Goal: Task Accomplishment & Management: Use online tool/utility

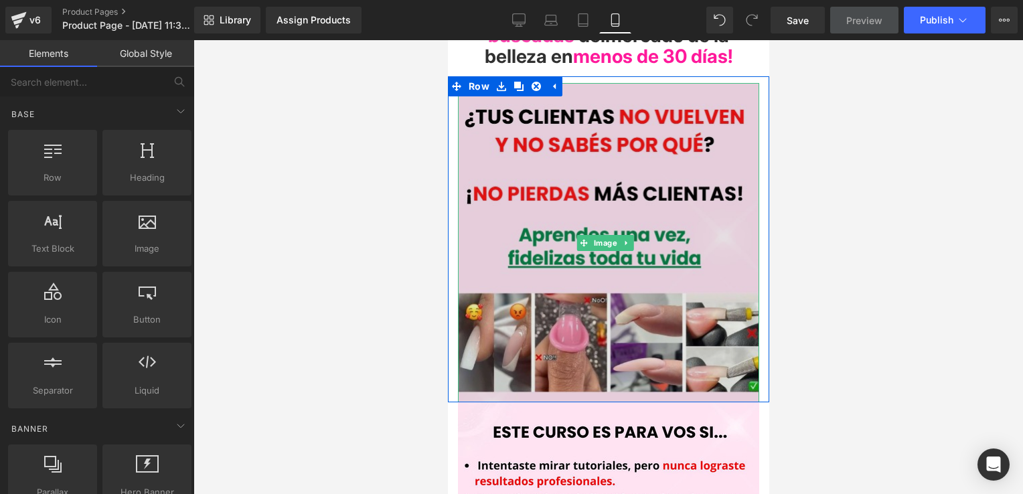
scroll to position [329, 0]
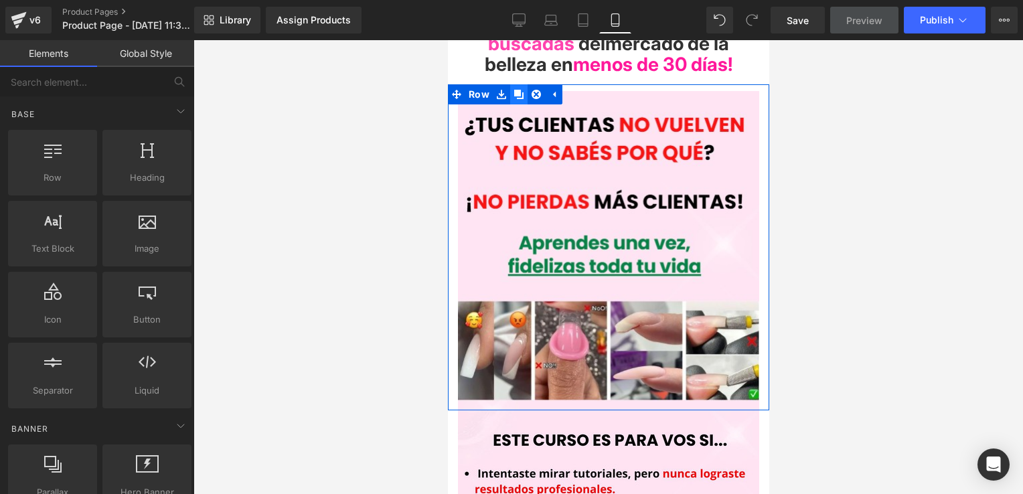
click at [517, 92] on icon at bounding box center [517, 95] width 9 height 10
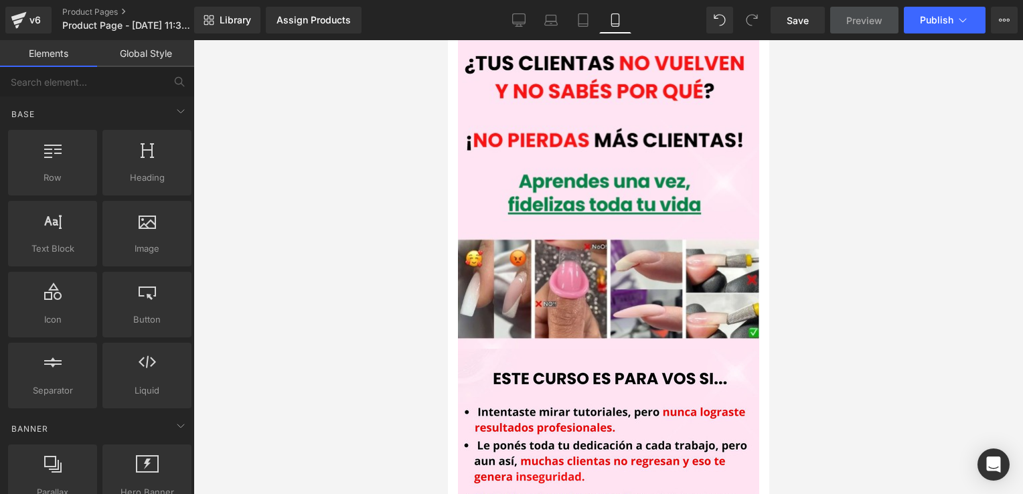
scroll to position [644, 0]
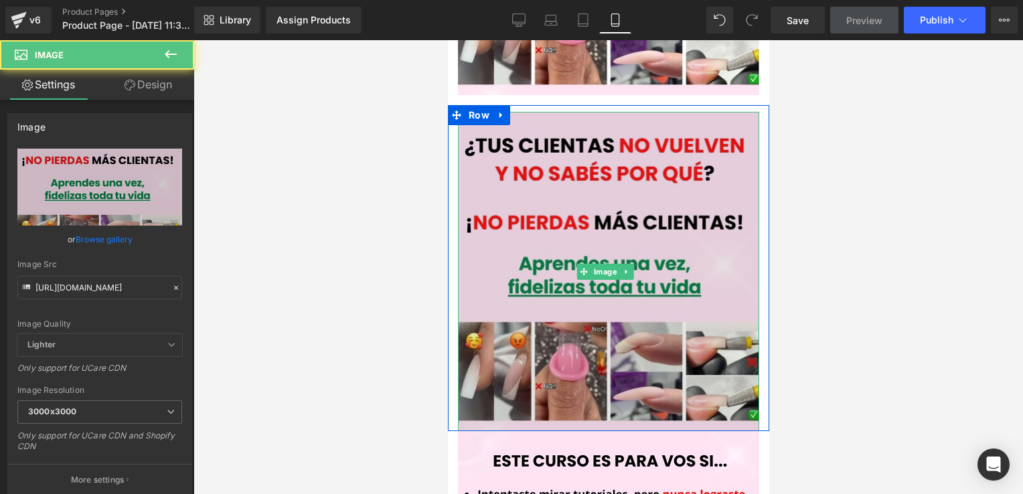
click at [579, 222] on img at bounding box center [607, 271] width 301 height 319
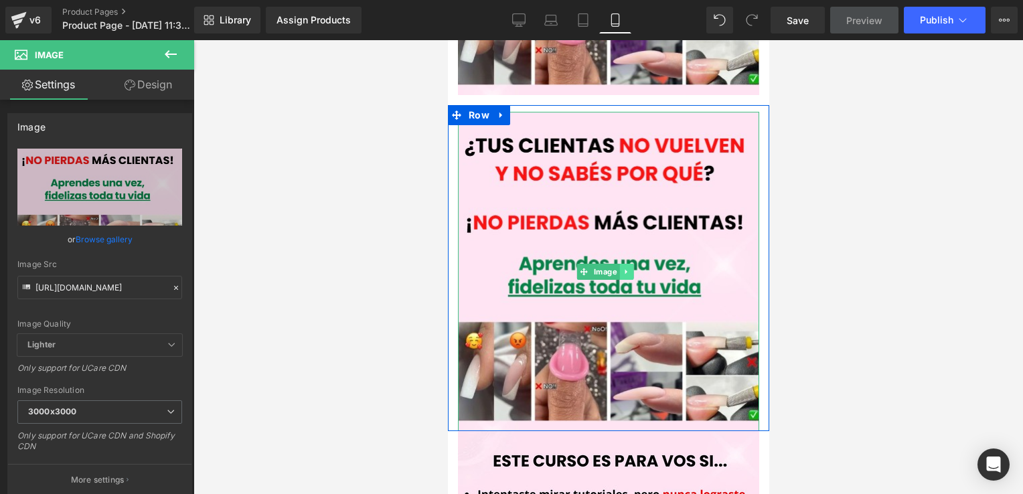
click at [624, 268] on icon at bounding box center [625, 272] width 7 height 8
click at [636, 264] on link at bounding box center [633, 272] width 14 height 16
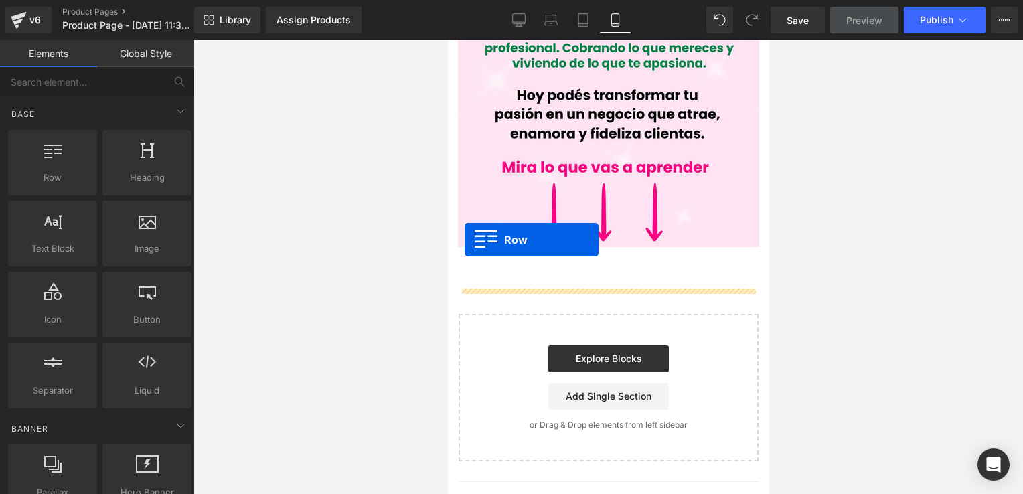
scroll to position [1113, 0]
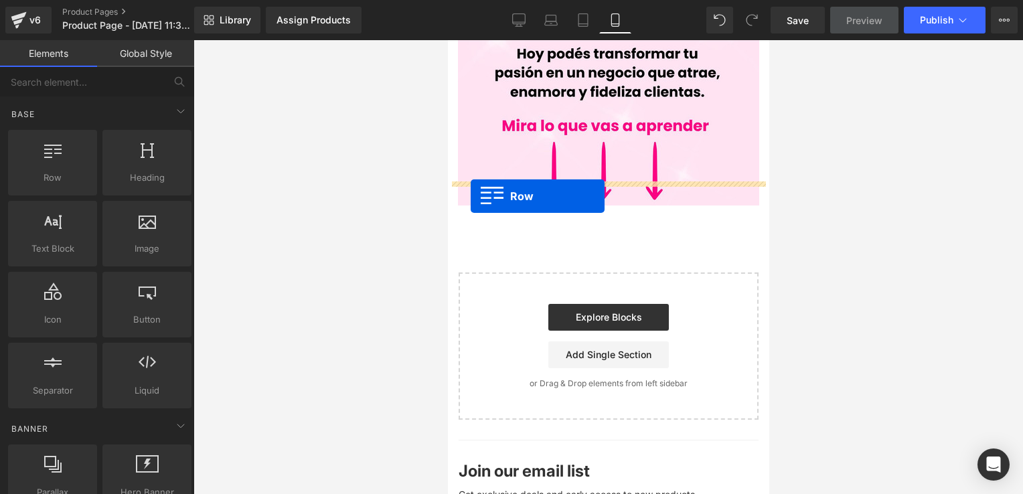
drag, startPoint x: 453, startPoint y: 102, endPoint x: 470, endPoint y: 196, distance: 95.2
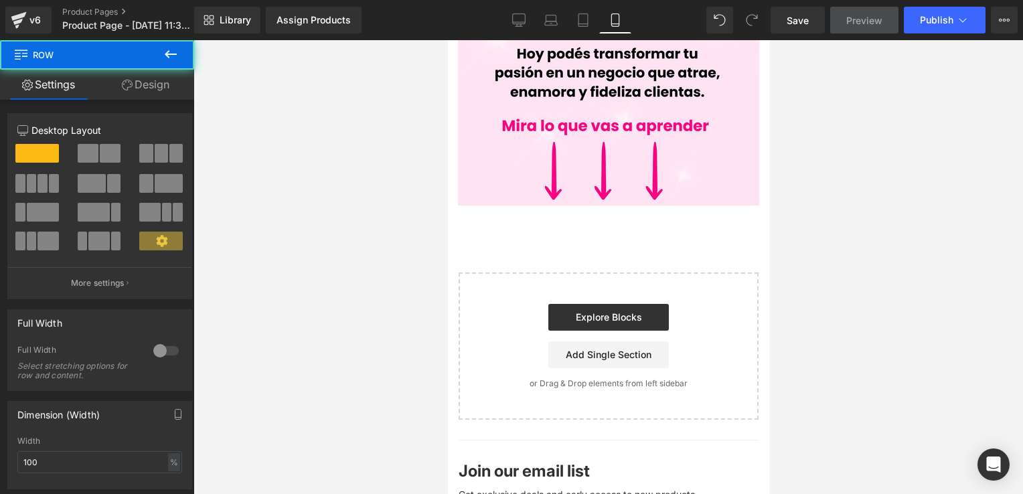
scroll to position [1069, 0]
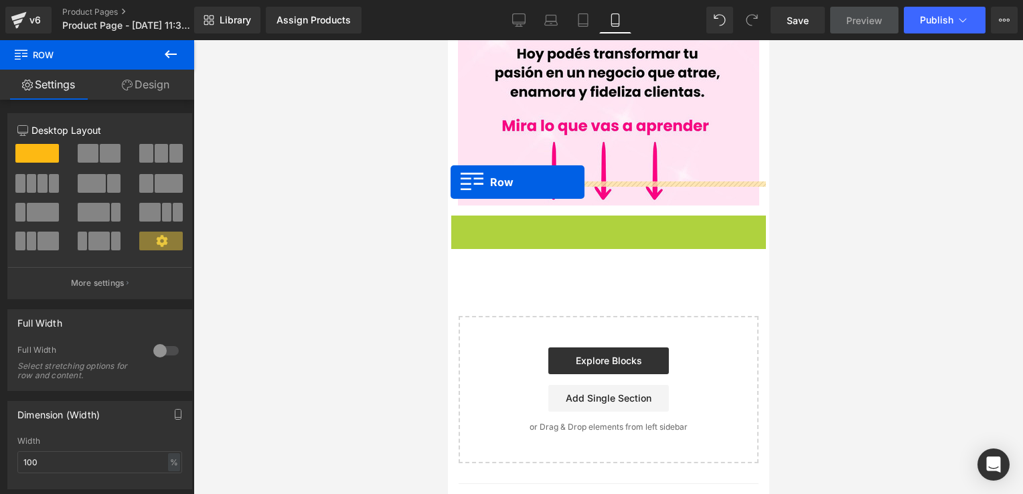
drag, startPoint x: 450, startPoint y: 198, endPoint x: 450, endPoint y: 181, distance: 16.7
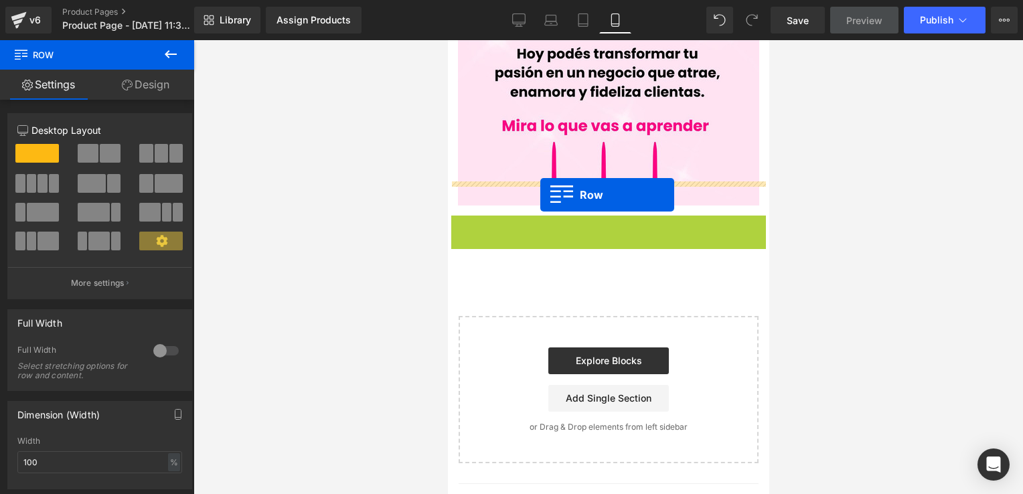
drag, startPoint x: 455, startPoint y: 202, endPoint x: 539, endPoint y: 194, distance: 84.7
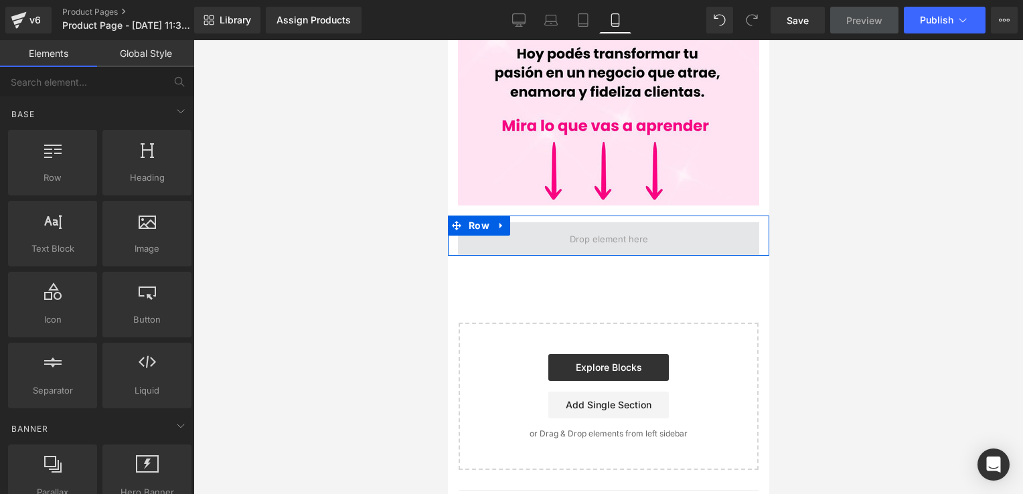
click at [600, 229] on span at bounding box center [608, 239] width 88 height 21
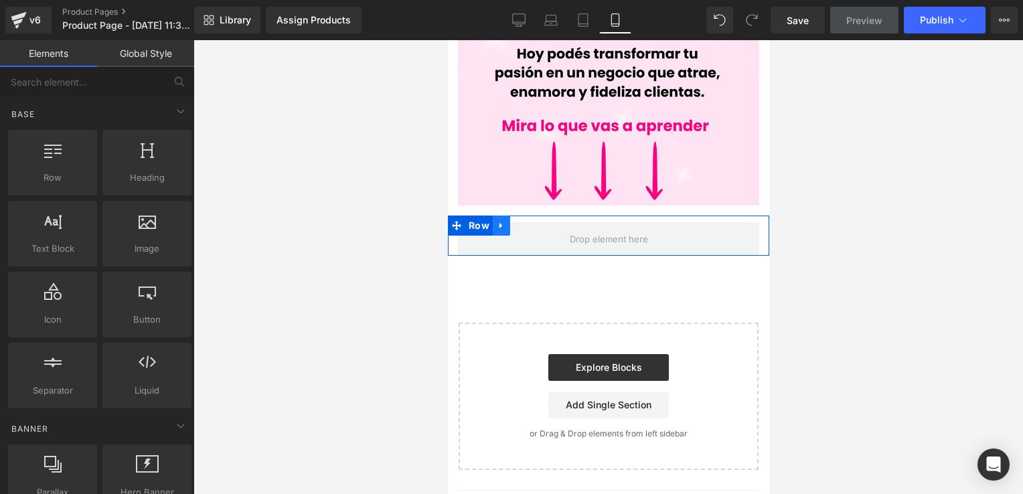
click at [501, 221] on icon at bounding box center [500, 226] width 9 height 10
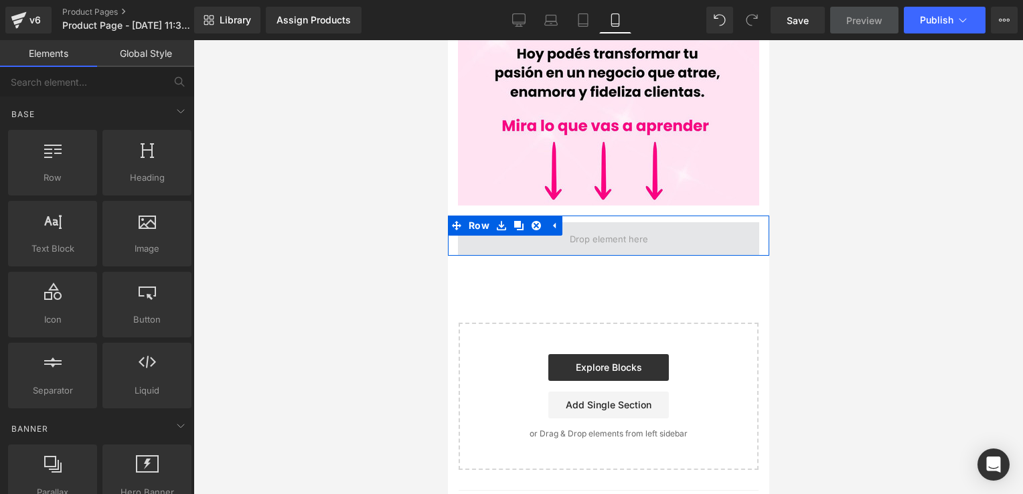
click at [563, 226] on span at bounding box center [607, 238] width 301 height 33
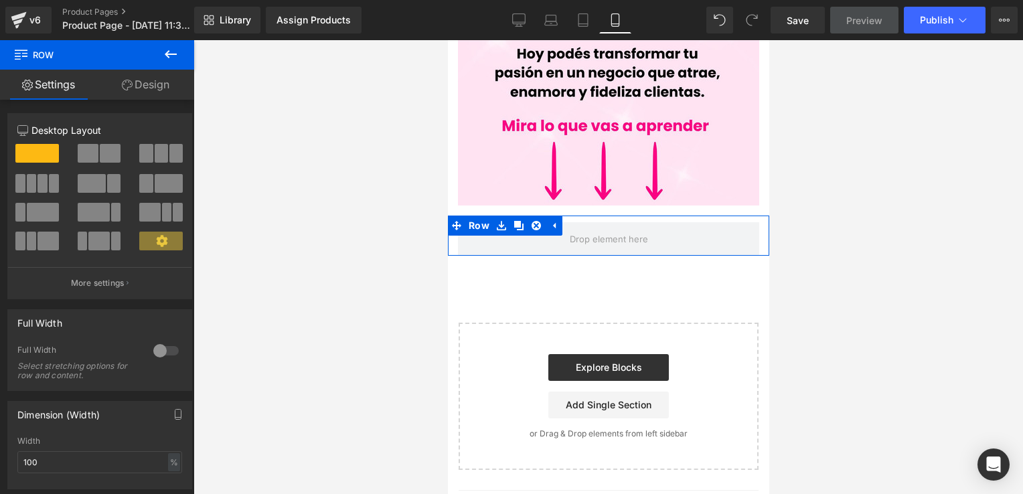
click at [167, 94] on link "Design" at bounding box center [145, 85] width 97 height 30
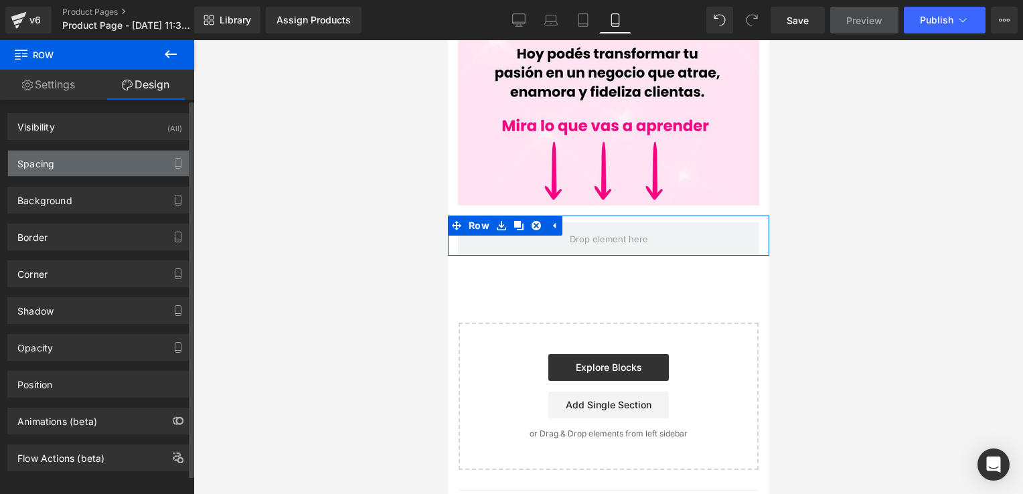
click at [78, 159] on div "Spacing" at bounding box center [99, 163] width 183 height 25
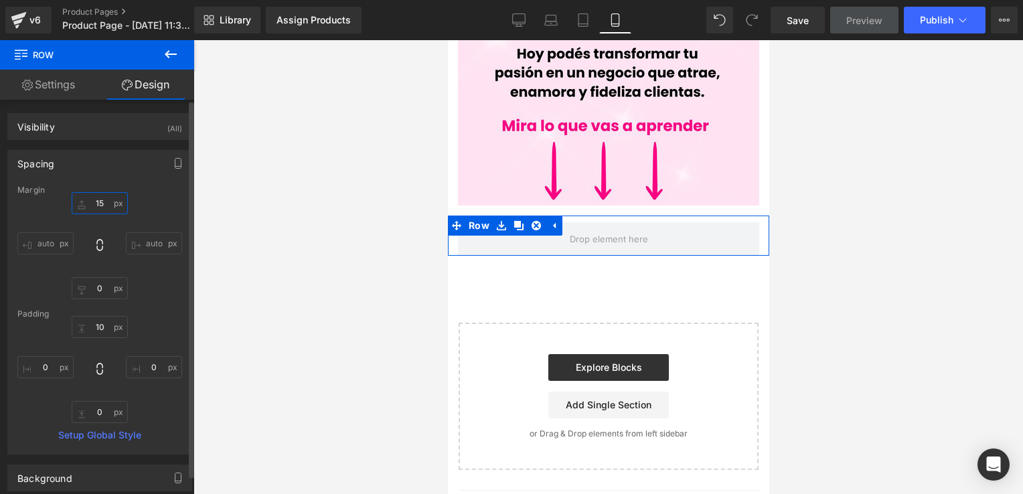
click at [108, 199] on input "15" at bounding box center [100, 203] width 56 height 22
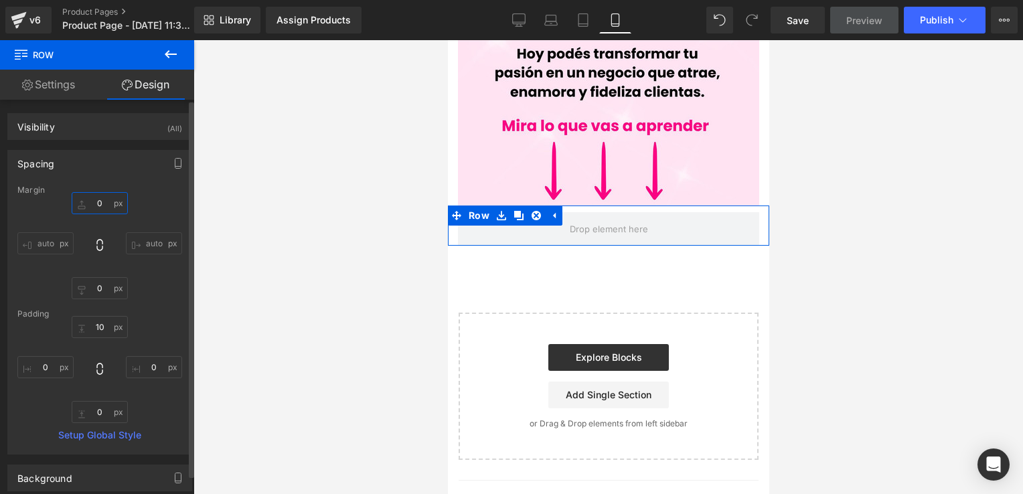
type input "1"
type input "0"
click at [94, 320] on input "10" at bounding box center [100, 327] width 56 height 22
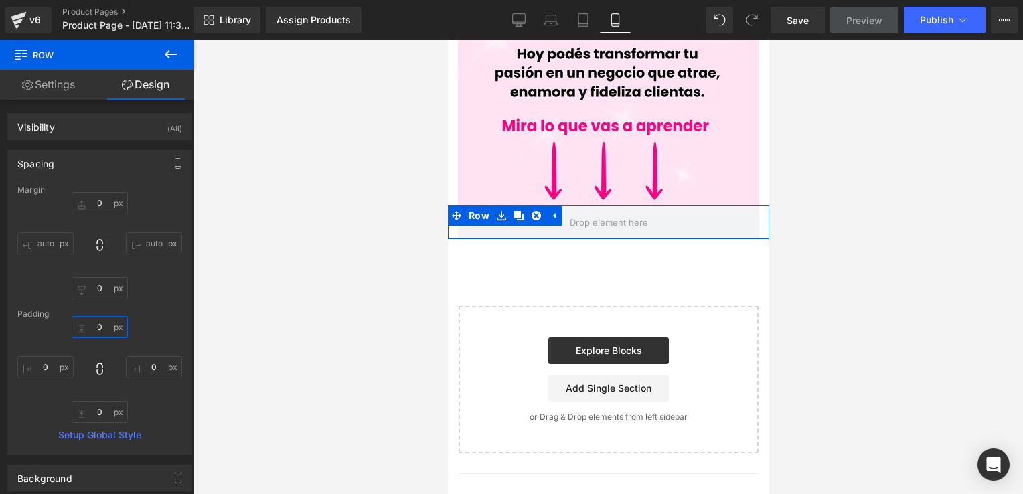
type input "0"
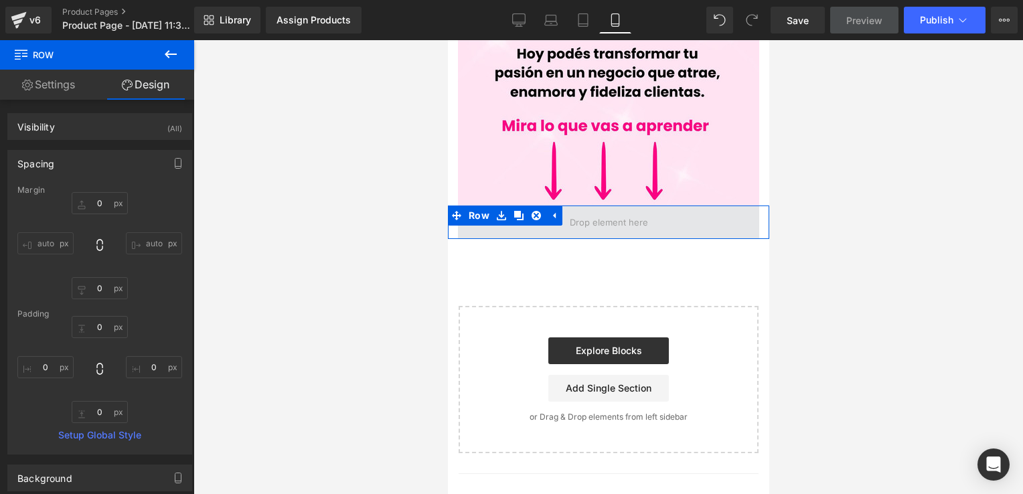
click at [530, 205] on link at bounding box center [535, 215] width 17 height 20
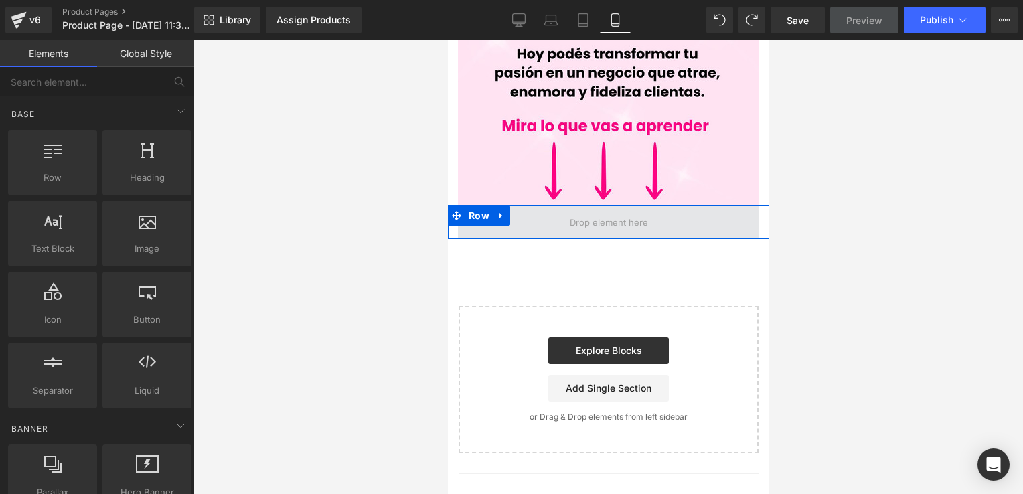
click at [626, 212] on span at bounding box center [608, 222] width 88 height 21
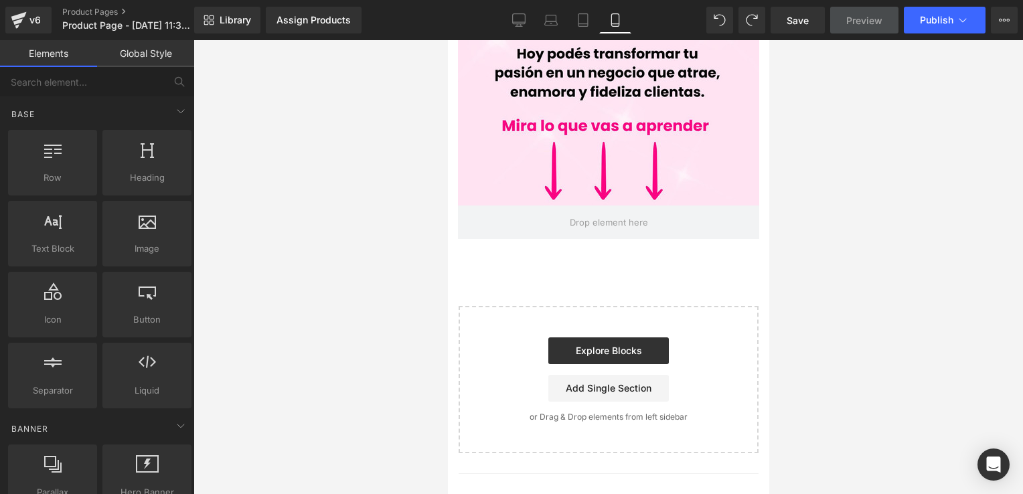
click at [929, 211] on div at bounding box center [607, 267] width 829 height 454
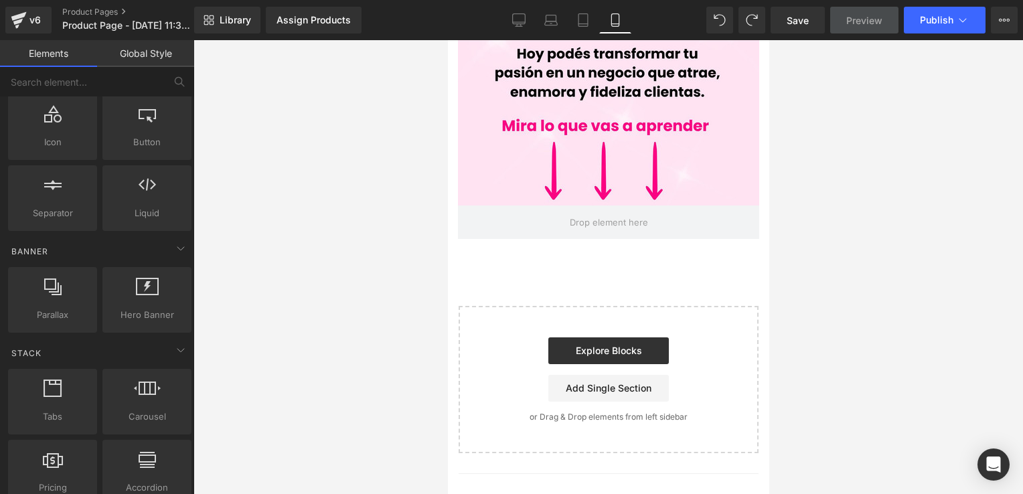
scroll to position [201, 0]
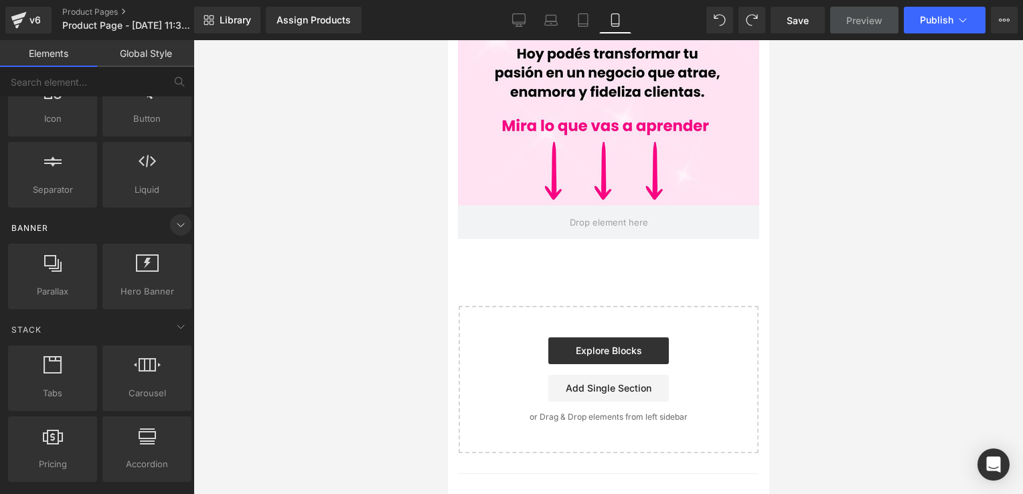
click at [180, 224] on icon at bounding box center [181, 225] width 16 height 16
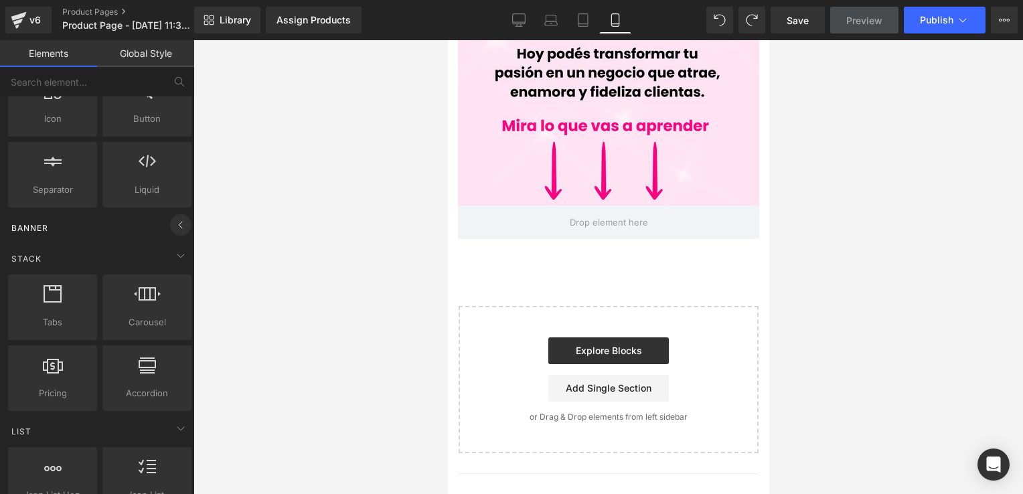
click at [180, 224] on icon at bounding box center [181, 225] width 16 height 16
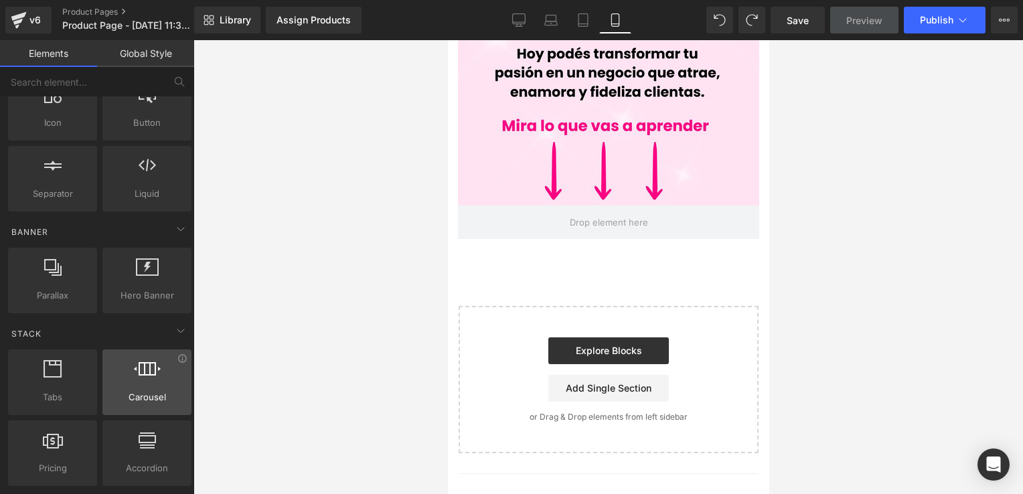
scroll to position [268, 0]
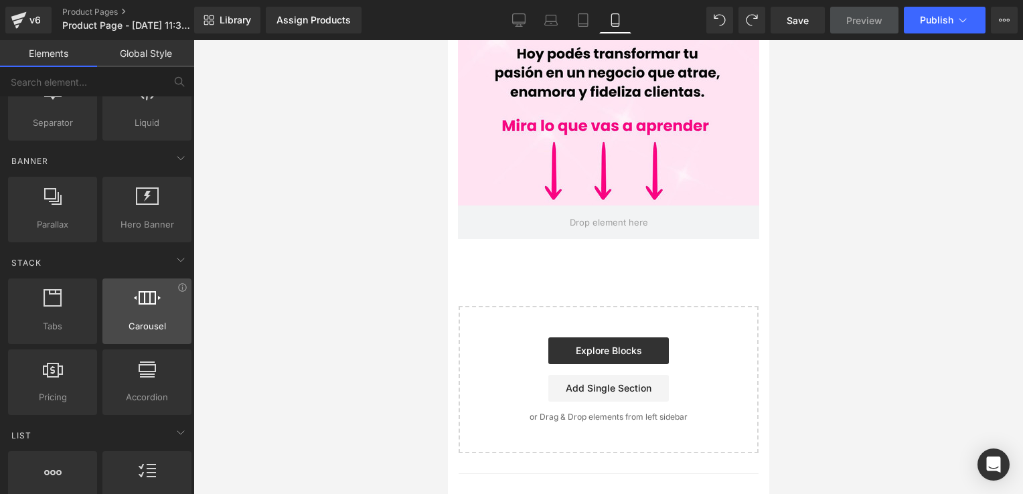
click at [151, 320] on span "Carousel" at bounding box center [146, 326] width 81 height 14
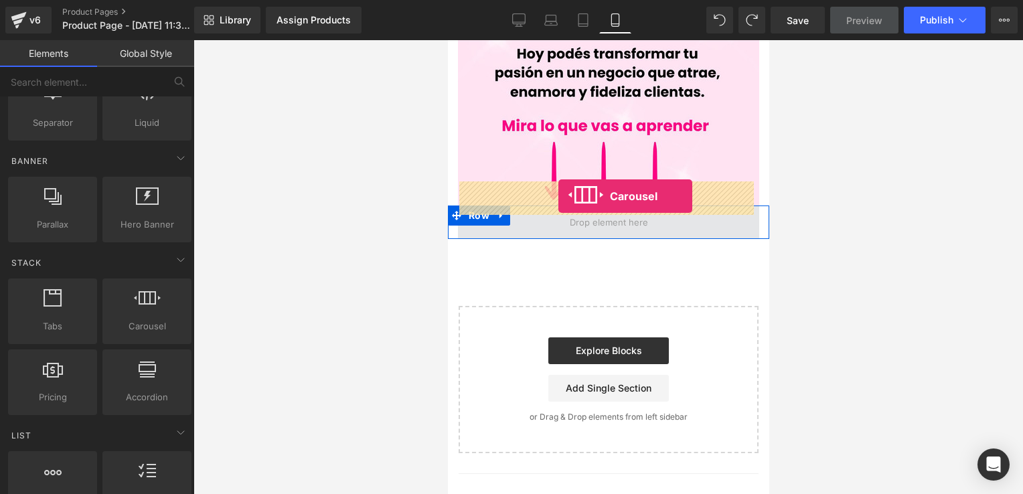
drag, startPoint x: 581, startPoint y: 363, endPoint x: 557, endPoint y: 196, distance: 168.9
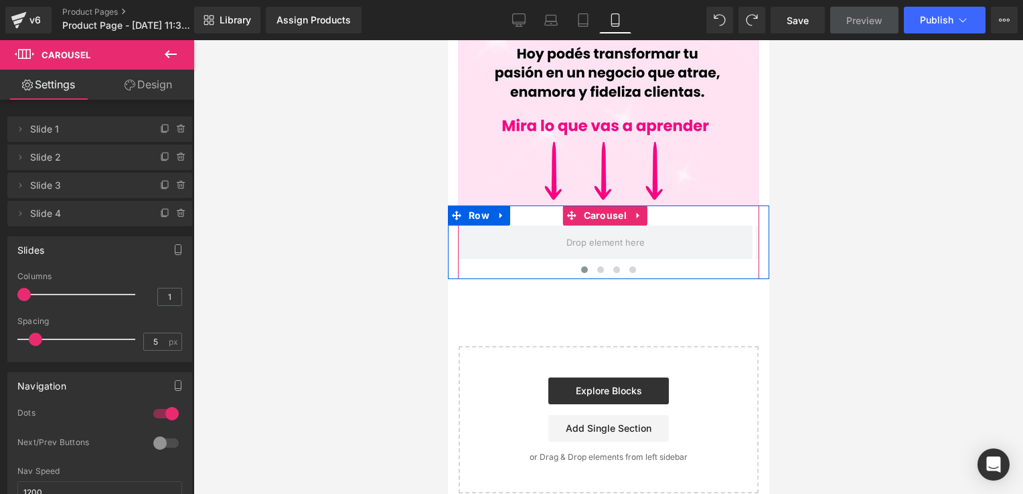
click at [705, 263] on div at bounding box center [607, 271] width 301 height 17
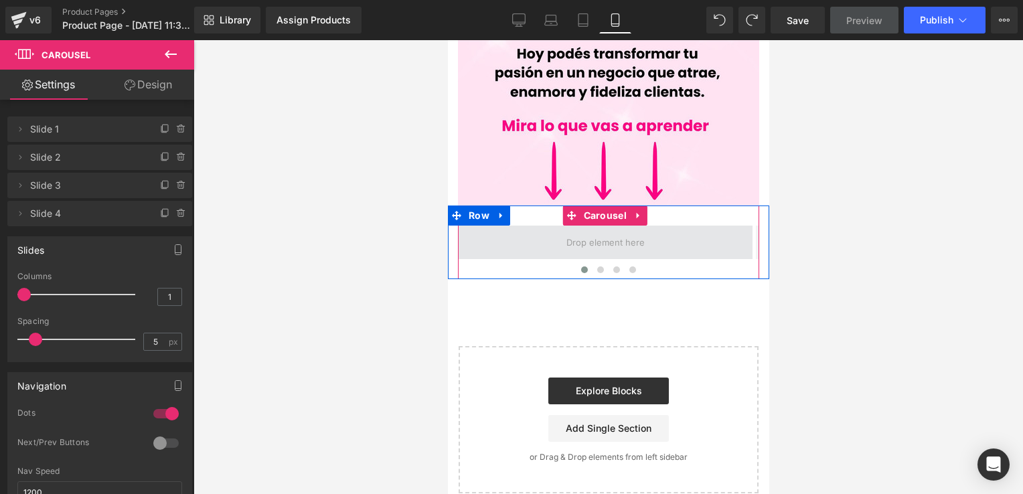
click at [616, 232] on span at bounding box center [605, 242] width 88 height 21
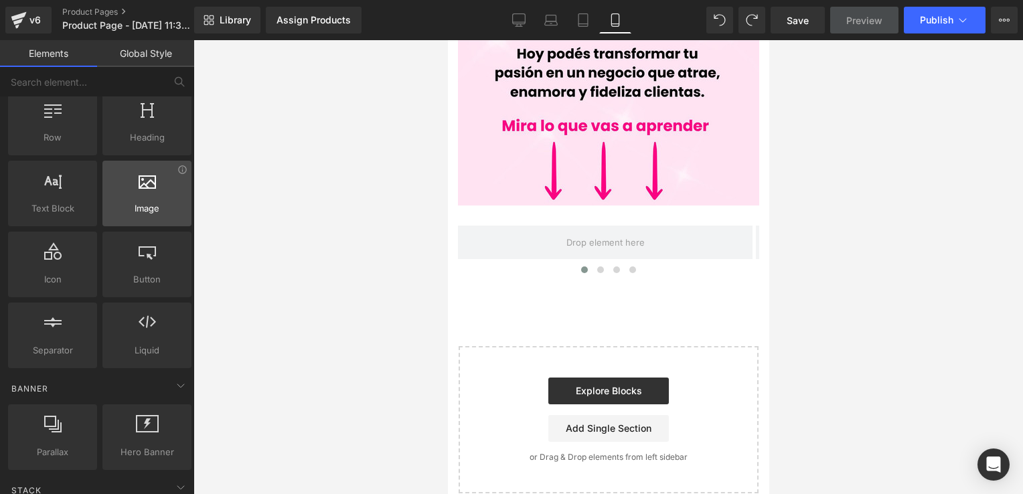
scroll to position [0, 0]
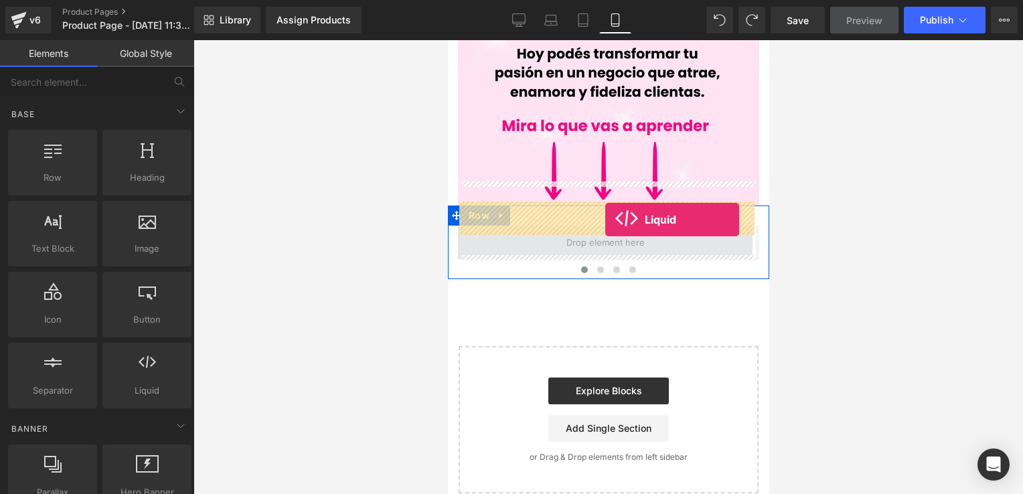
drag, startPoint x: 594, startPoint y: 419, endPoint x: 604, endPoint y: 218, distance: 201.0
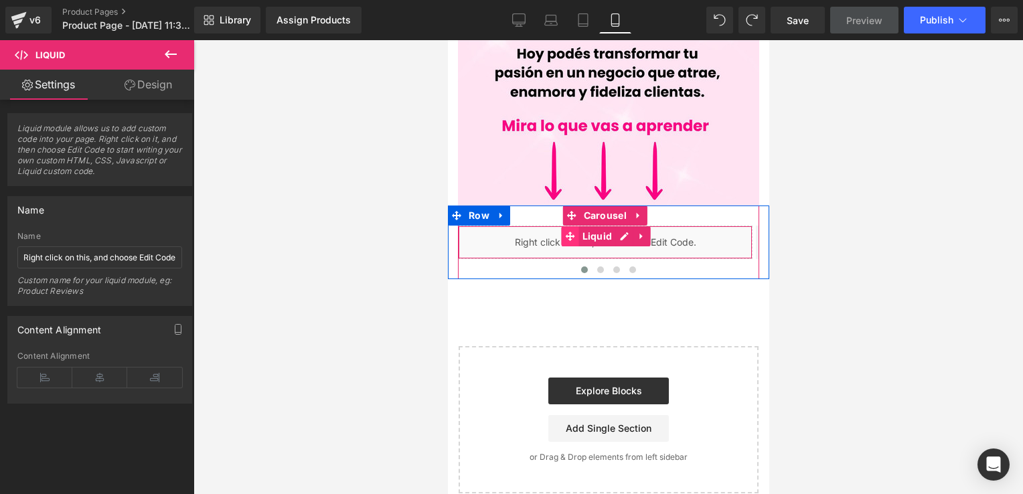
click at [568, 232] on icon at bounding box center [569, 237] width 9 height 10
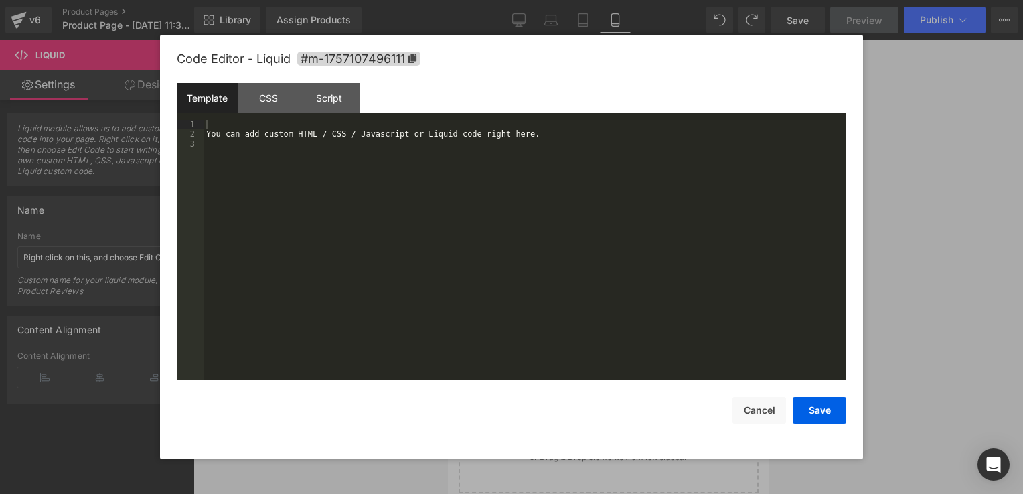
click at [617, 226] on div "Liquid" at bounding box center [604, 242] width 294 height 33
click at [515, 137] on div "You can add custom HTML / CSS / Javascript or Liquid code right here." at bounding box center [524, 260] width 642 height 280
drag, startPoint x: 527, startPoint y: 135, endPoint x: 173, endPoint y: 135, distance: 354.0
click at [173, 135] on div "Code Editor - Liquid #m-1757107496111 Template CSS Script Data 1 2 3 You can ad…" at bounding box center [511, 247] width 703 height 424
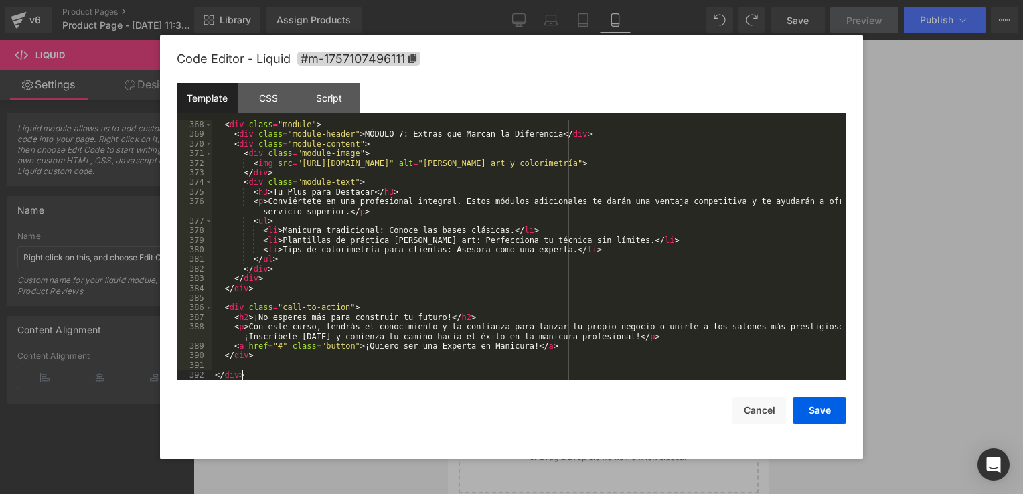
scroll to position [3623, 0]
click at [814, 408] on button "Save" at bounding box center [819, 410] width 54 height 27
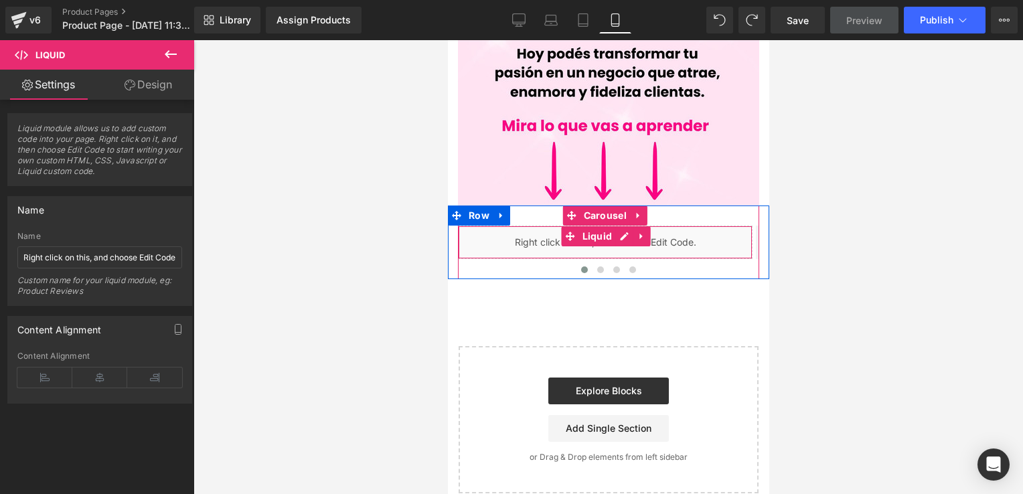
click at [693, 226] on div "Liquid" at bounding box center [604, 242] width 294 height 33
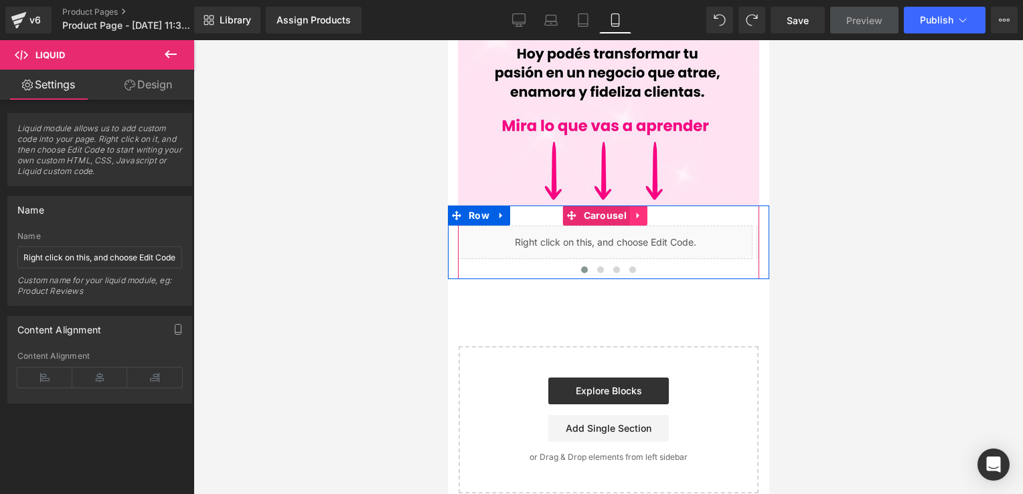
click at [635, 211] on icon at bounding box center [637, 216] width 9 height 10
click at [642, 211] on icon at bounding box center [646, 215] width 9 height 9
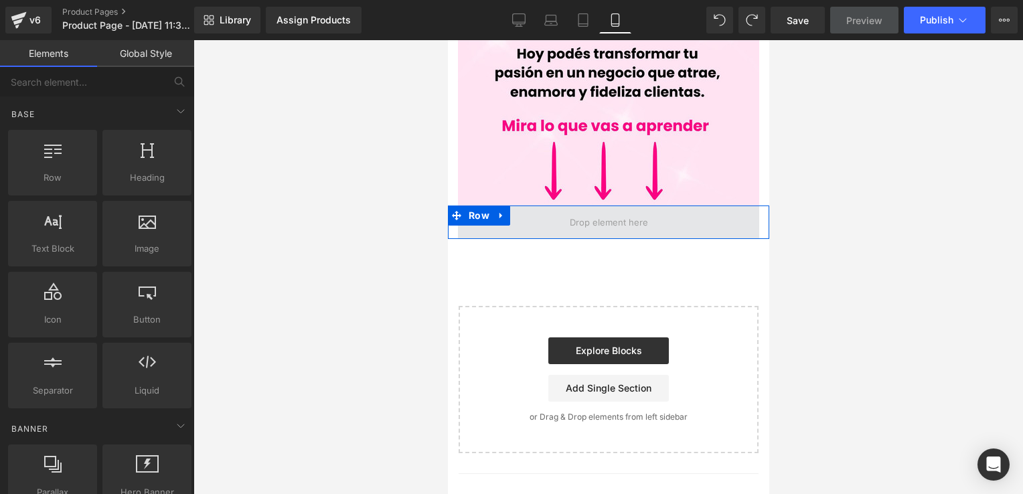
click at [635, 212] on span at bounding box center [608, 222] width 88 height 21
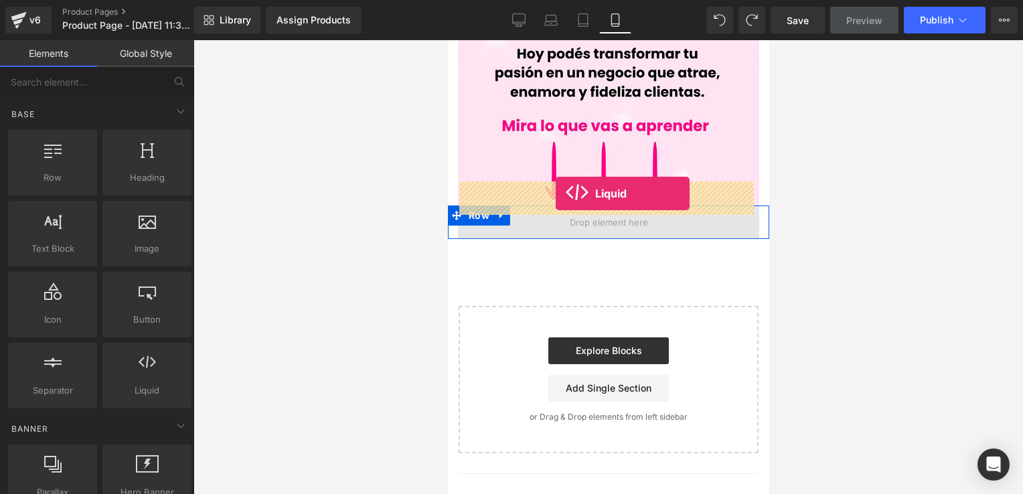
drag, startPoint x: 616, startPoint y: 406, endPoint x: 555, endPoint y: 193, distance: 220.7
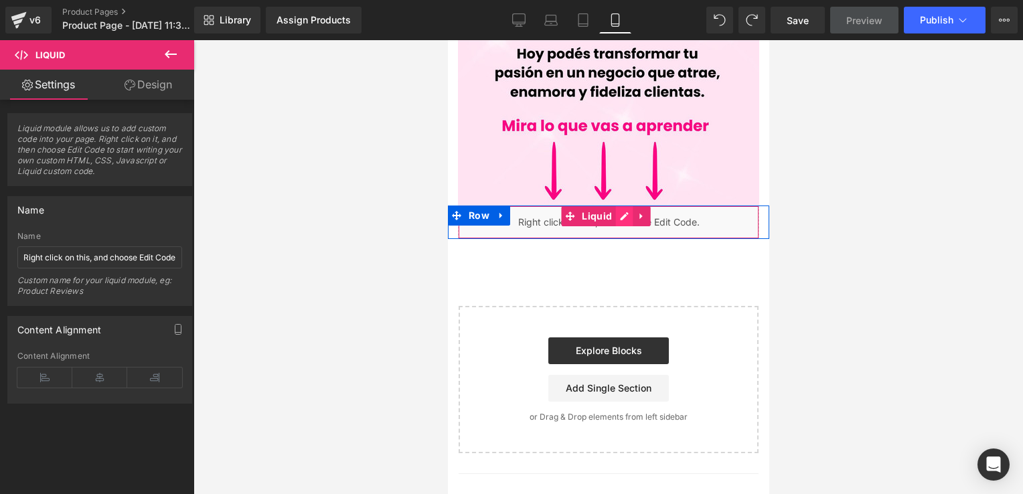
click at [618, 211] on icon at bounding box center [622, 216] width 9 height 10
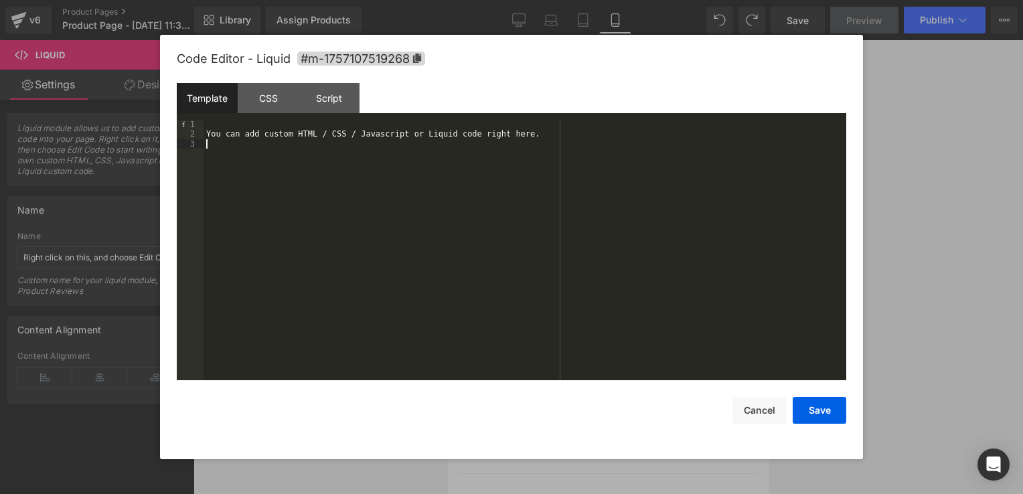
drag, startPoint x: 517, startPoint y: 140, endPoint x: 205, endPoint y: 144, distance: 312.6
click at [204, 143] on div "You can add custom HTML / CSS / Javascript or Liquid code right here." at bounding box center [524, 260] width 642 height 280
drag, startPoint x: 530, startPoint y: 136, endPoint x: 178, endPoint y: 135, distance: 352.0
click at [178, 135] on pre "1 2 3 You can add custom HTML / CSS / Javascript or Liquid code right here. XXX…" at bounding box center [511, 250] width 669 height 260
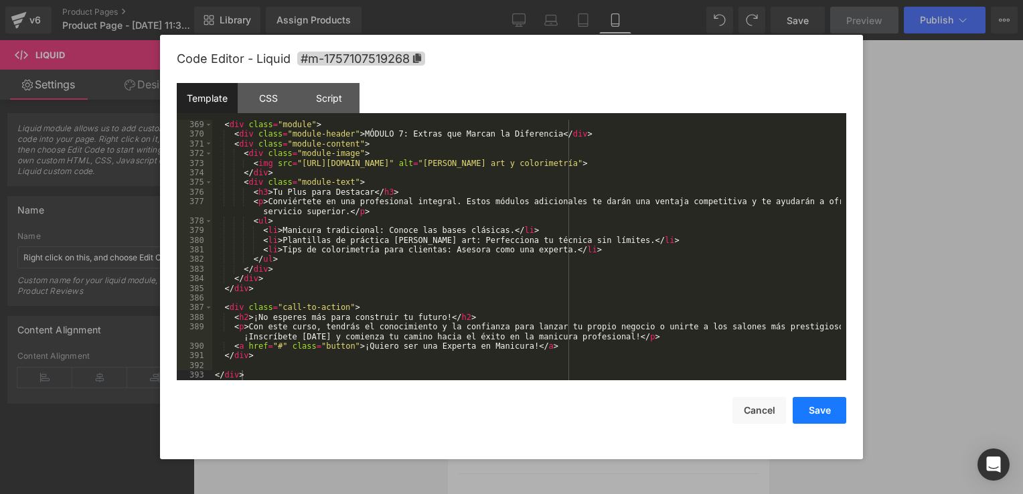
click at [823, 414] on button "Save" at bounding box center [819, 410] width 54 height 27
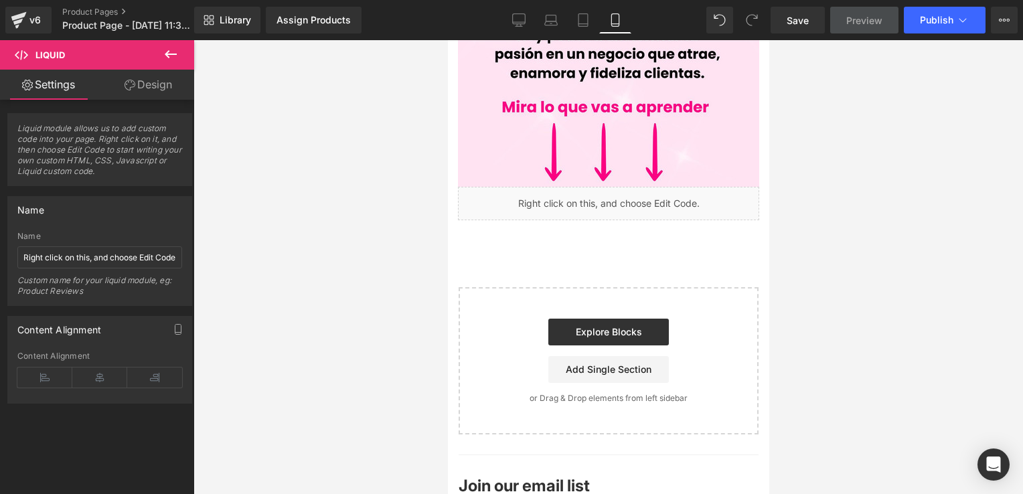
scroll to position [1069, 0]
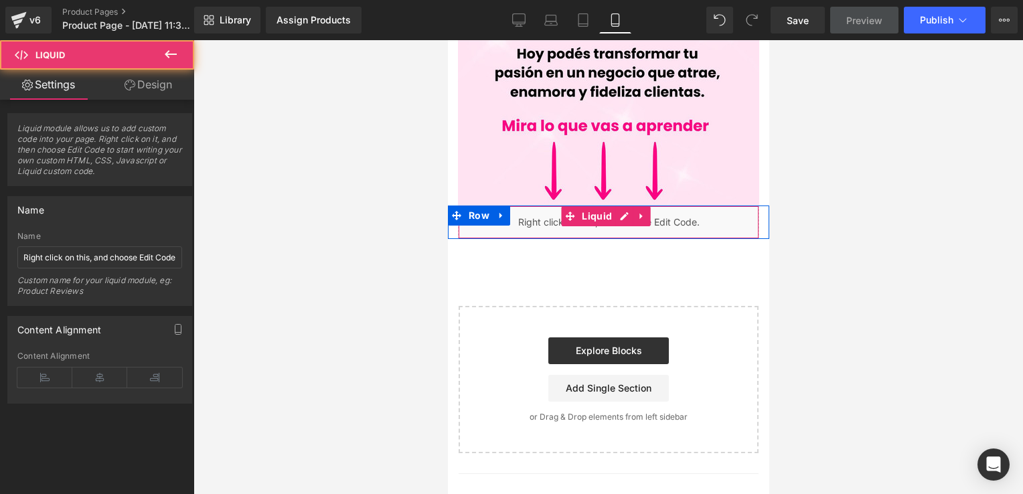
click at [675, 205] on div "Liquid" at bounding box center [607, 221] width 301 height 33
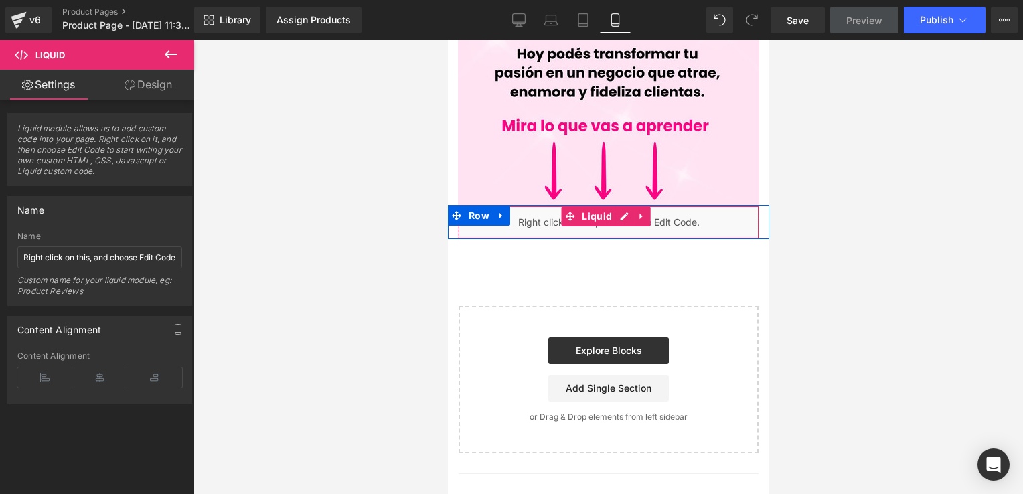
click at [690, 205] on div "Liquid" at bounding box center [607, 221] width 301 height 33
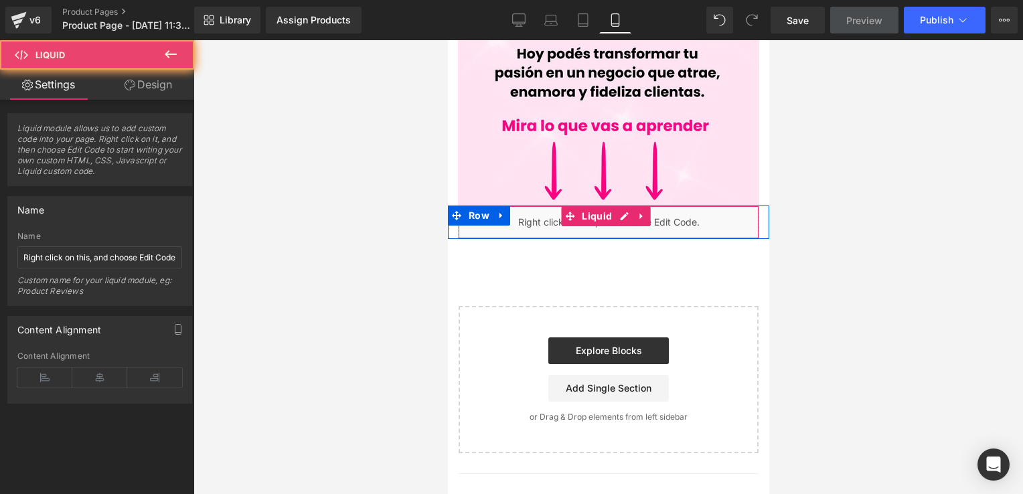
click at [690, 205] on div "Liquid" at bounding box center [607, 221] width 301 height 33
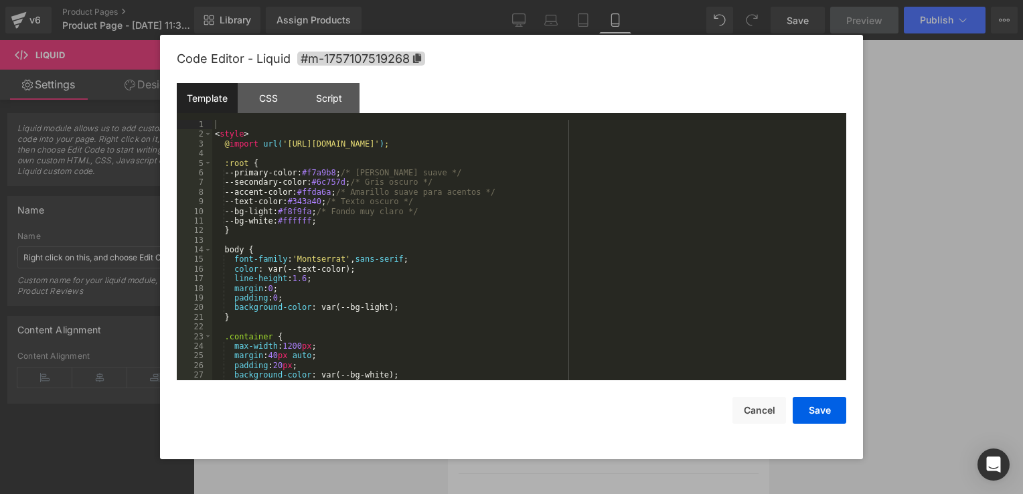
click at [618, 205] on div "Liquid" at bounding box center [607, 221] width 301 height 33
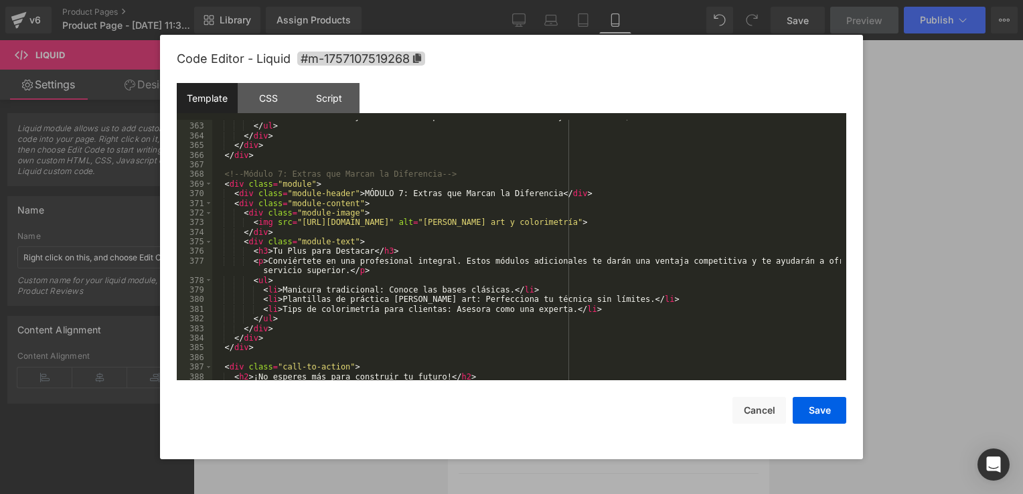
scroll to position [3643, 0]
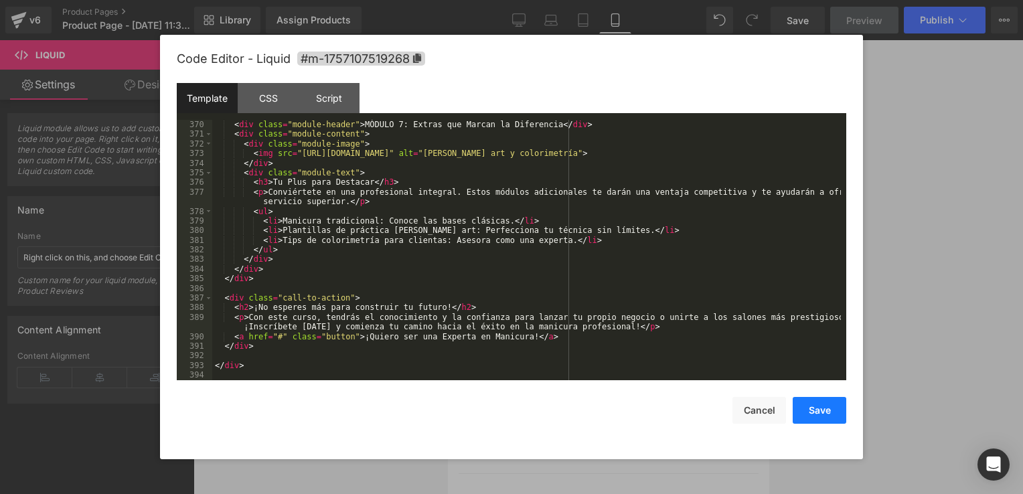
click at [836, 421] on button "Save" at bounding box center [819, 410] width 54 height 27
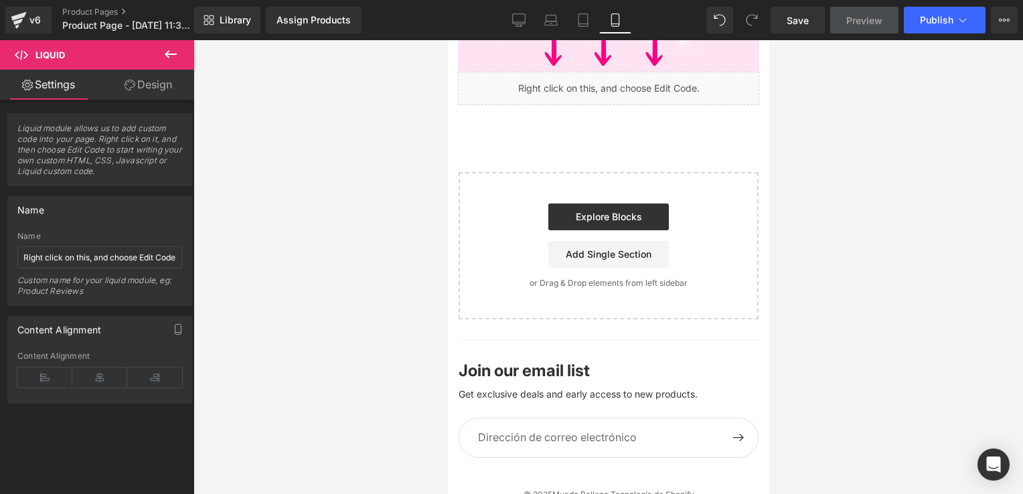
scroll to position [1069, 0]
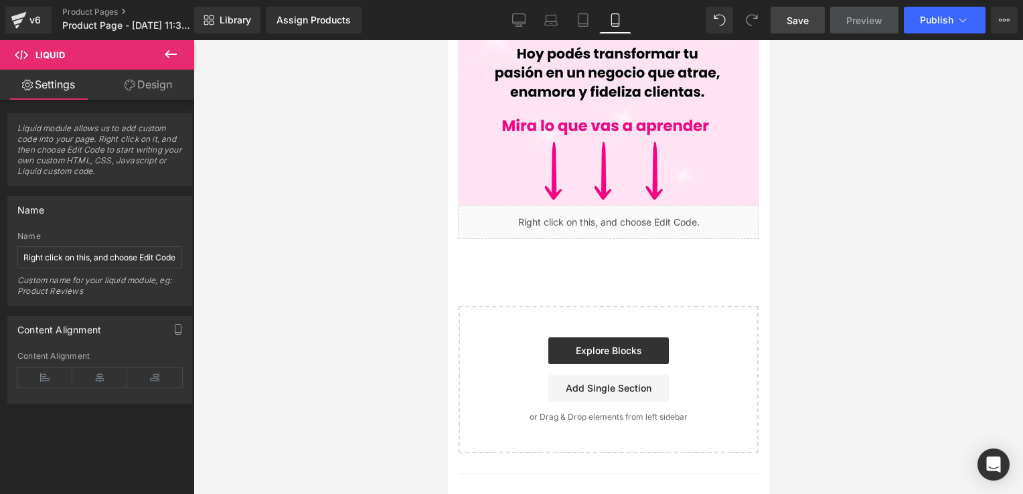
click at [816, 25] on link "Save" at bounding box center [797, 20] width 54 height 27
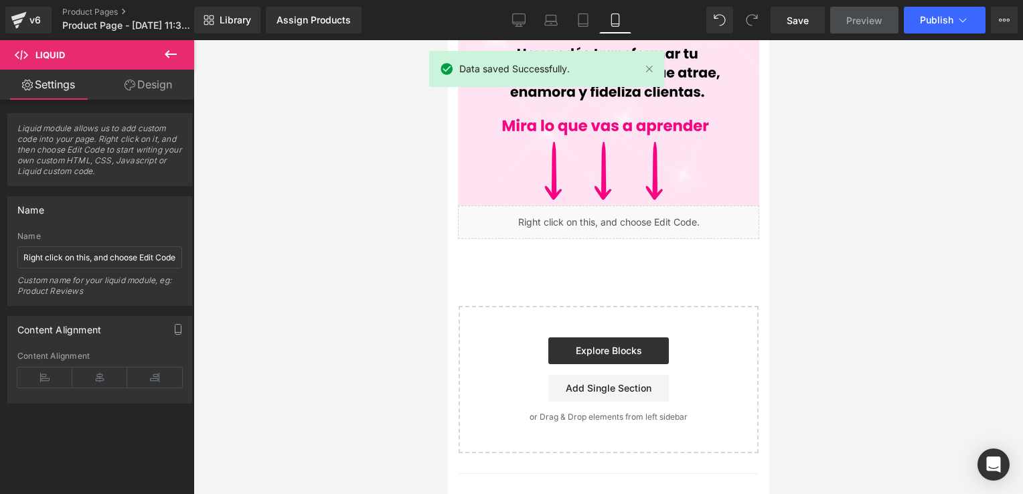
click at [855, 23] on span "Preview" at bounding box center [864, 20] width 36 height 14
click at [1006, 15] on icon at bounding box center [1004, 20] width 11 height 11
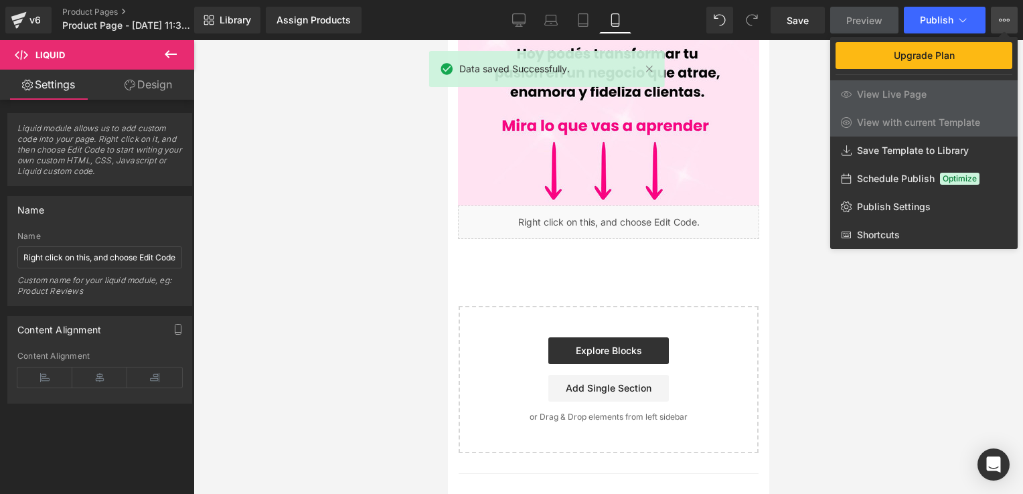
click at [1006, 15] on icon at bounding box center [1004, 20] width 11 height 11
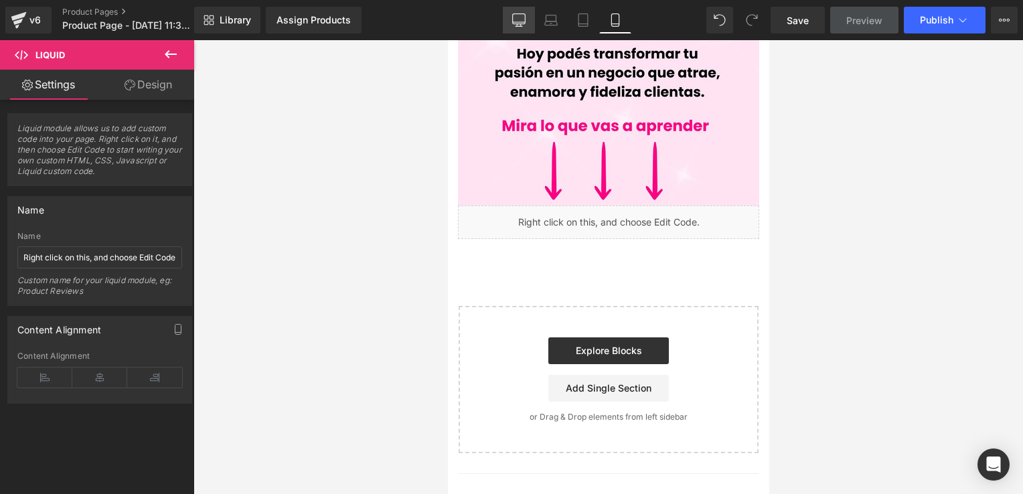
click at [518, 20] on icon at bounding box center [518, 19] width 13 height 13
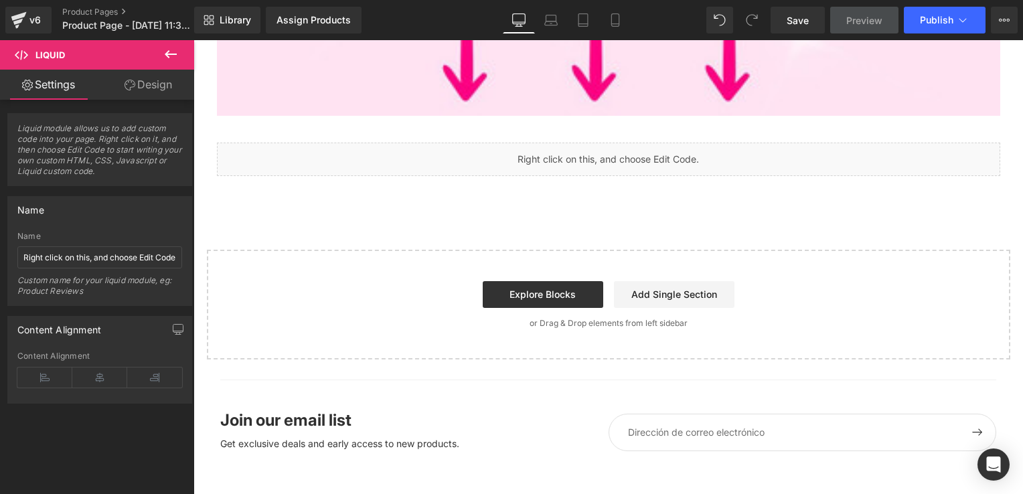
scroll to position [2931, 0]
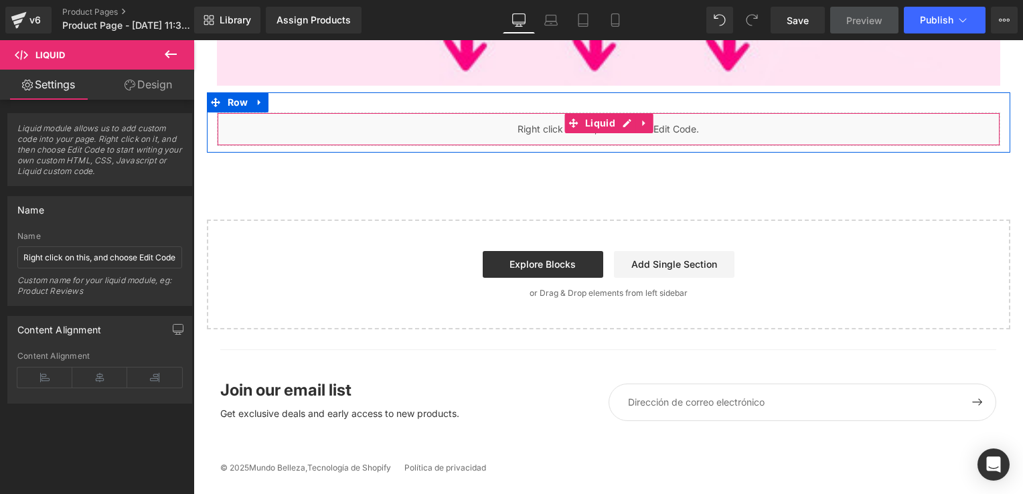
click at [618, 122] on link at bounding box center [626, 123] width 17 height 20
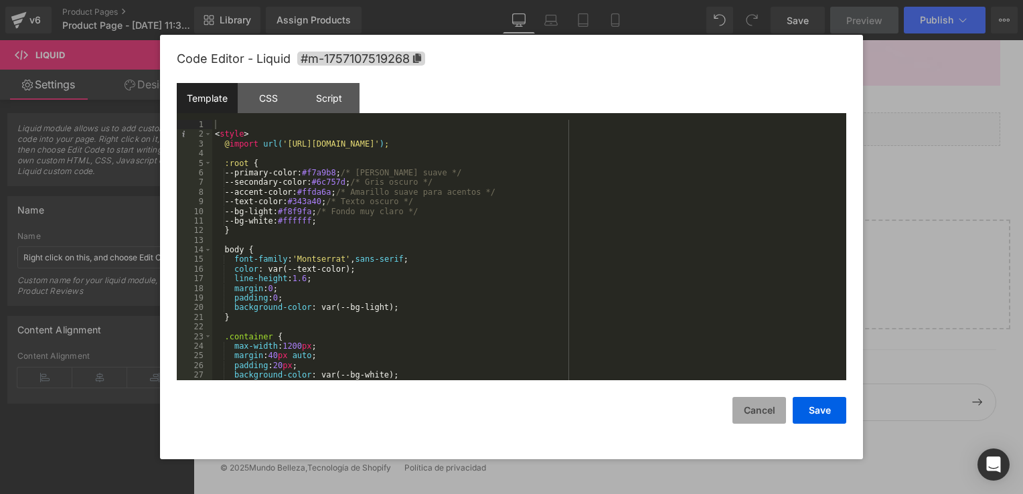
drag, startPoint x: 762, startPoint y: 416, endPoint x: 757, endPoint y: 393, distance: 23.2
click at [762, 414] on button "Cancel" at bounding box center [759, 410] width 54 height 27
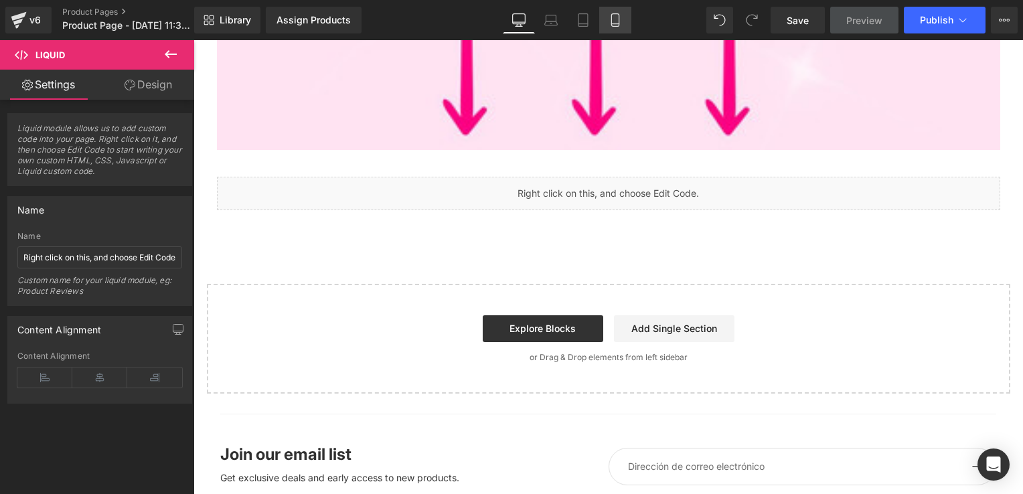
click at [608, 20] on icon at bounding box center [614, 19] width 13 height 13
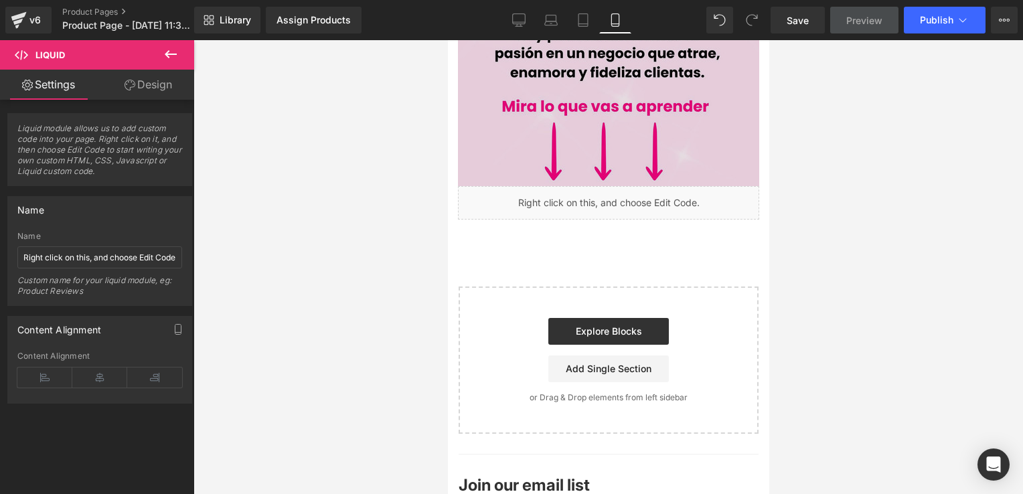
scroll to position [1071, 0]
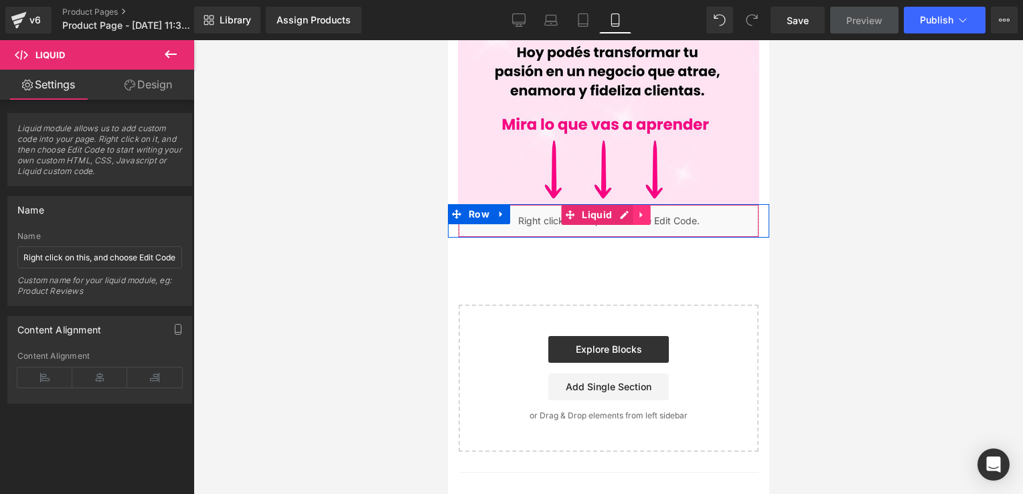
click at [636, 210] on icon at bounding box center [640, 215] width 9 height 10
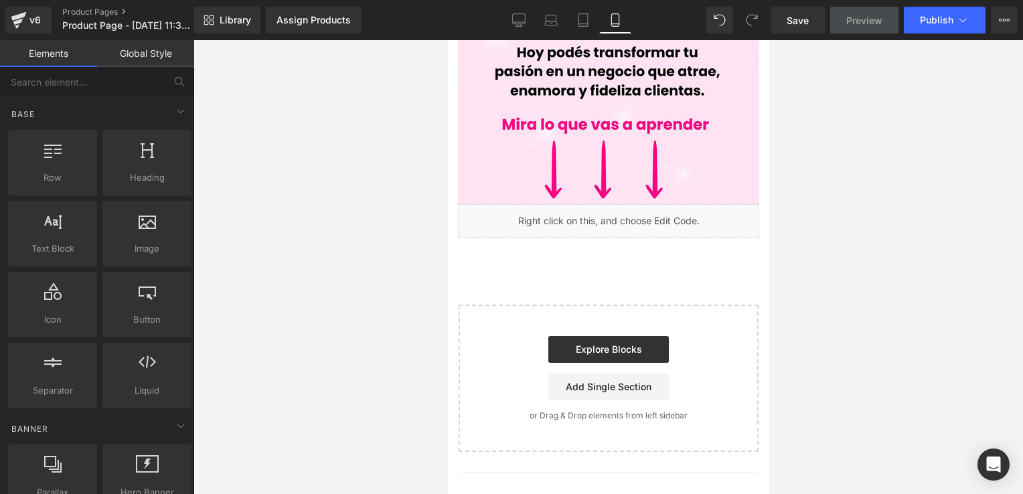
drag, startPoint x: 330, startPoint y: 159, endPoint x: 343, endPoint y: 116, distance: 44.9
click at [330, 155] on div at bounding box center [607, 267] width 829 height 454
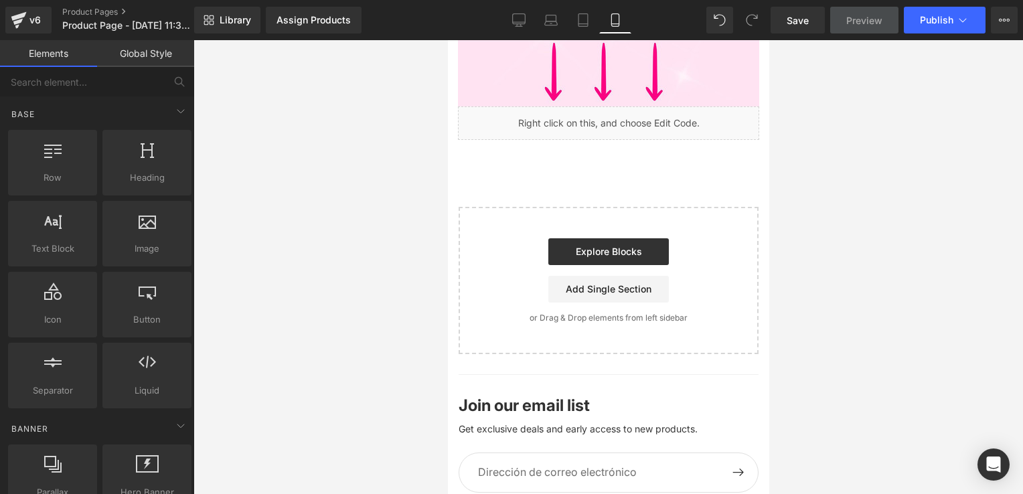
scroll to position [1098, 0]
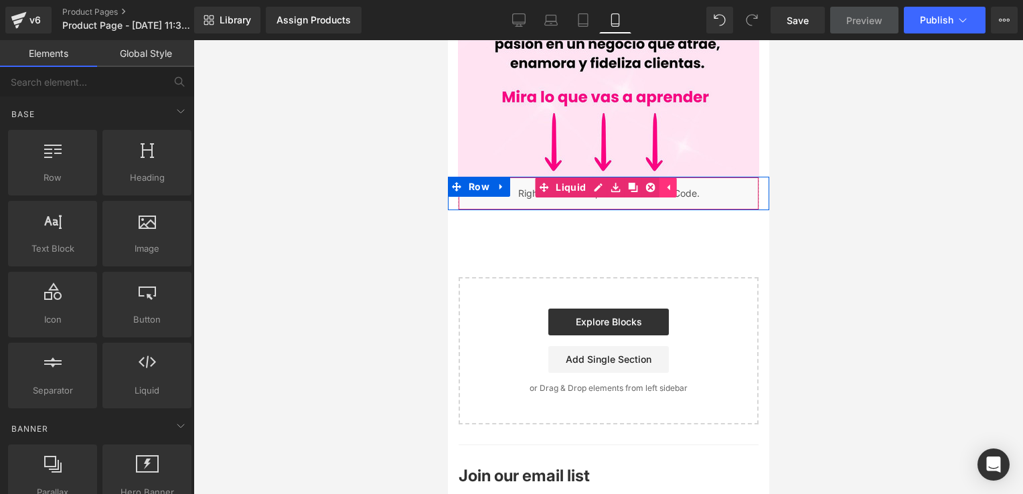
click at [664, 183] on icon at bounding box center [666, 188] width 9 height 10
click at [636, 183] on icon at bounding box center [640, 188] width 9 height 10
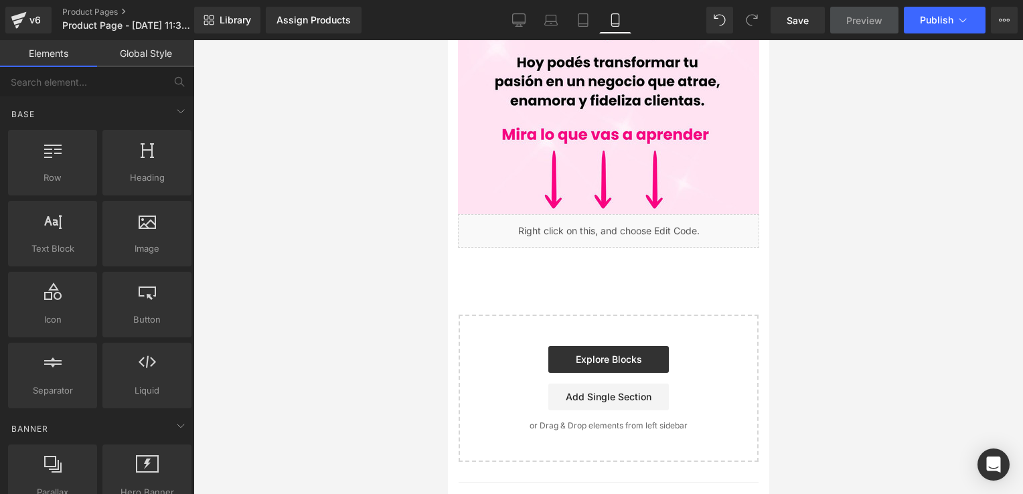
scroll to position [1031, 0]
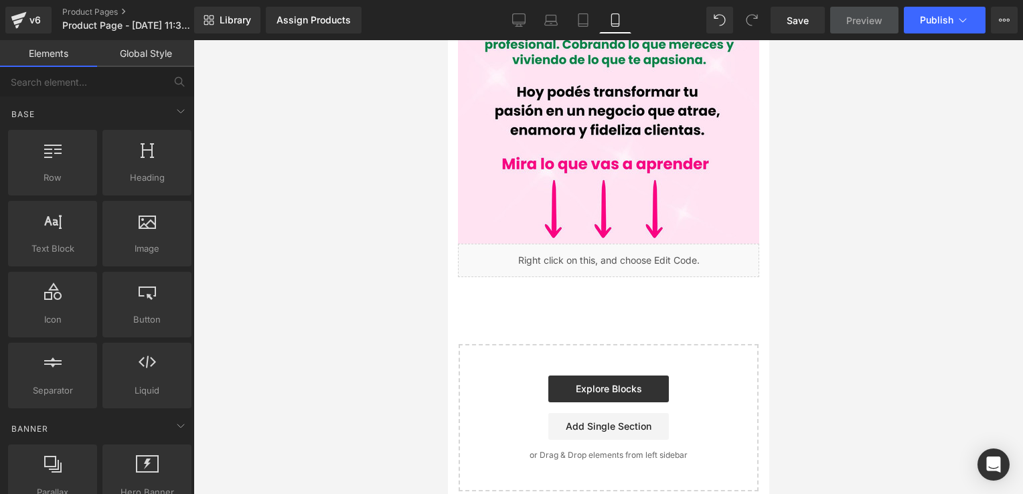
click at [681, 244] on div "Liquid" at bounding box center [607, 260] width 301 height 33
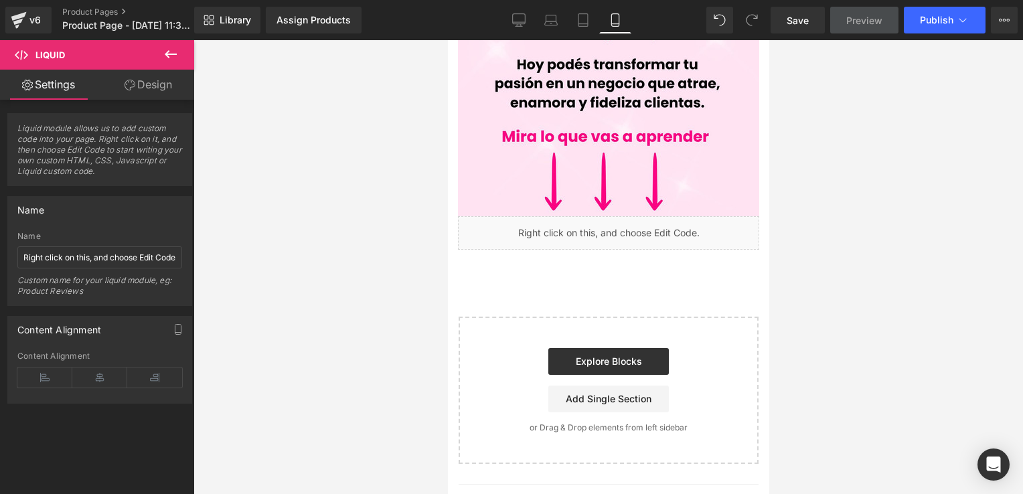
scroll to position [1036, 0]
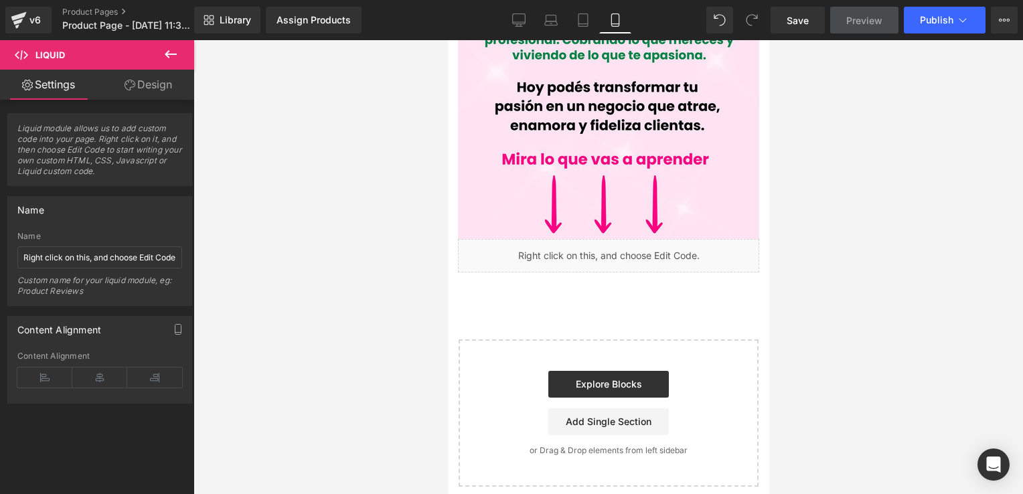
drag, startPoint x: 322, startPoint y: 120, endPoint x: 345, endPoint y: 139, distance: 30.0
click at [335, 134] on div at bounding box center [607, 267] width 829 height 454
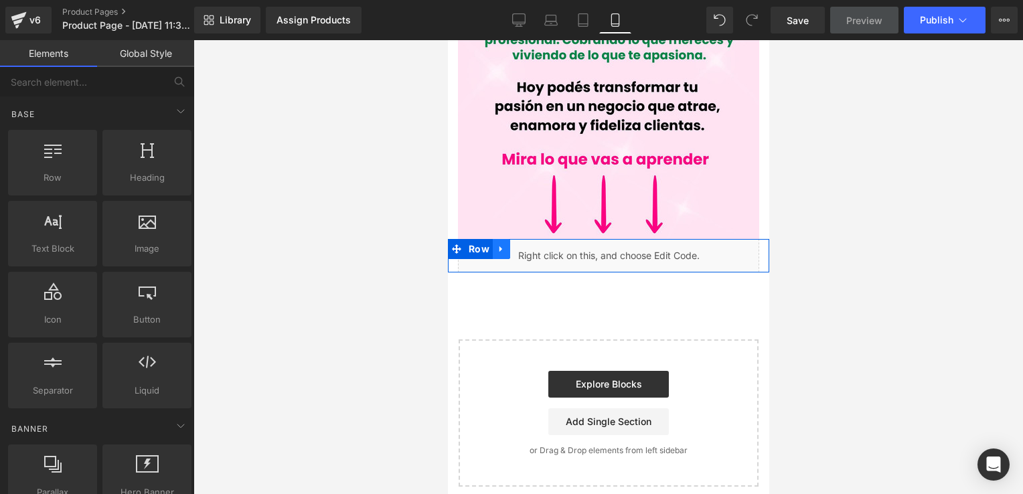
click at [493, 239] on link at bounding box center [500, 249] width 17 height 20
click at [552, 246] on icon at bounding box center [553, 249] width 3 height 6
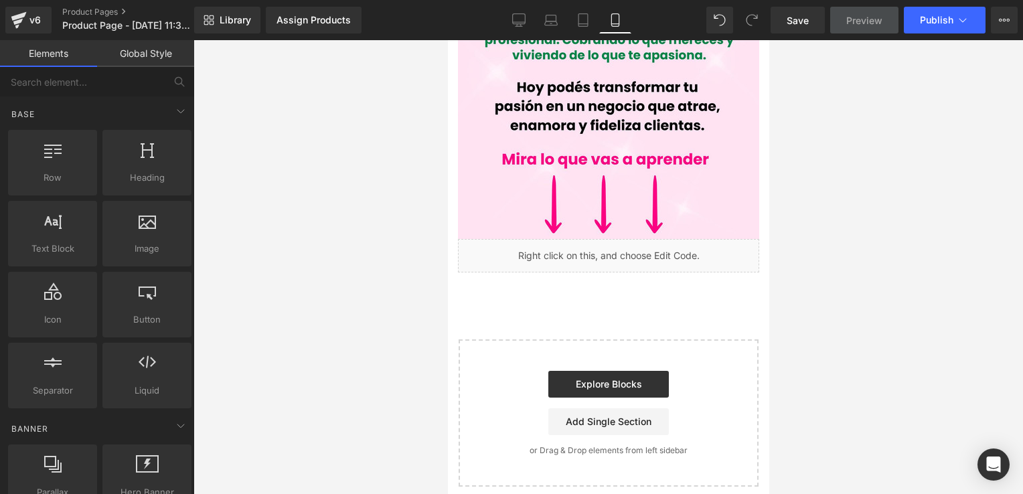
click at [854, 21] on span "Preview" at bounding box center [864, 20] width 36 height 14
click at [978, 15] on button "Publish" at bounding box center [944, 20] width 82 height 27
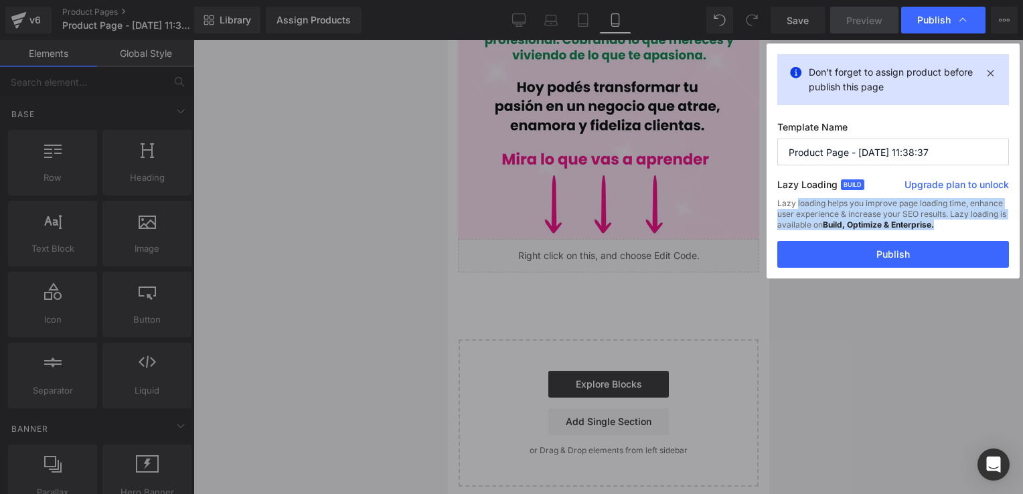
drag, startPoint x: 778, startPoint y: 203, endPoint x: 966, endPoint y: 226, distance: 188.7
click at [966, 226] on div "Lazy loading helps you improve page loading time, enhance user experience & inc…" at bounding box center [893, 219] width 232 height 43
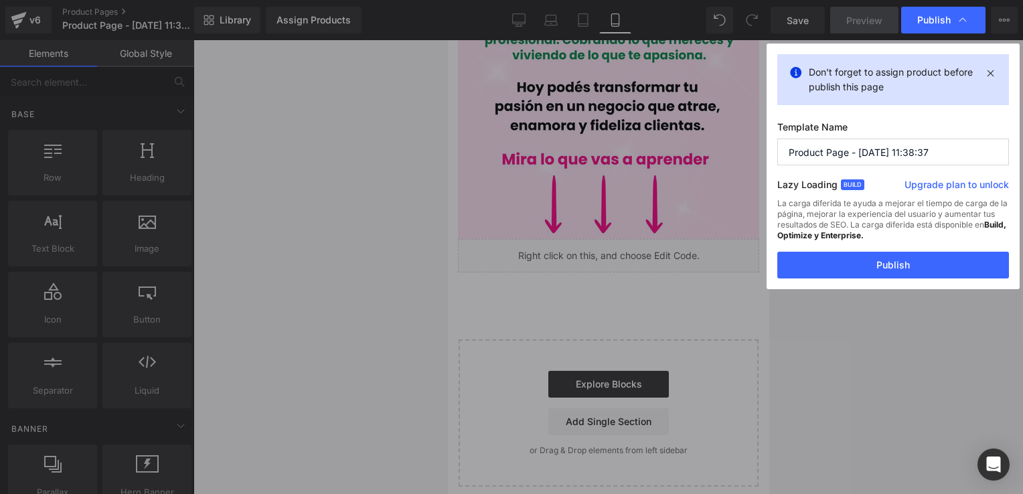
click at [885, 220] on font "La carga diferida te ayuda a mejorar el tiempo de carga de la página, mejorar l…" at bounding box center [892, 219] width 230 height 42
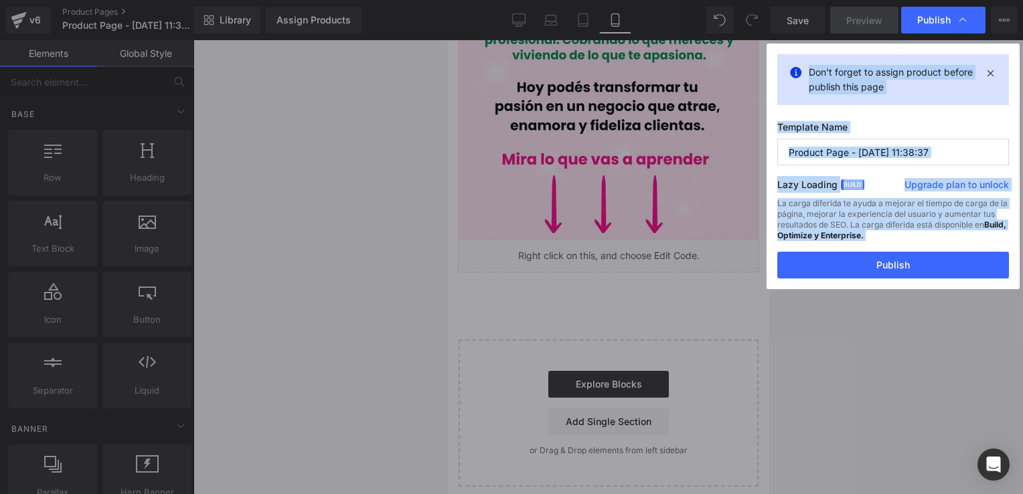
drag, startPoint x: 916, startPoint y: 116, endPoint x: 810, endPoint y: 76, distance: 112.5
click at [810, 76] on div "Don't forget to assign product before publish this page Template Name Product P…" at bounding box center [892, 167] width 253 height 246
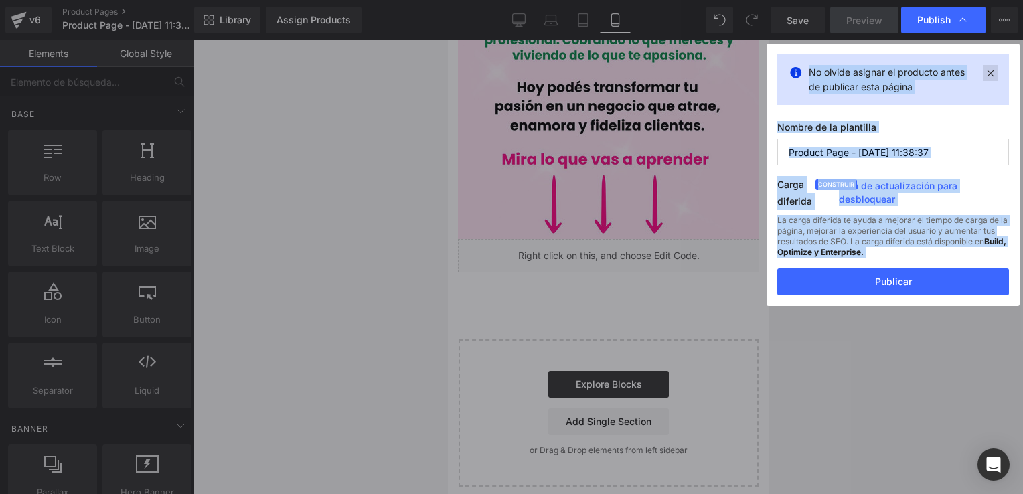
click at [995, 75] on icon at bounding box center [989, 73] width 15 height 16
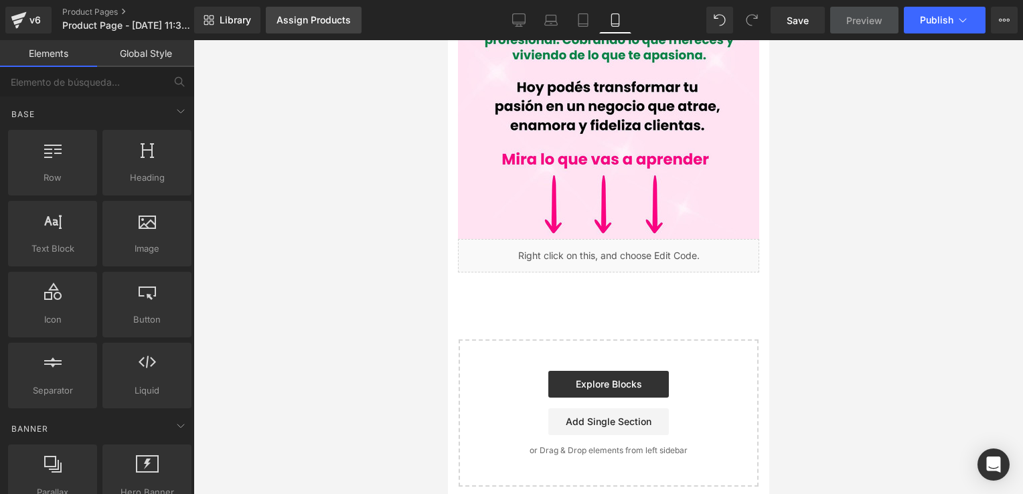
click at [322, 25] on link "Assign Products" at bounding box center [314, 20] width 96 height 27
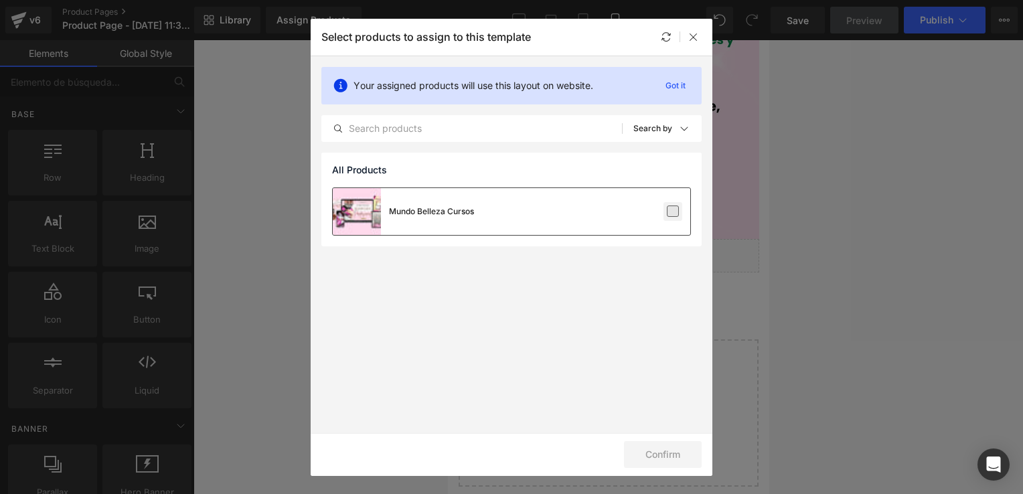
click at [670, 216] on label at bounding box center [673, 211] width 12 height 12
click at [673, 211] on input "checkbox" at bounding box center [673, 211] width 0 height 0
click at [659, 459] on button "Confirm" at bounding box center [663, 454] width 78 height 27
click at [650, 448] on button "Success" at bounding box center [654, 454] width 94 height 27
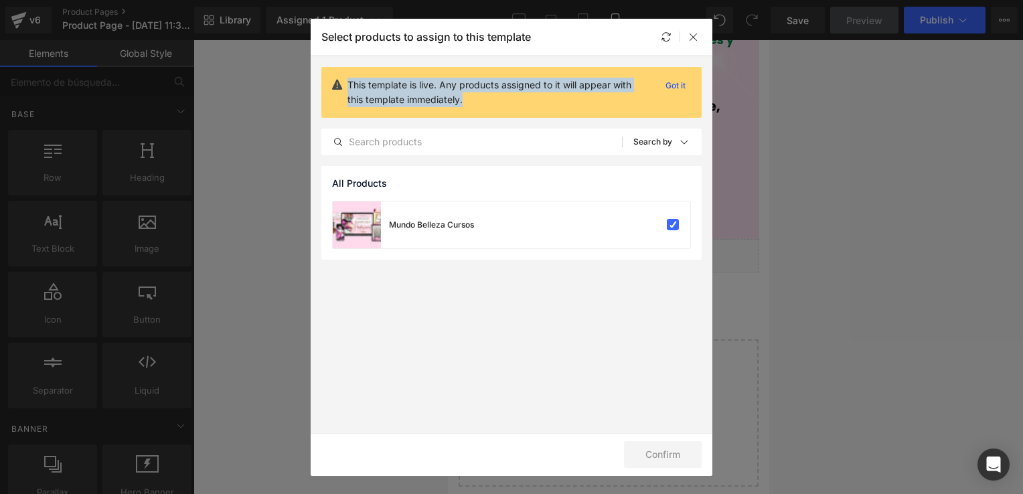
drag, startPoint x: 580, startPoint y: 103, endPoint x: 335, endPoint y: 88, distance: 245.4
click at [335, 88] on div "This template is live. Any products assigned to it will appear with this templa…" at bounding box center [511, 92] width 380 height 51
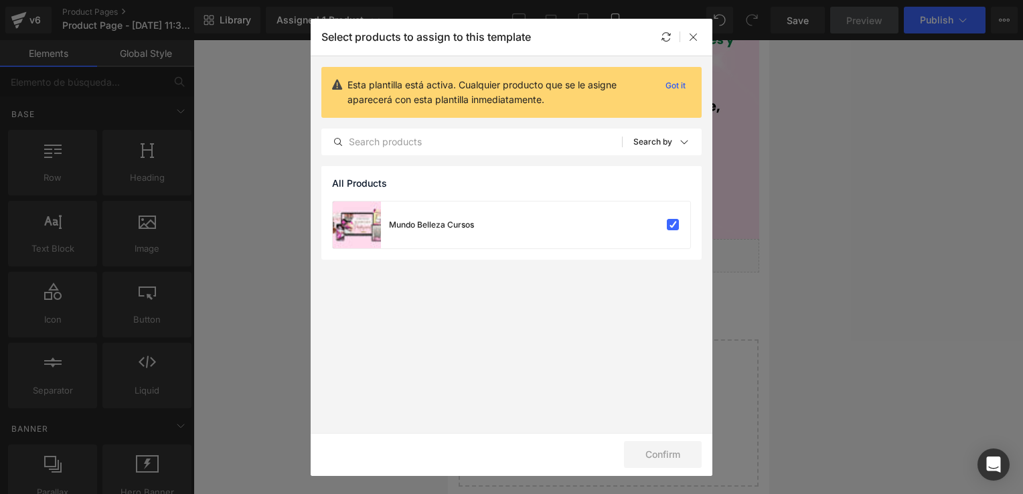
click at [552, 100] on p "Esta plantilla está activa. Cualquier producto que se le asigne aparecerá con e…" at bounding box center [498, 92] width 302 height 29
click at [684, 75] on div "Esta plantilla está activa. Cualquier producto que se le asigne aparecerá con e…" at bounding box center [511, 92] width 380 height 51
click at [686, 85] on p "Got it" at bounding box center [675, 86] width 31 height 16
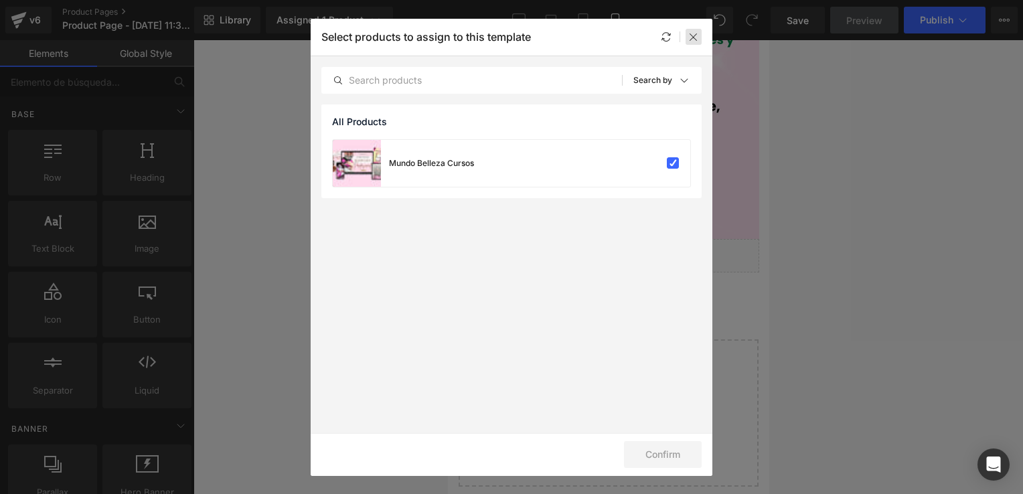
click at [695, 40] on icon at bounding box center [693, 36] width 11 height 11
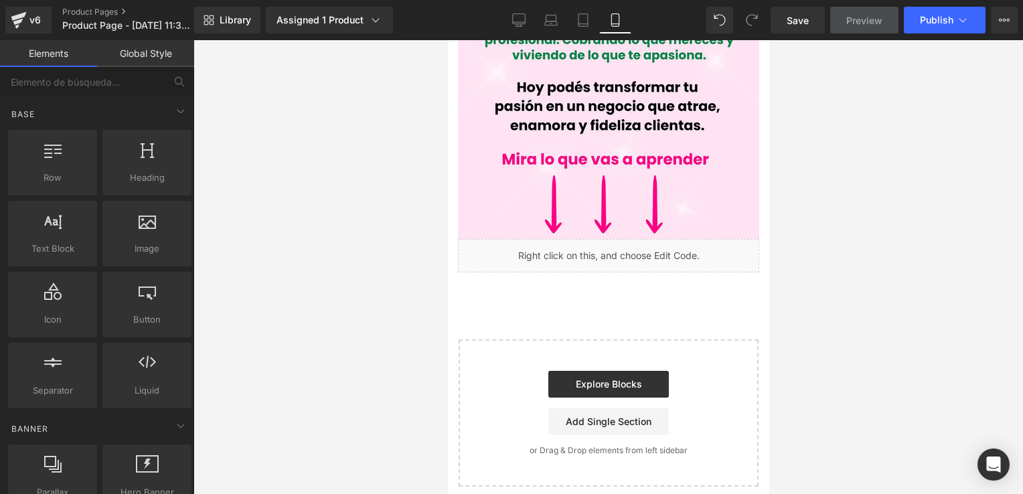
click at [786, 191] on div at bounding box center [607, 267] width 829 height 454
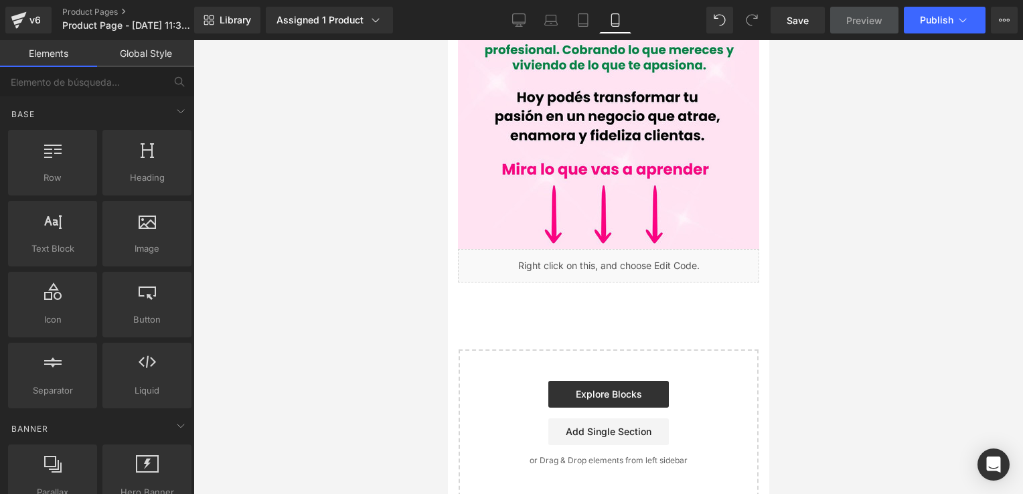
scroll to position [1103, 0]
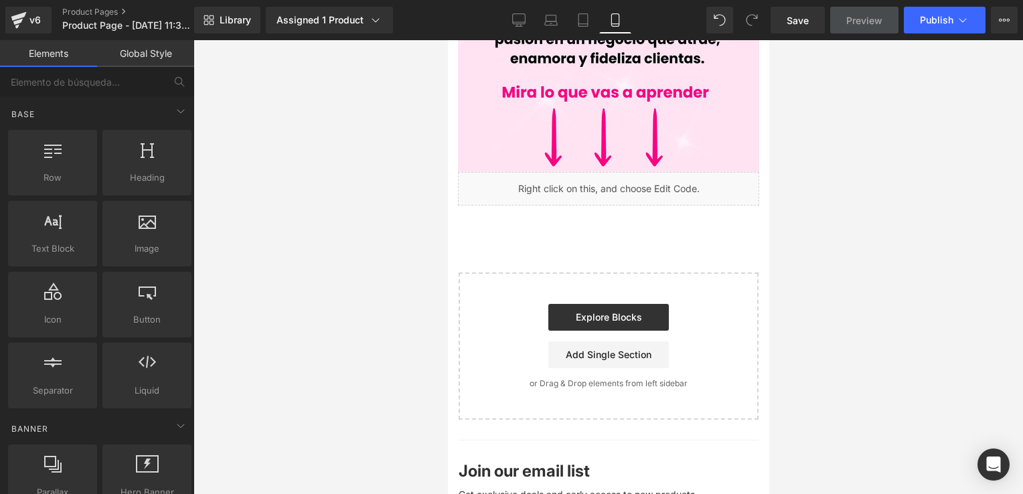
click at [780, 266] on div at bounding box center [607, 267] width 829 height 454
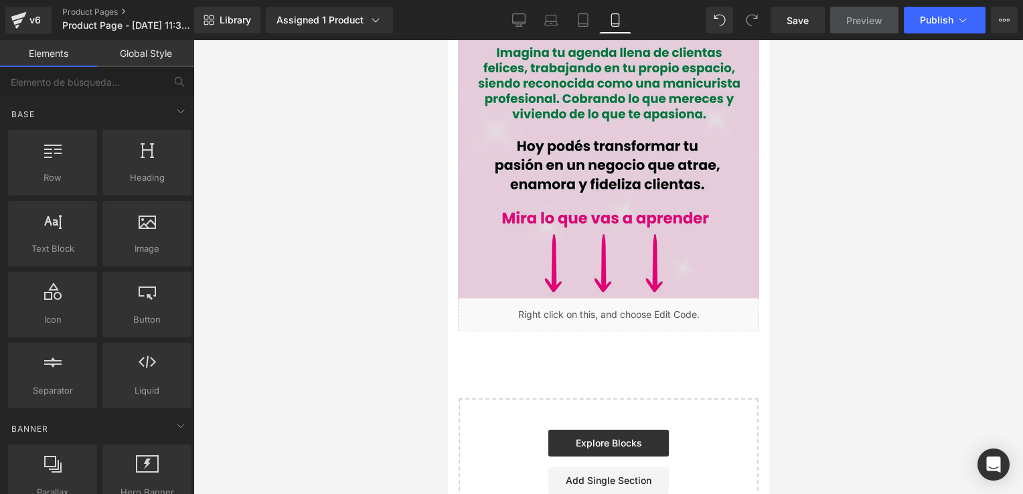
scroll to position [969, 0]
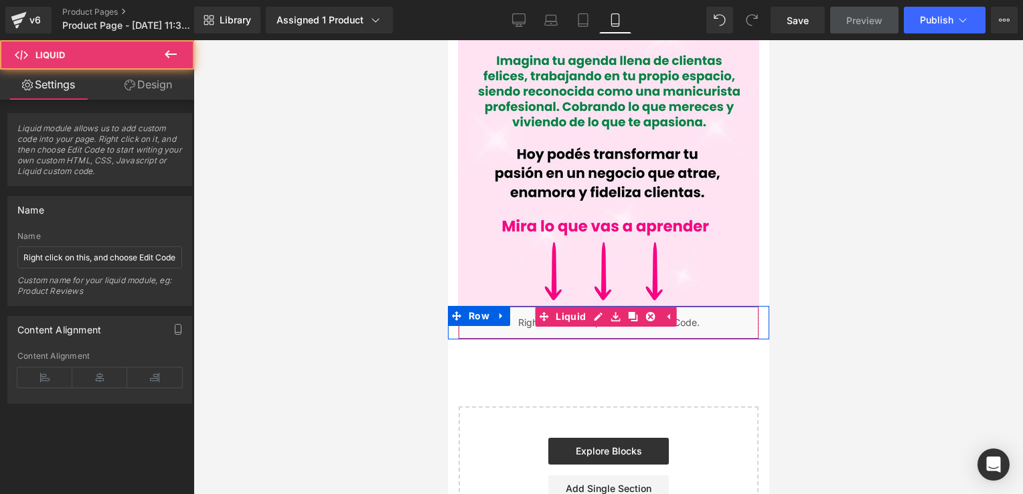
click at [679, 306] on div "Liquid" at bounding box center [607, 322] width 301 height 33
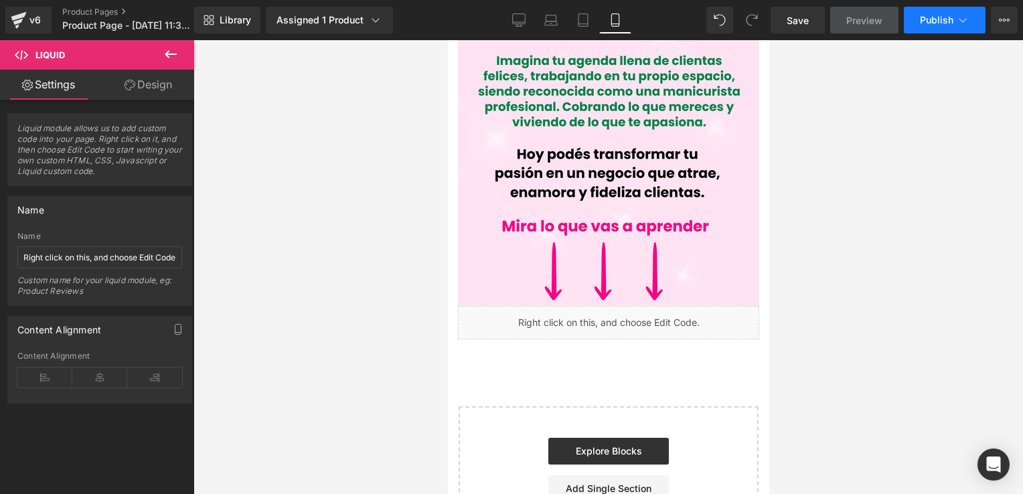
click at [958, 17] on icon at bounding box center [962, 19] width 13 height 13
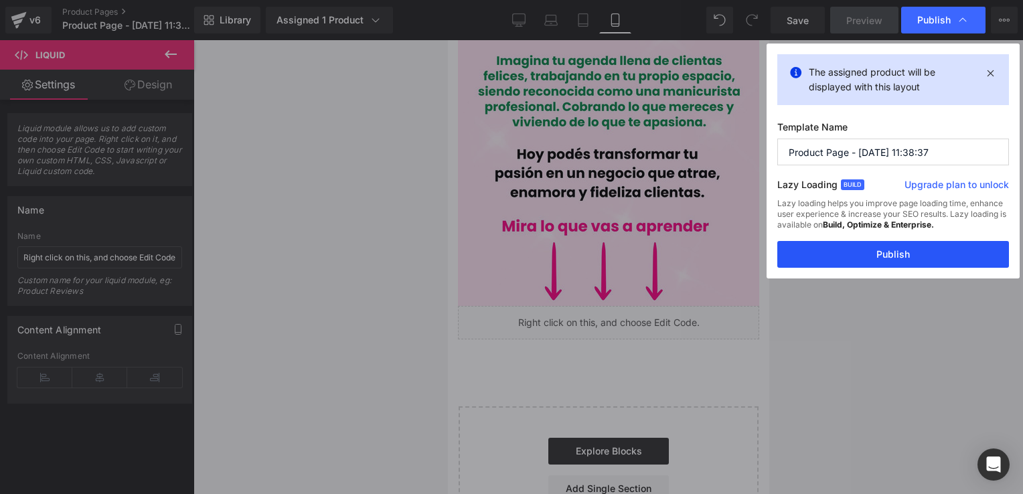
click at [877, 260] on button "Publish" at bounding box center [893, 254] width 232 height 27
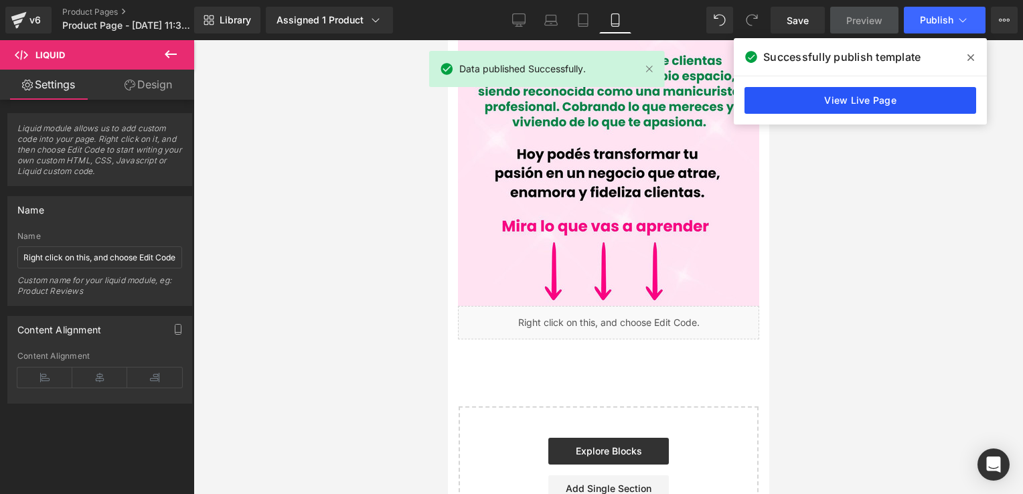
click at [898, 101] on link "View Live Page" at bounding box center [860, 100] width 232 height 27
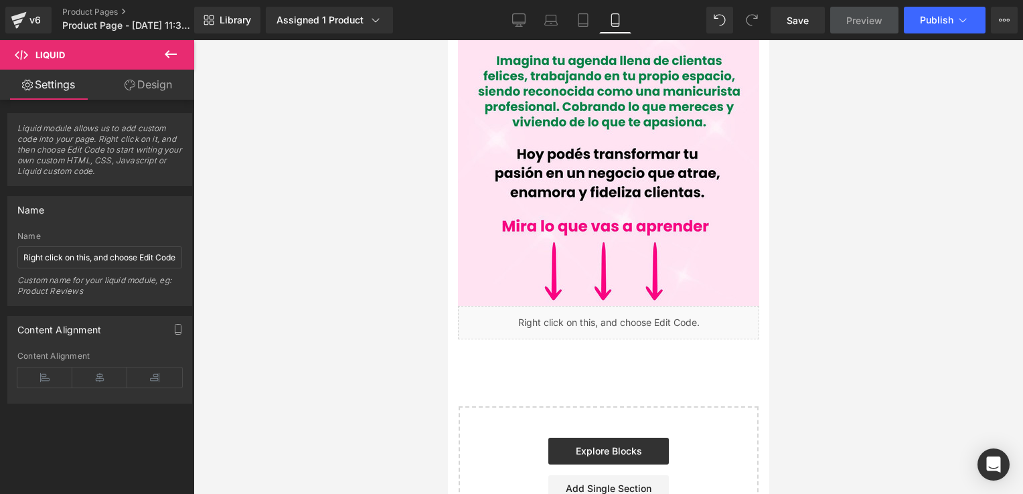
click at [857, 17] on span "Preview" at bounding box center [864, 20] width 36 height 14
click at [963, 17] on icon at bounding box center [962, 19] width 13 height 13
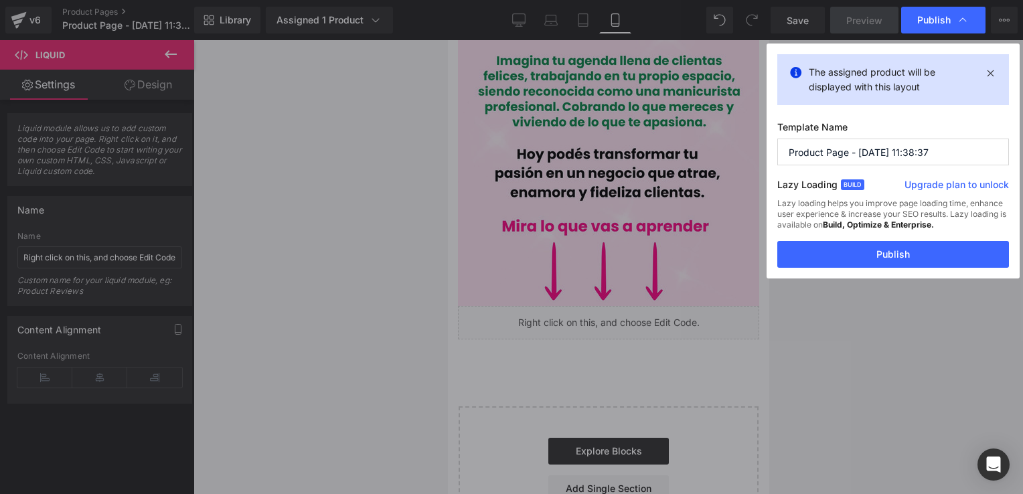
click at [963, 17] on icon at bounding box center [962, 19] width 13 height 13
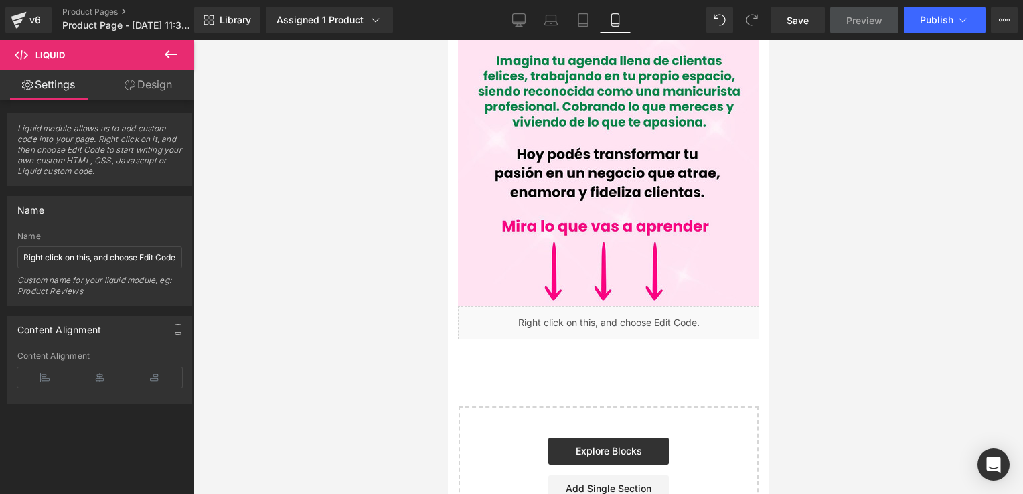
click at [1021, 17] on div "Save Preview Publish Scheduled Upgrade Plan View Live Page View with current Te…" at bounding box center [894, 20] width 258 height 27
click at [1009, 17] on icon at bounding box center [1004, 20] width 11 height 11
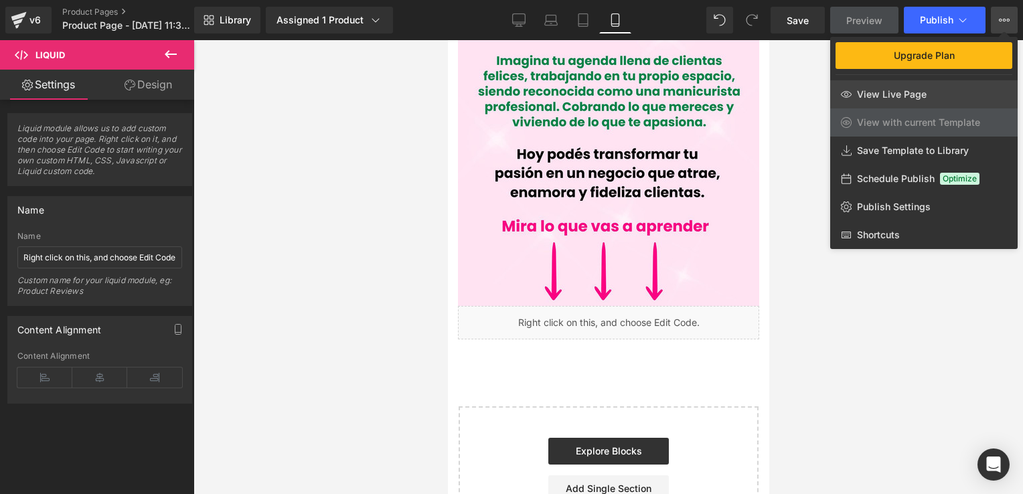
click at [925, 89] on link "View Live Page" at bounding box center [923, 94] width 187 height 28
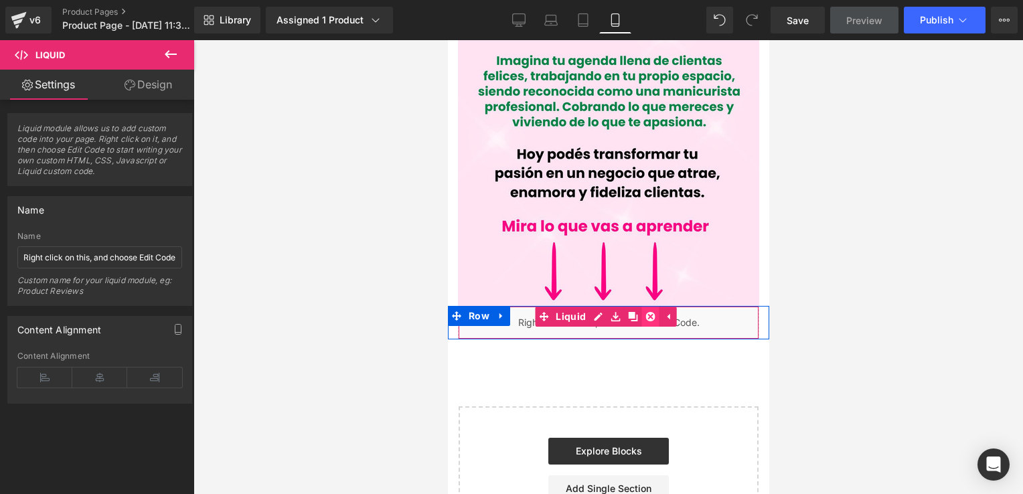
click at [654, 307] on link at bounding box center [648, 317] width 17 height 20
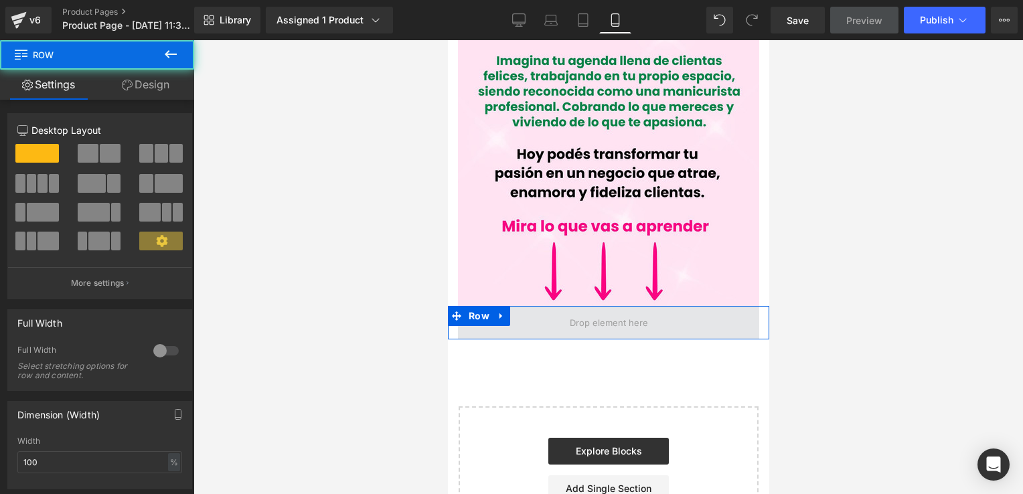
click at [696, 309] on span at bounding box center [607, 322] width 301 height 33
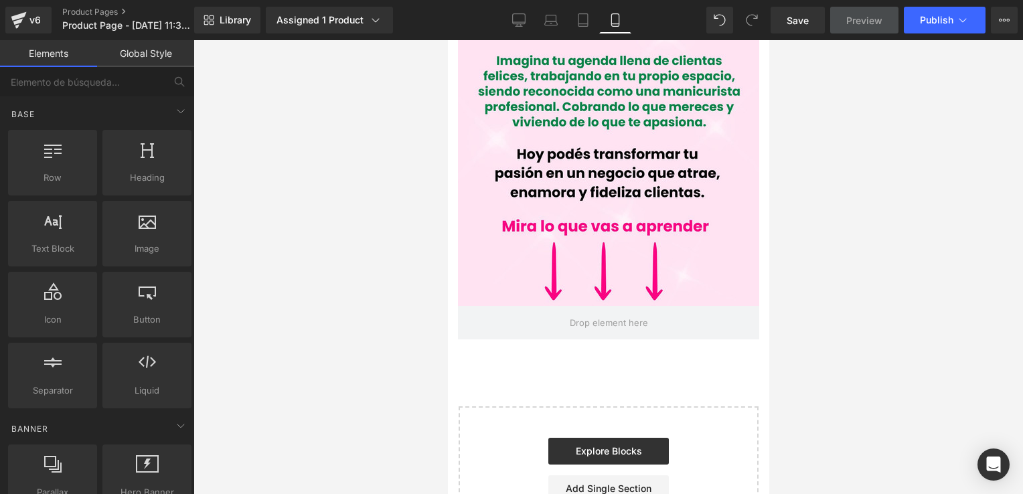
click at [827, 197] on div at bounding box center [607, 267] width 829 height 454
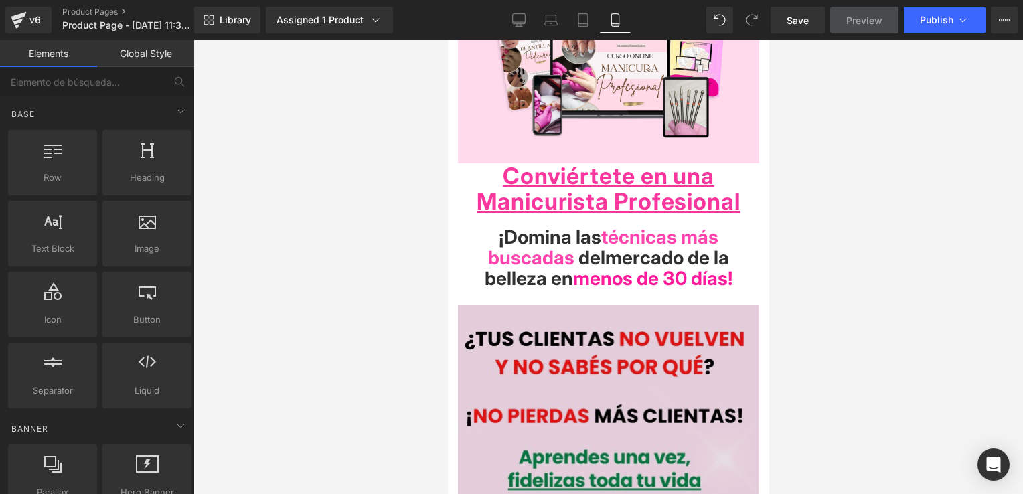
scroll to position [99, 0]
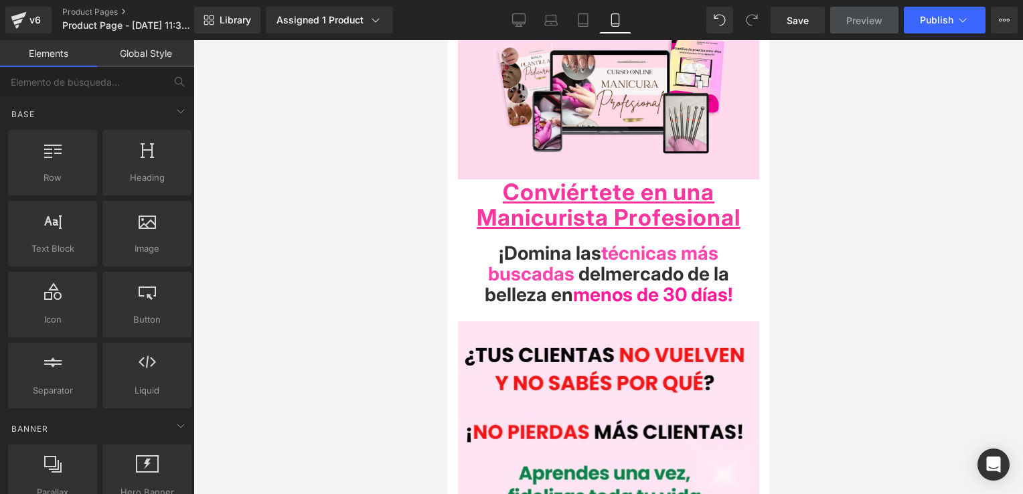
click at [686, 208] on strong "Manicurista Profesional" at bounding box center [608, 216] width 264 height 27
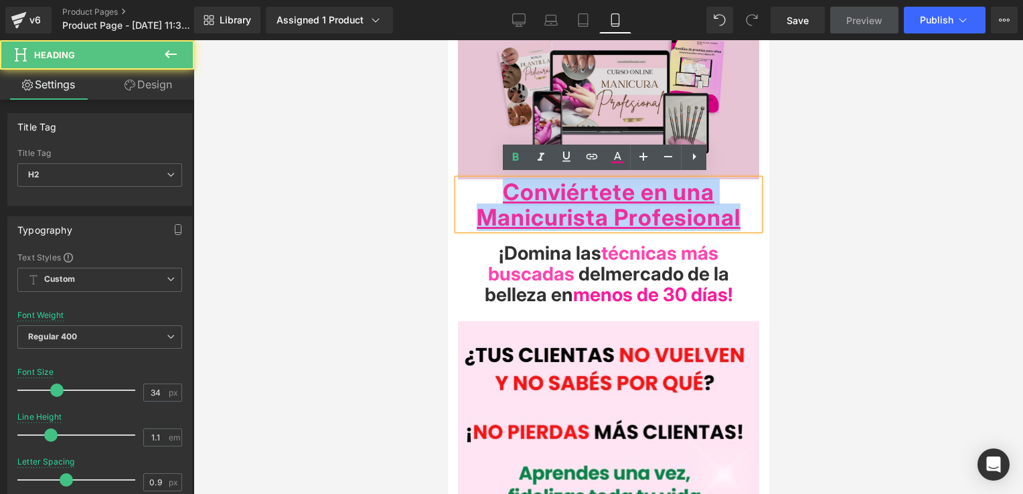
drag, startPoint x: 504, startPoint y: 185, endPoint x: 711, endPoint y: 165, distance: 208.5
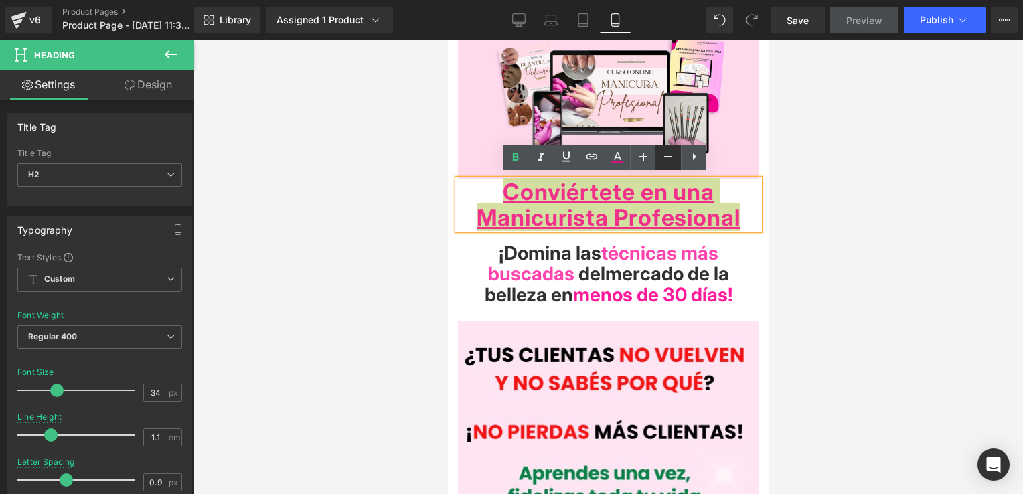
click at [678, 157] on link at bounding box center [667, 157] width 25 height 25
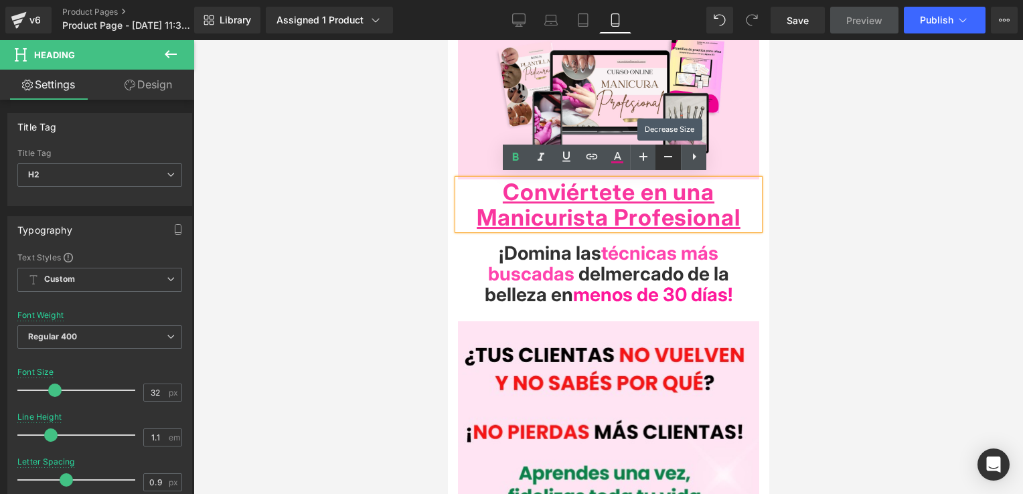
click at [678, 157] on link at bounding box center [667, 157] width 25 height 25
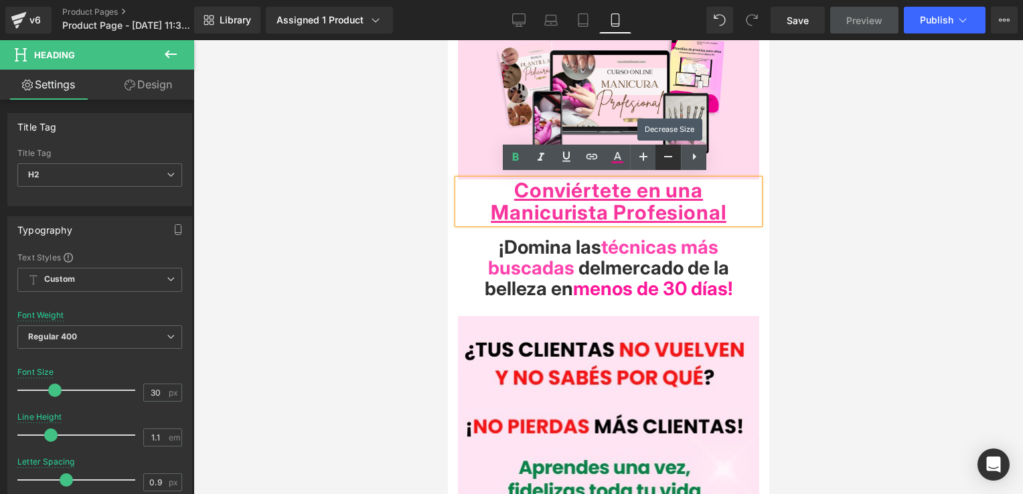
click at [678, 157] on link at bounding box center [667, 157] width 25 height 25
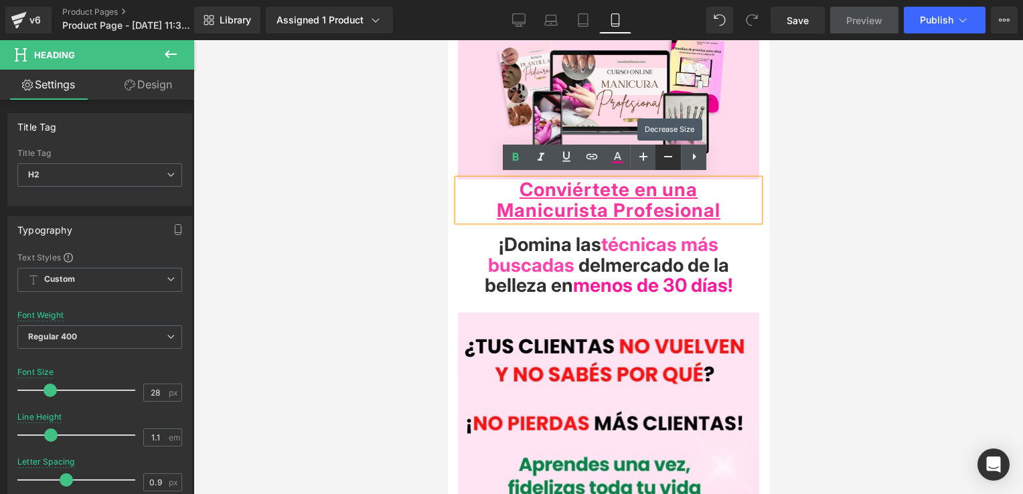
click at [678, 157] on link at bounding box center [667, 157] width 25 height 25
type input "26"
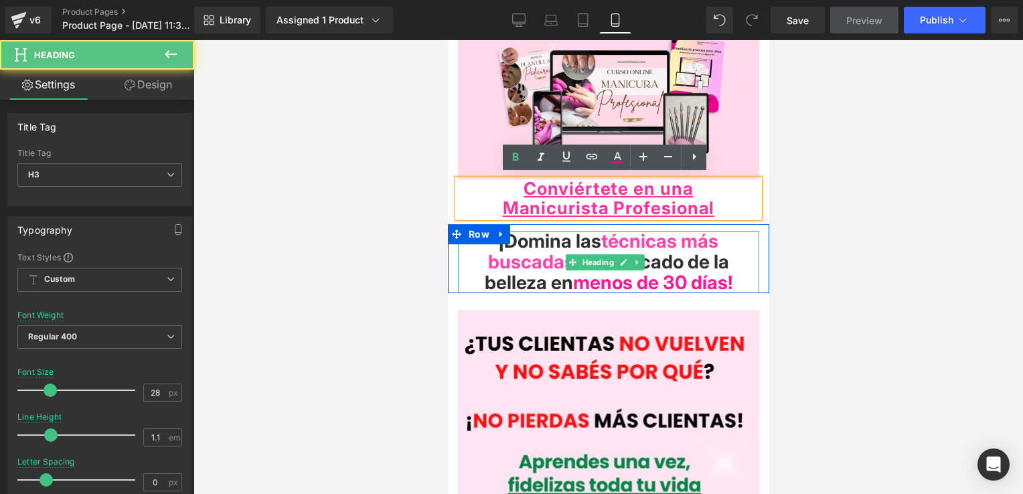
click at [740, 277] on h3 "¡Domina las técnicas más buscadas [PERSON_NAME] de la belleza en menos de 30 dí…" at bounding box center [607, 262] width 301 height 62
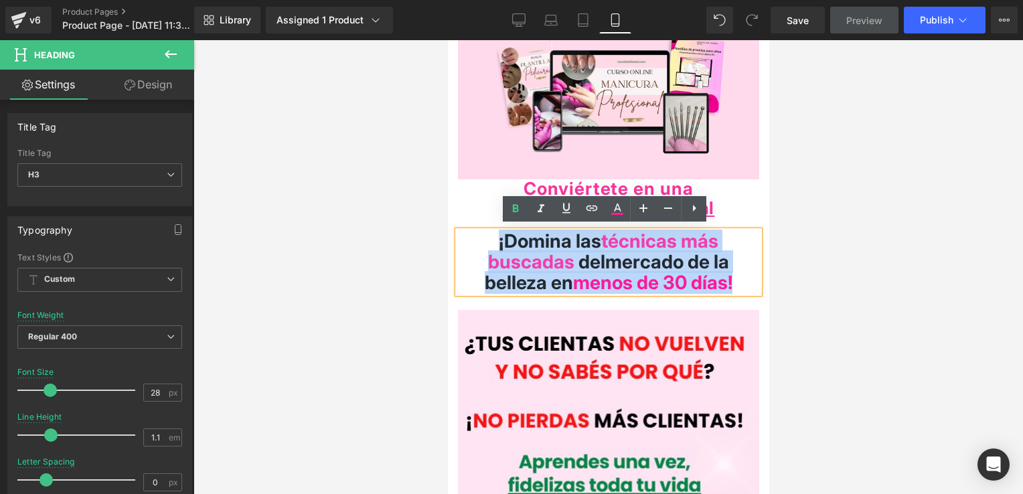
drag, startPoint x: 736, startPoint y: 276, endPoint x: 479, endPoint y: 236, distance: 260.9
click at [479, 236] on h3 "¡Domina las técnicas más buscadas [PERSON_NAME] de la belleza en menos de 30 dí…" at bounding box center [607, 262] width 301 height 62
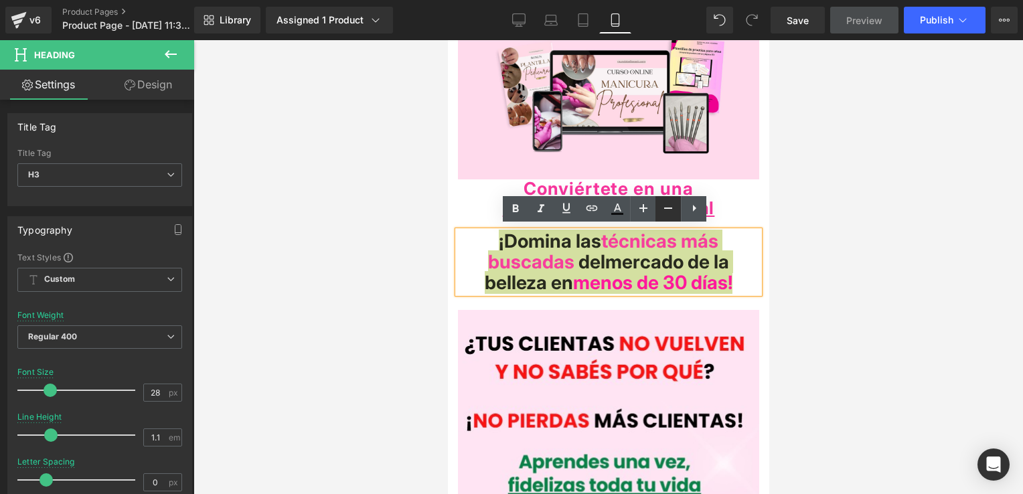
click at [669, 203] on icon at bounding box center [668, 208] width 16 height 16
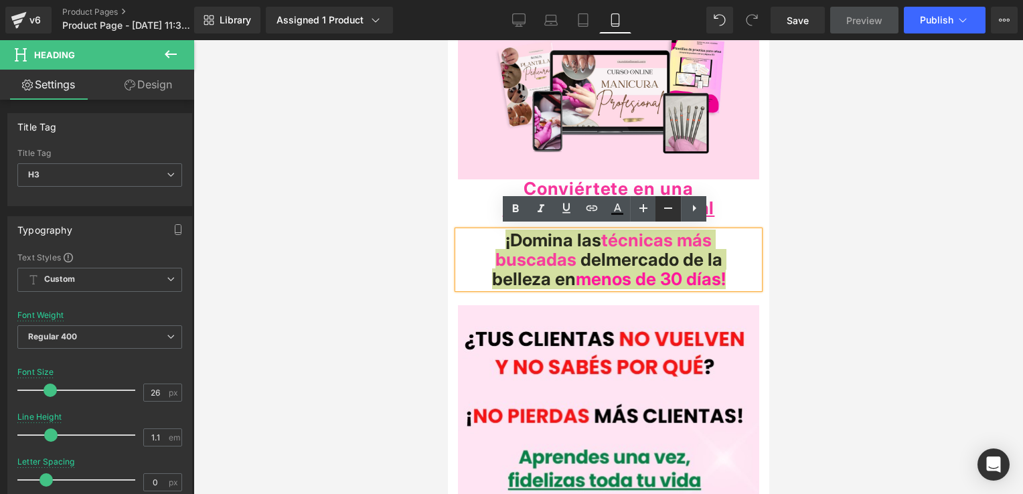
click at [669, 203] on icon at bounding box center [668, 208] width 16 height 16
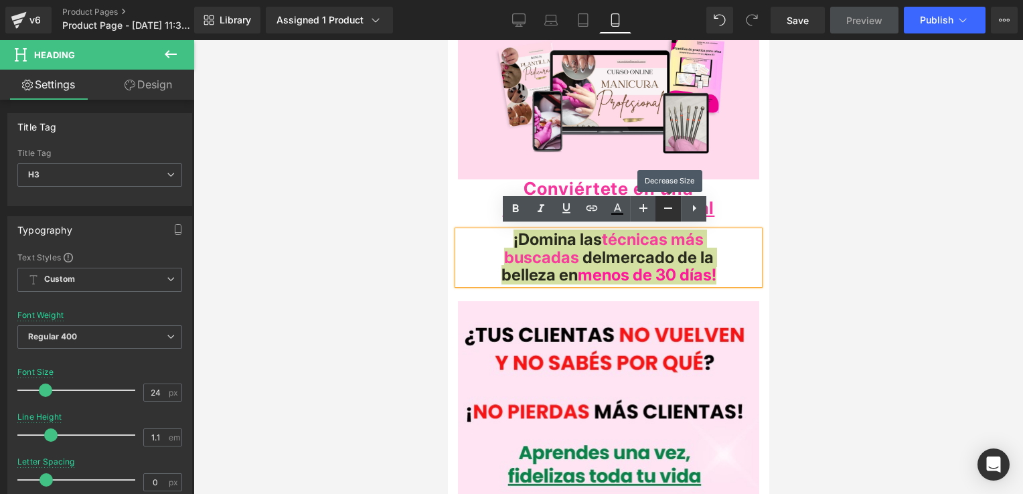
click at [669, 203] on icon at bounding box center [668, 208] width 16 height 16
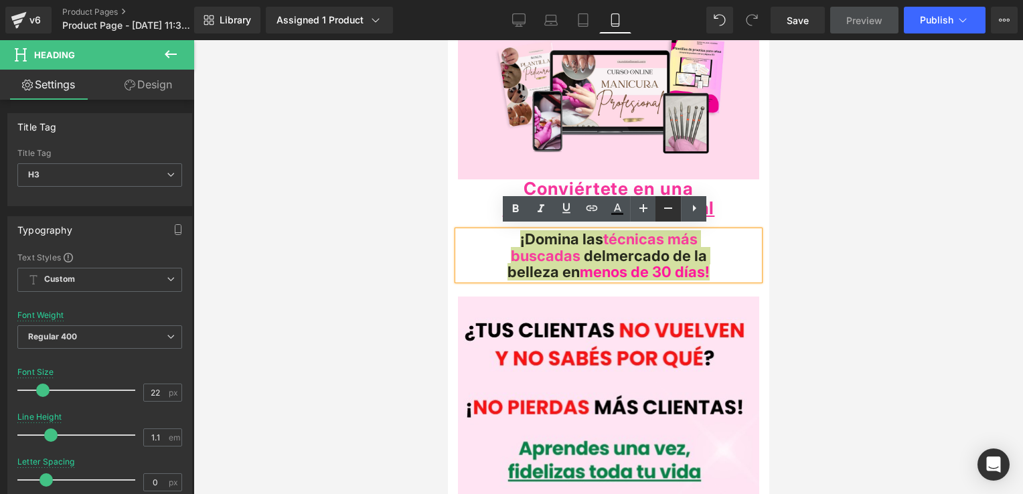
click at [660, 208] on icon at bounding box center [668, 208] width 16 height 16
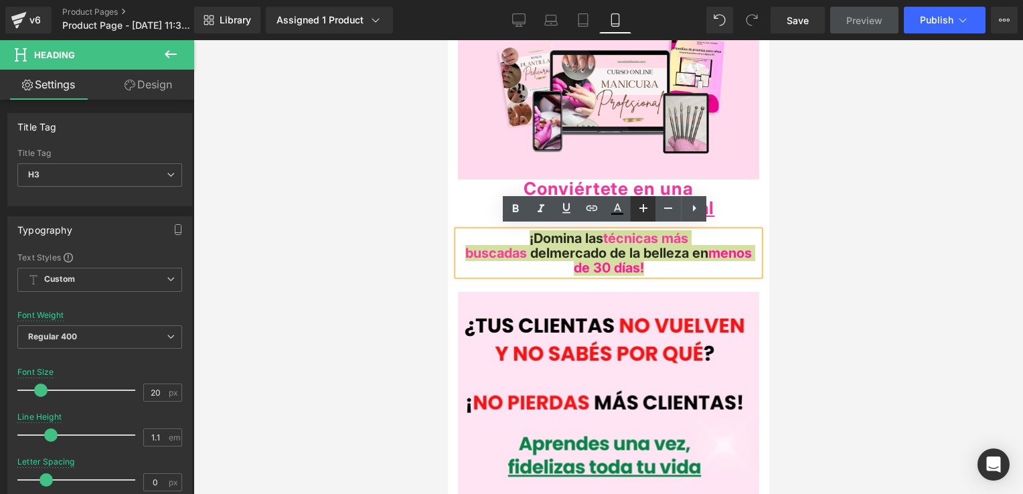
click at [642, 210] on icon at bounding box center [643, 208] width 8 height 8
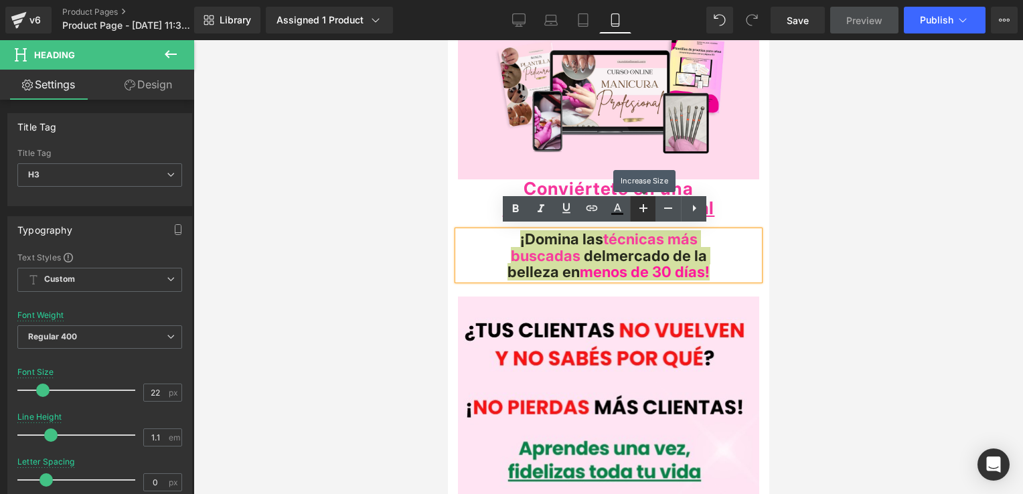
click at [642, 209] on icon at bounding box center [643, 208] width 8 height 8
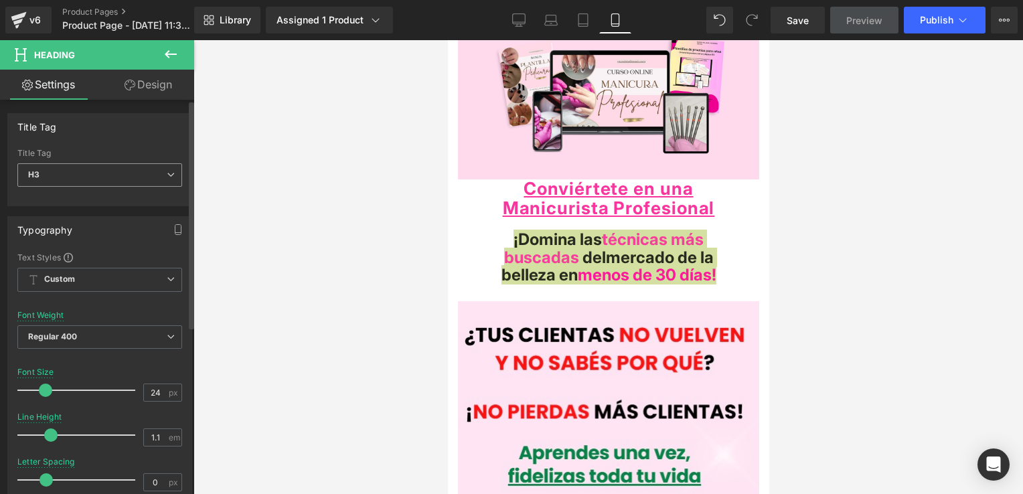
click at [157, 176] on span "H3" at bounding box center [99, 174] width 165 height 23
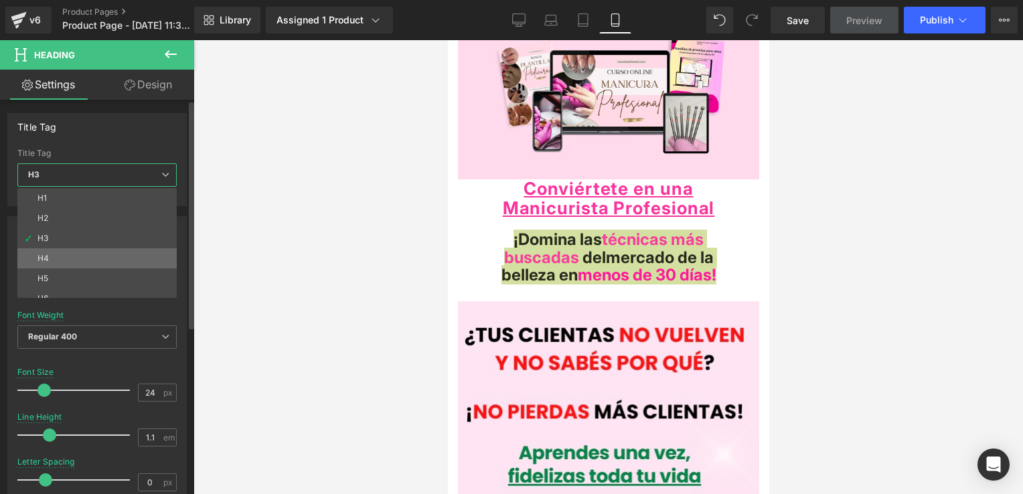
click at [48, 260] on li "H4" at bounding box center [99, 258] width 165 height 20
type input "22"
type input "1"
type input "81"
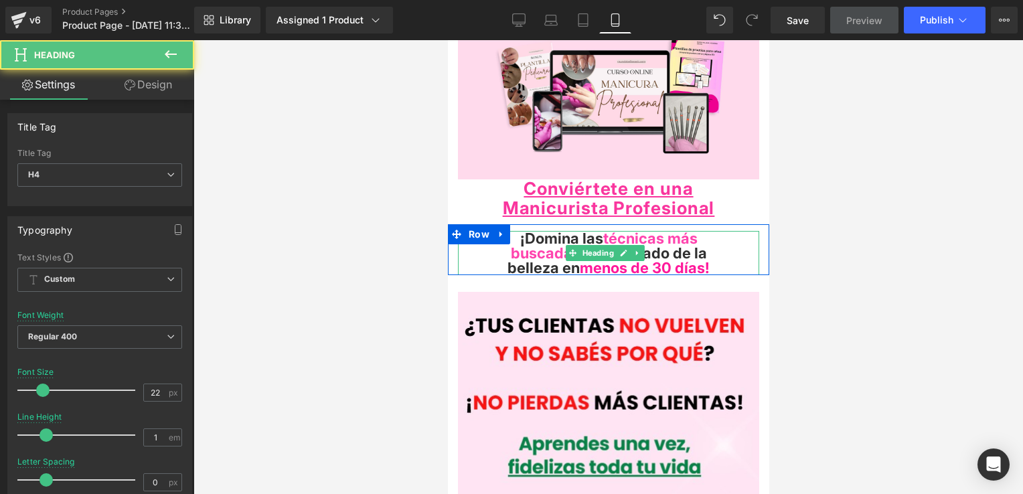
click at [693, 256] on span "mercado de la belleza" at bounding box center [606, 260] width 199 height 32
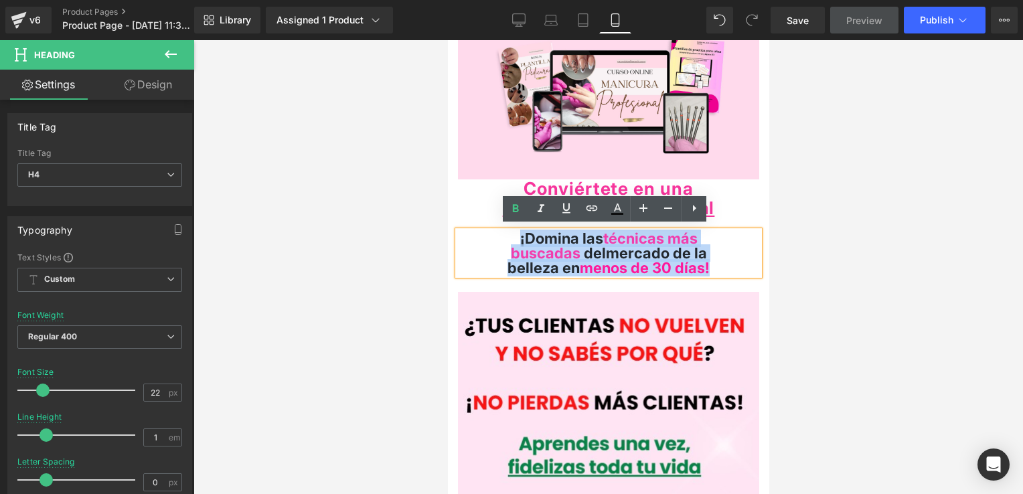
drag, startPoint x: 690, startPoint y: 263, endPoint x: 493, endPoint y: 235, distance: 198.8
click at [493, 235] on h4 "¡Domina las técnicas más buscadas [PERSON_NAME] de la belleza en menos de 30 dí…" at bounding box center [607, 253] width 301 height 44
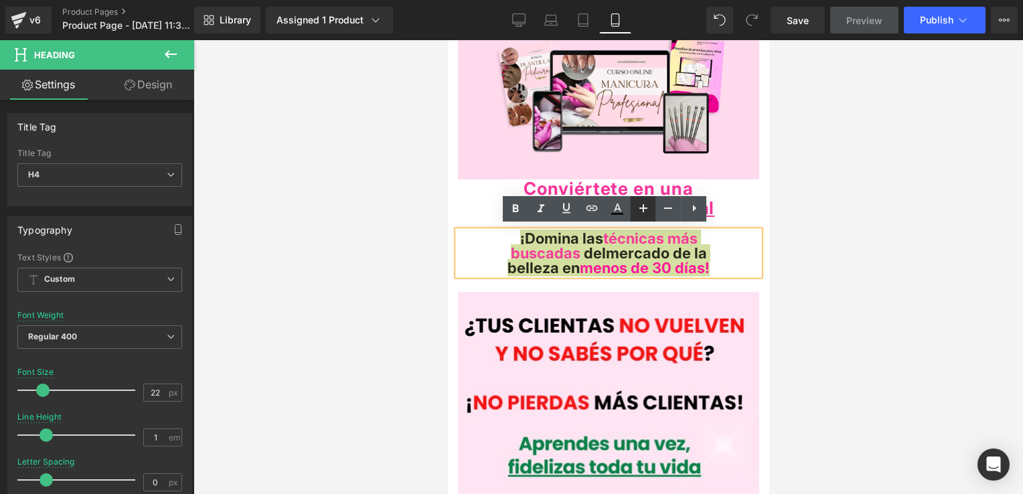
click at [647, 207] on icon at bounding box center [643, 208] width 16 height 16
type input "24"
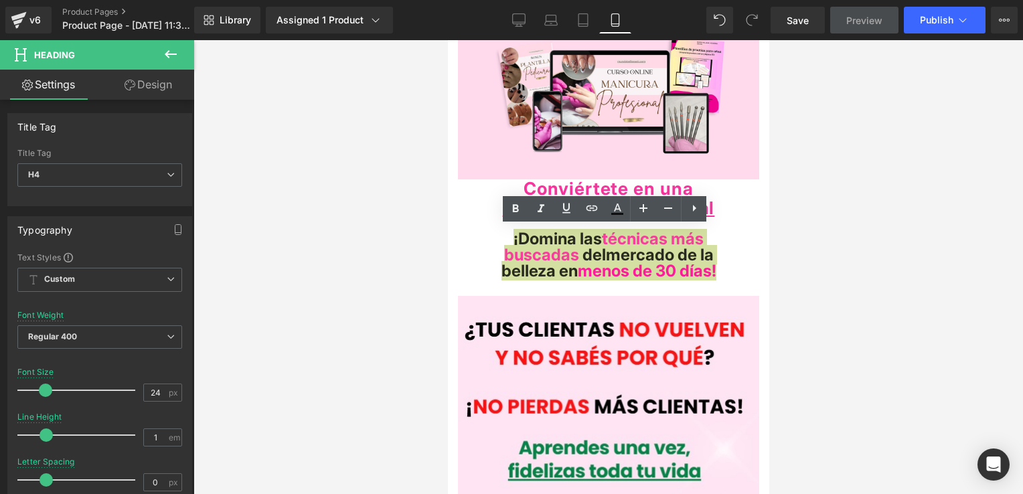
click at [769, 258] on div at bounding box center [607, 267] width 829 height 454
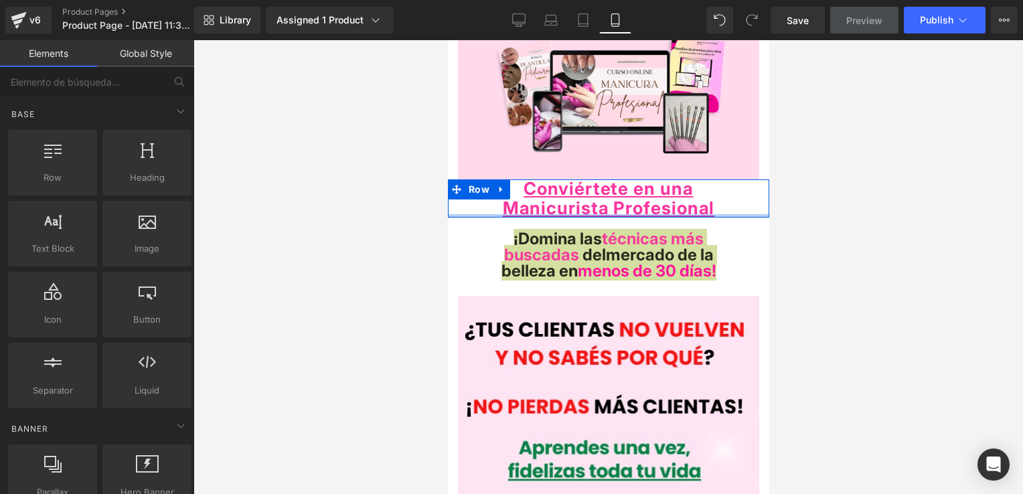
click at [727, 214] on div at bounding box center [607, 215] width 321 height 3
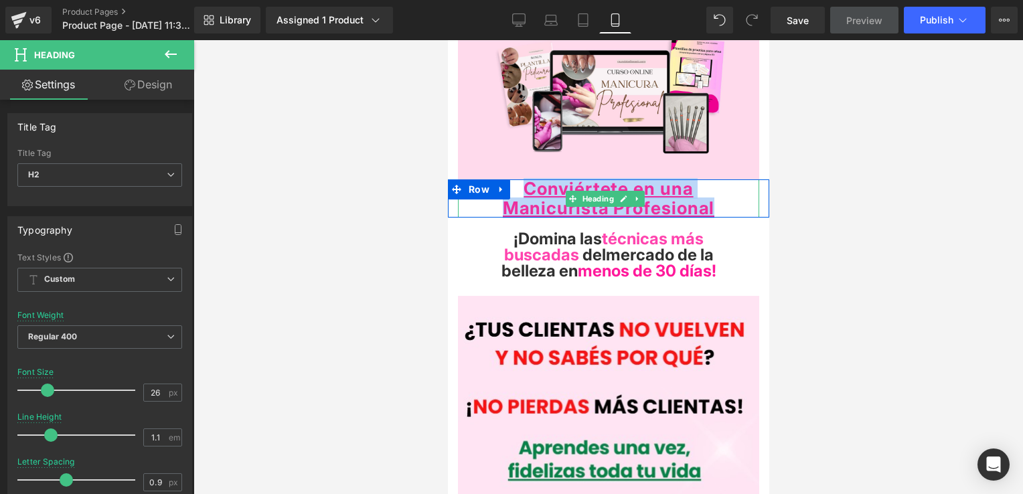
drag, startPoint x: 723, startPoint y: 201, endPoint x: 518, endPoint y: 191, distance: 205.7
click at [518, 191] on div "Conviértete en una Manicurista Profesional" at bounding box center [607, 198] width 301 height 38
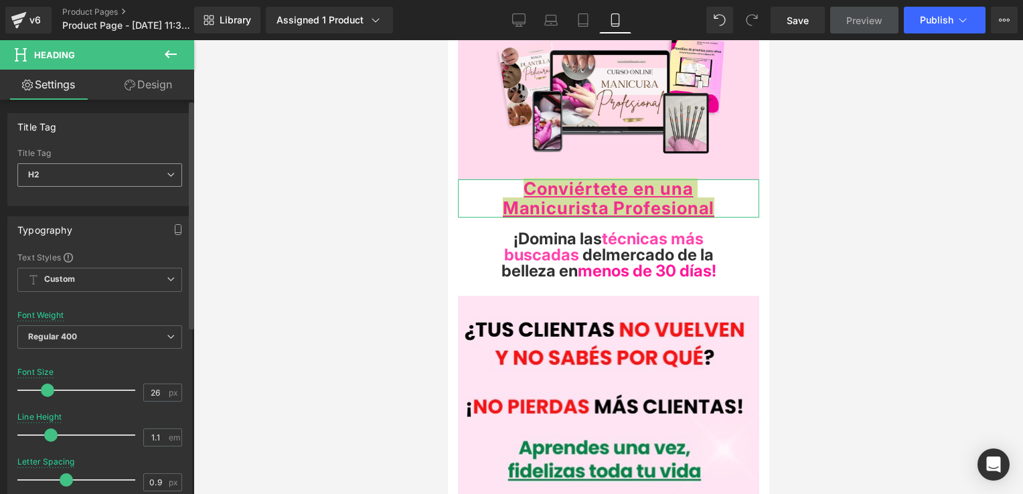
click at [125, 171] on span "H2" at bounding box center [99, 174] width 165 height 23
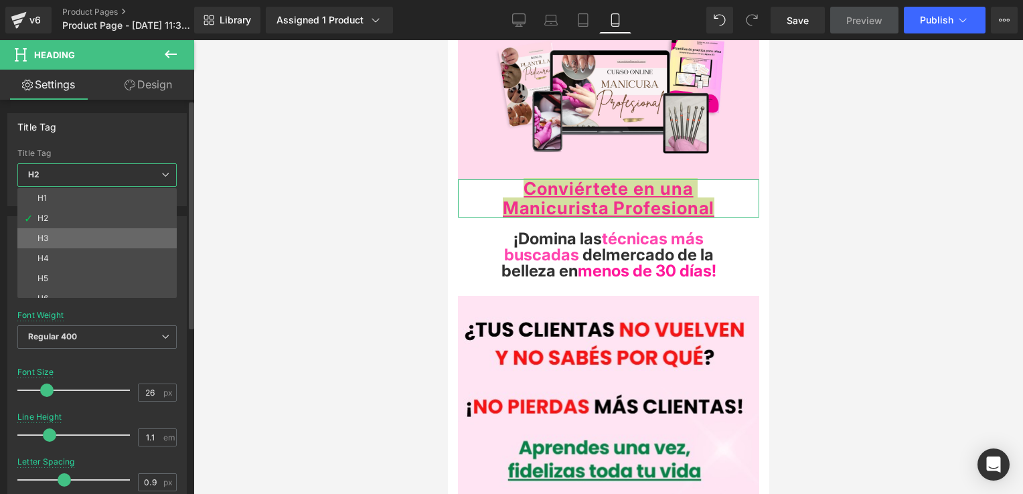
click at [83, 240] on li "H3" at bounding box center [99, 238] width 165 height 20
type input "32"
type input "0"
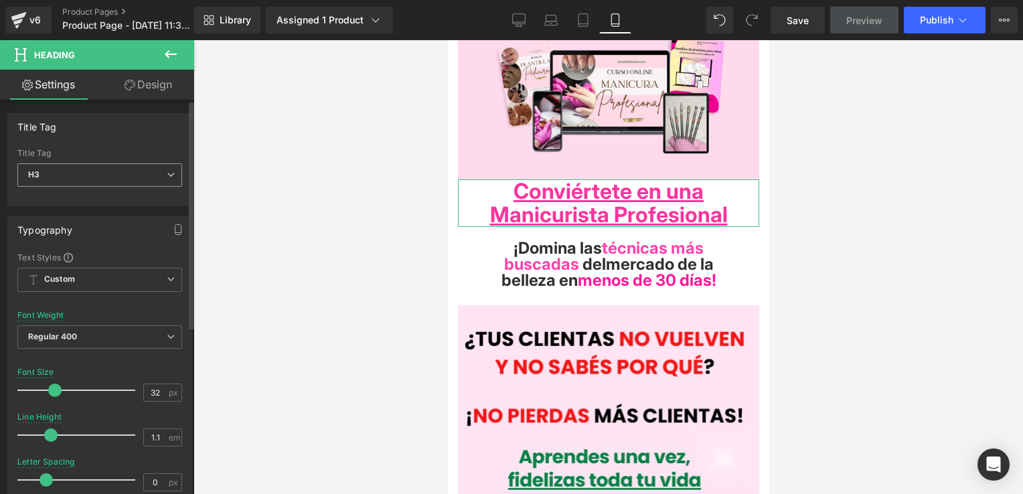
click at [123, 183] on span "H3" at bounding box center [99, 174] width 165 height 23
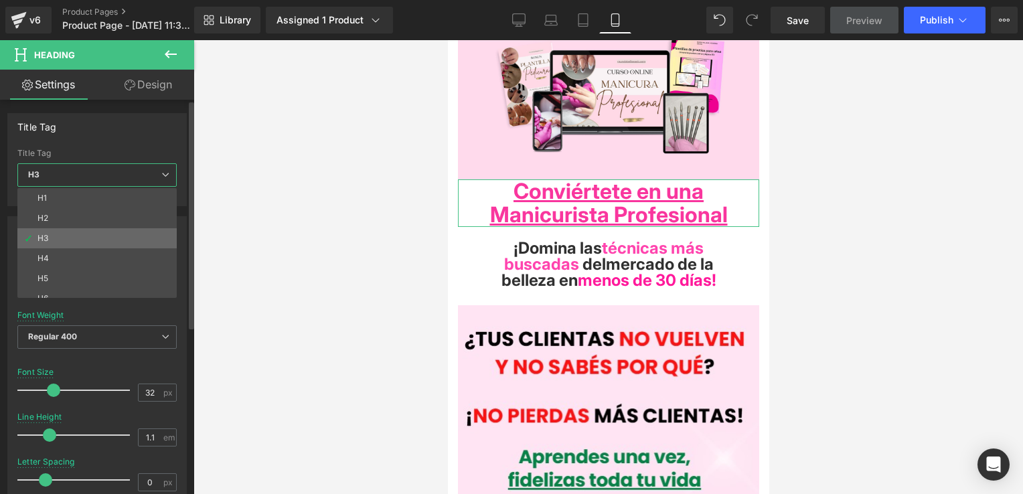
click at [109, 248] on li "H3" at bounding box center [99, 238] width 165 height 20
type input "81"
click at [109, 248] on div "Typography Text Styles Custom Custom Setup Global Style Custom Setup Global Sty…" at bounding box center [96, 441] width 179 height 450
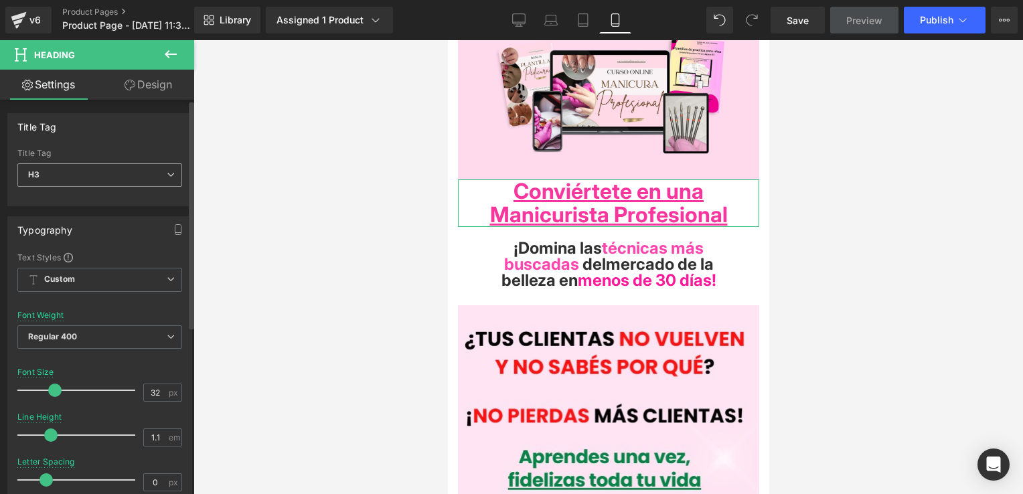
drag, startPoint x: 109, startPoint y: 248, endPoint x: 78, endPoint y: 173, distance: 80.7
click at [78, 173] on span "H3" at bounding box center [99, 174] width 165 height 23
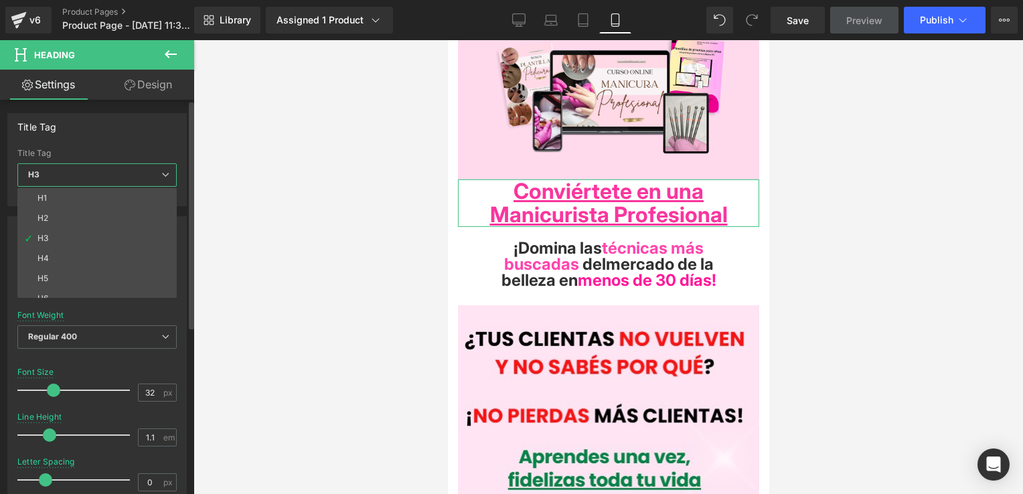
click at [78, 173] on span "H3" at bounding box center [96, 174] width 159 height 23
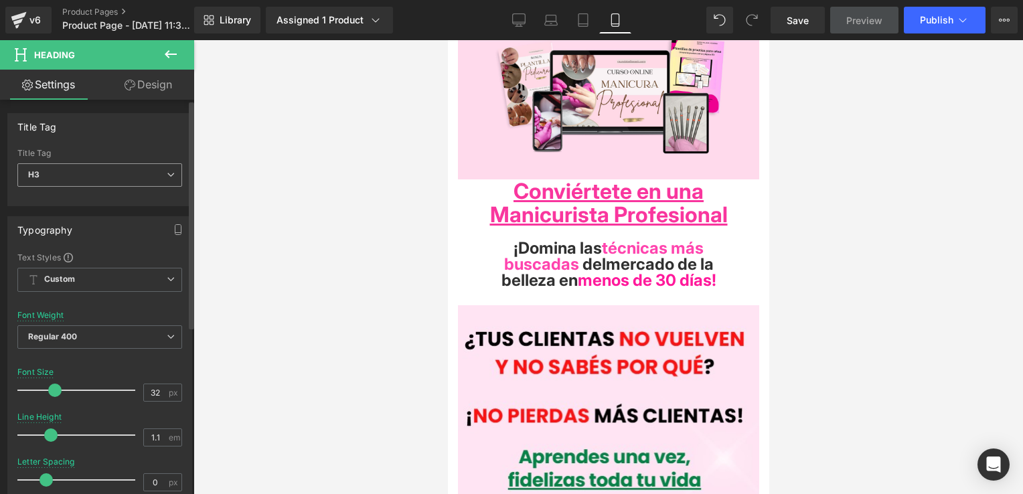
click at [78, 175] on span "H3" at bounding box center [99, 174] width 165 height 23
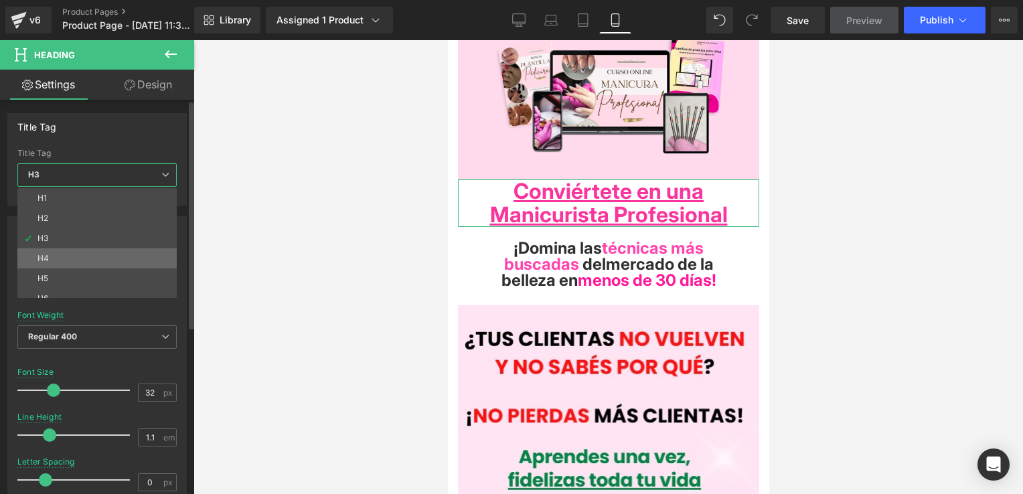
click at [46, 256] on div "H4" at bounding box center [42, 258] width 11 height 9
type input "24"
type input "1"
type input "81"
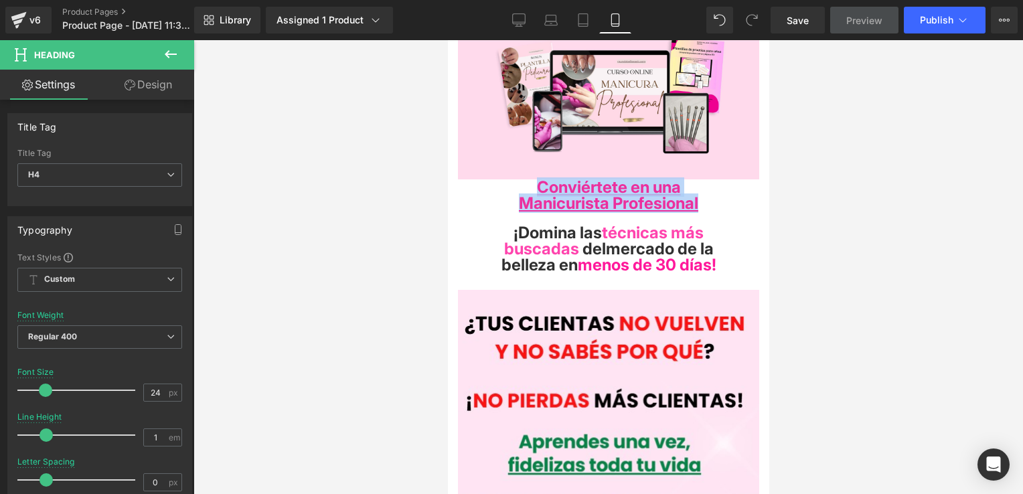
drag, startPoint x: 726, startPoint y: 200, endPoint x: 500, endPoint y: 176, distance: 227.5
click at [500, 179] on div "Conviértete en una Manicurista Profesional Heading Row" at bounding box center [607, 195] width 321 height 32
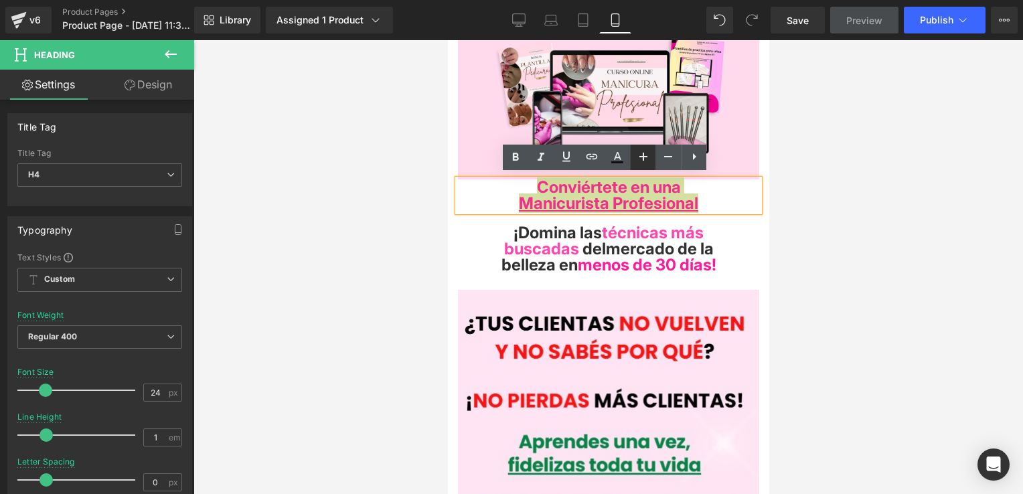
click at [642, 159] on icon at bounding box center [643, 157] width 16 height 16
type input "26"
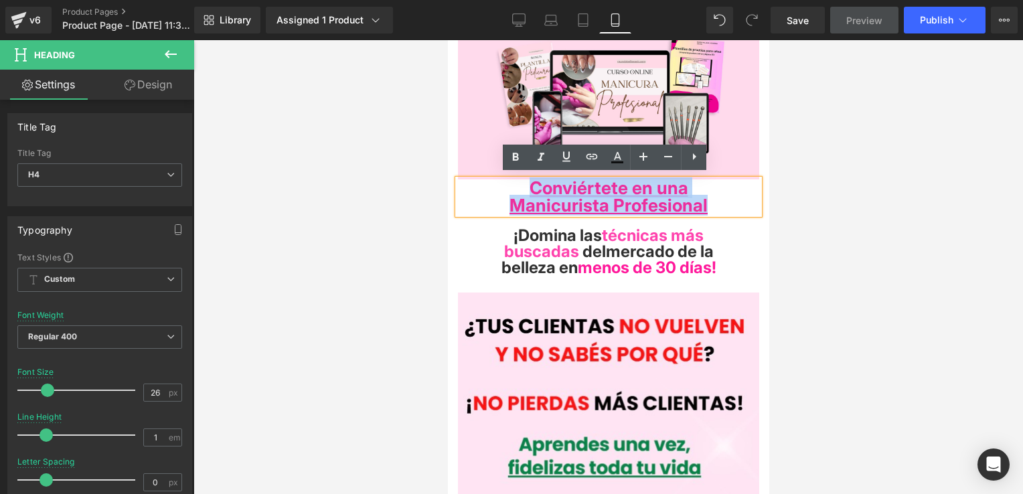
click at [730, 207] on h4 "Manicurista Profesional" at bounding box center [607, 205] width 301 height 17
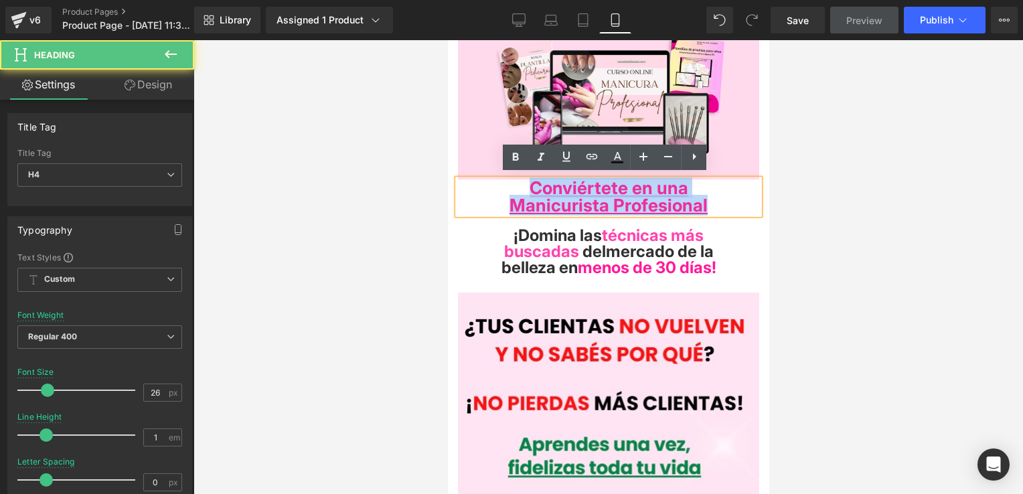
click at [753, 230] on div "¡Domina las técnicas más buscadas [PERSON_NAME] de la belleza en menos de 30 dí…" at bounding box center [607, 252] width 321 height 48
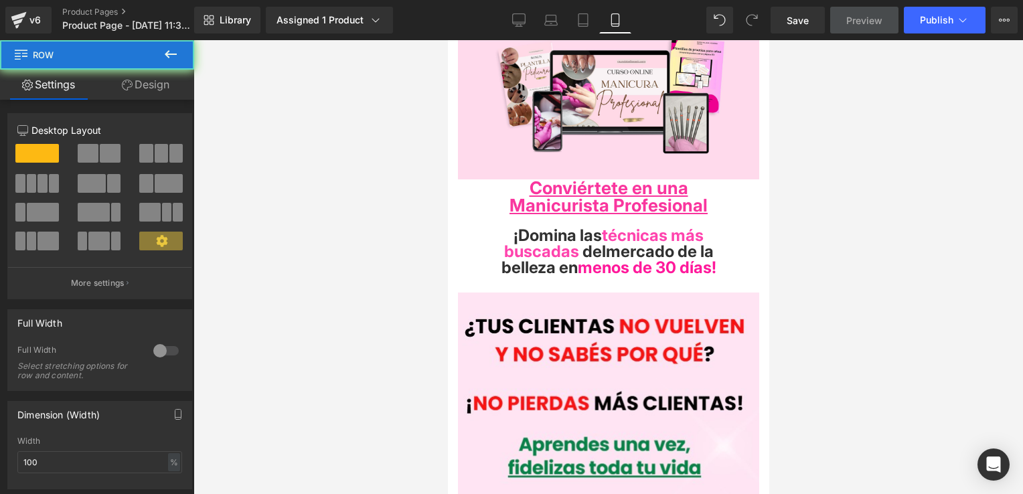
click at [720, 205] on h4 "Manicurista Profesional" at bounding box center [607, 205] width 301 height 17
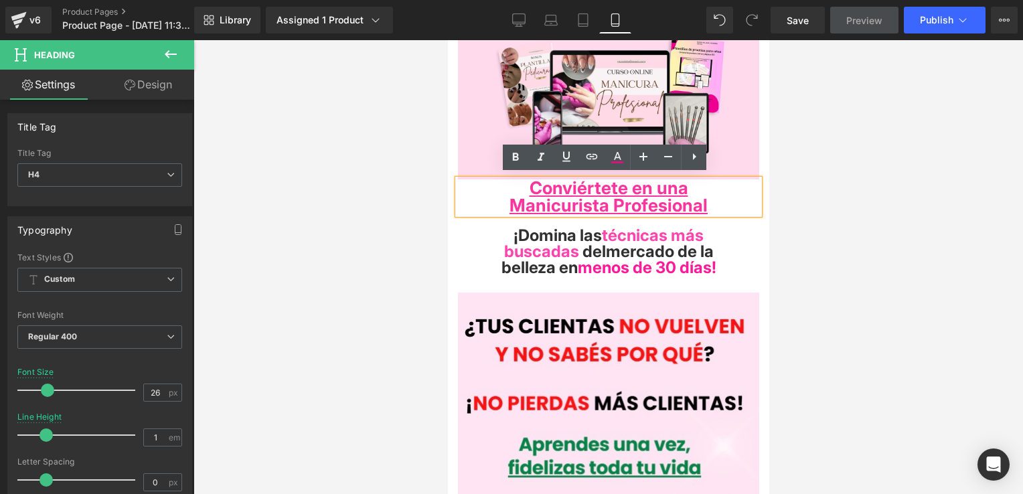
click at [740, 237] on h4 "¡Domina las técnicas más buscadas [PERSON_NAME] de la belleza en menos de 30 dí…" at bounding box center [607, 252] width 301 height 48
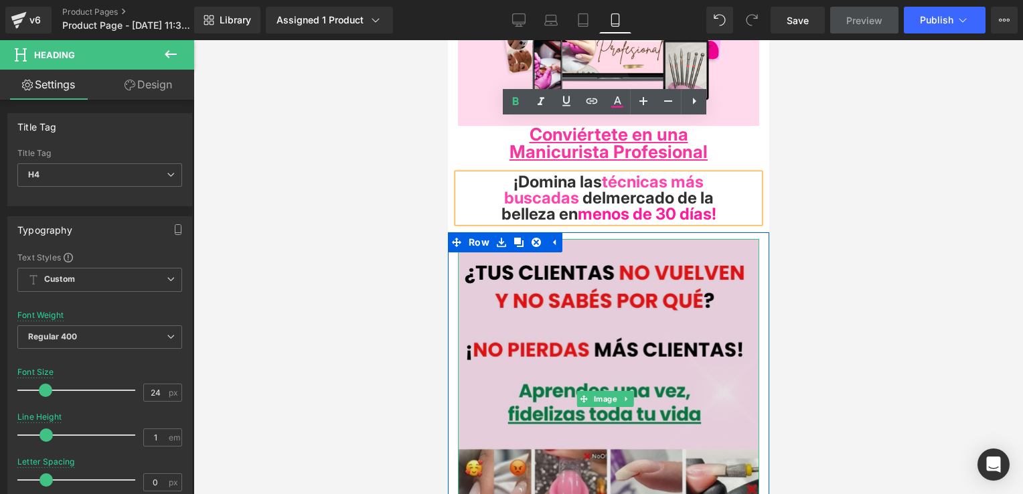
scroll to position [233, 0]
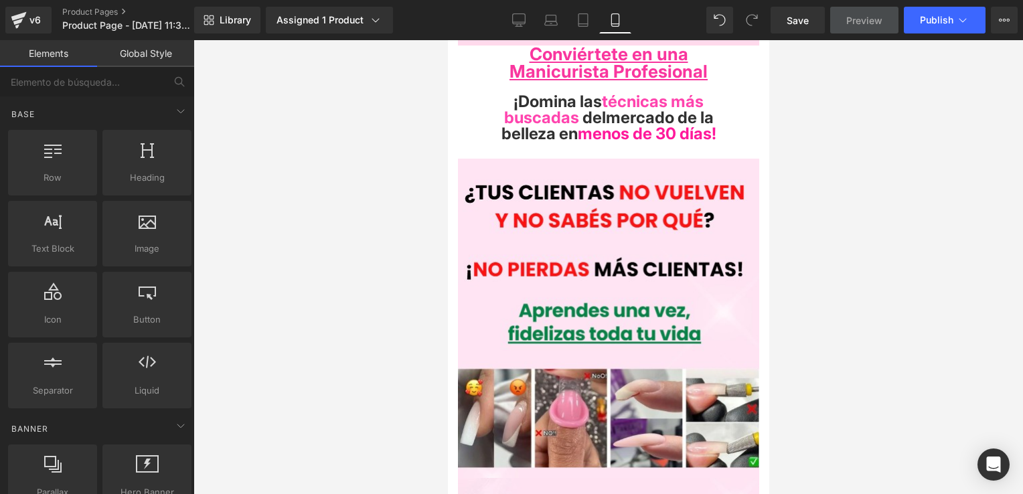
click at [783, 185] on div at bounding box center [607, 267] width 829 height 454
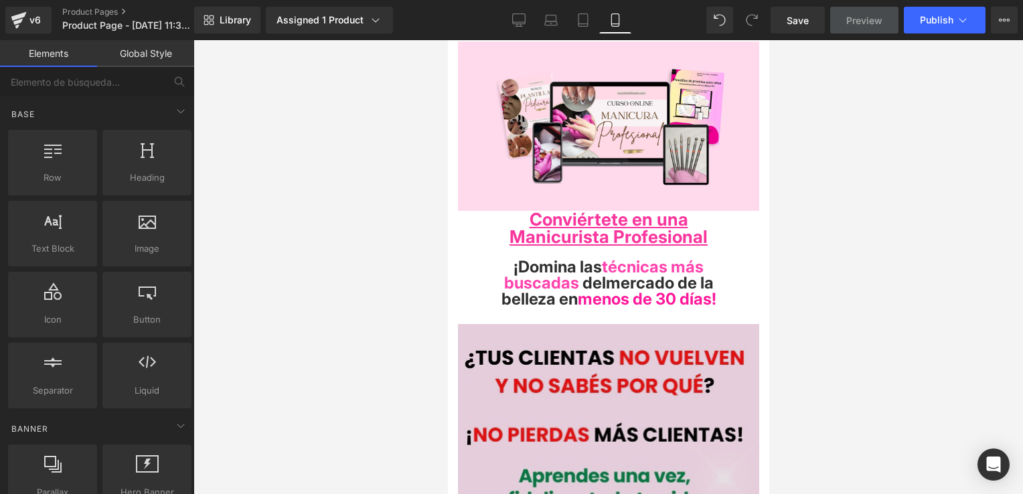
scroll to position [0, 0]
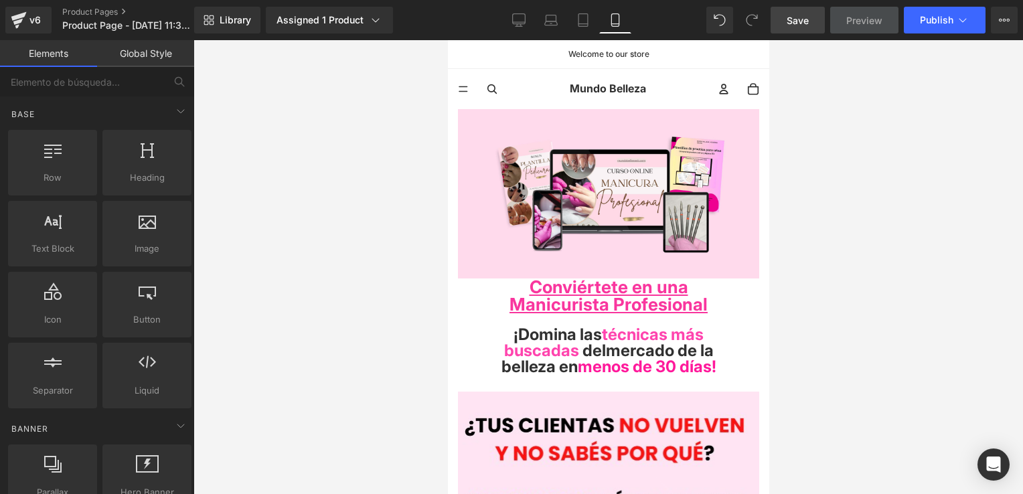
click at [816, 24] on link "Save" at bounding box center [797, 20] width 54 height 27
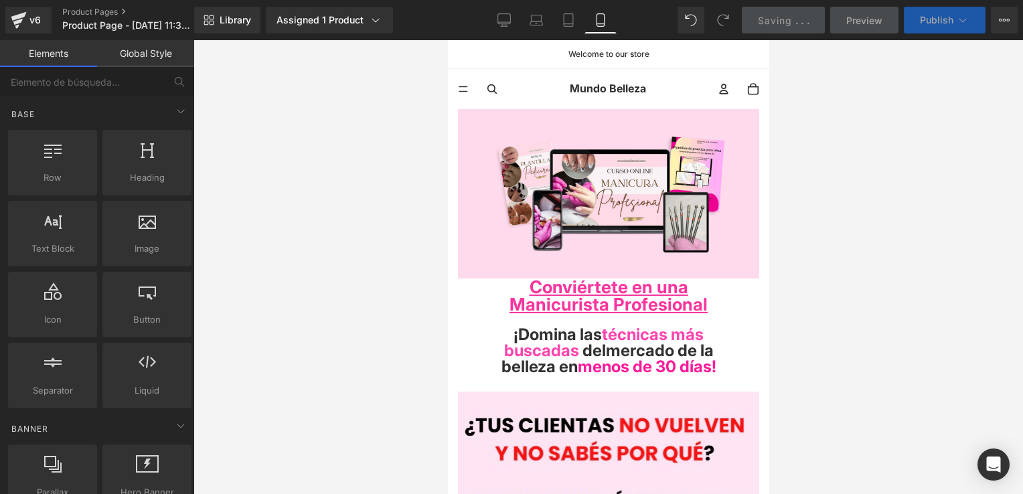
click at [928, 17] on span "Publish" at bounding box center [936, 20] width 33 height 11
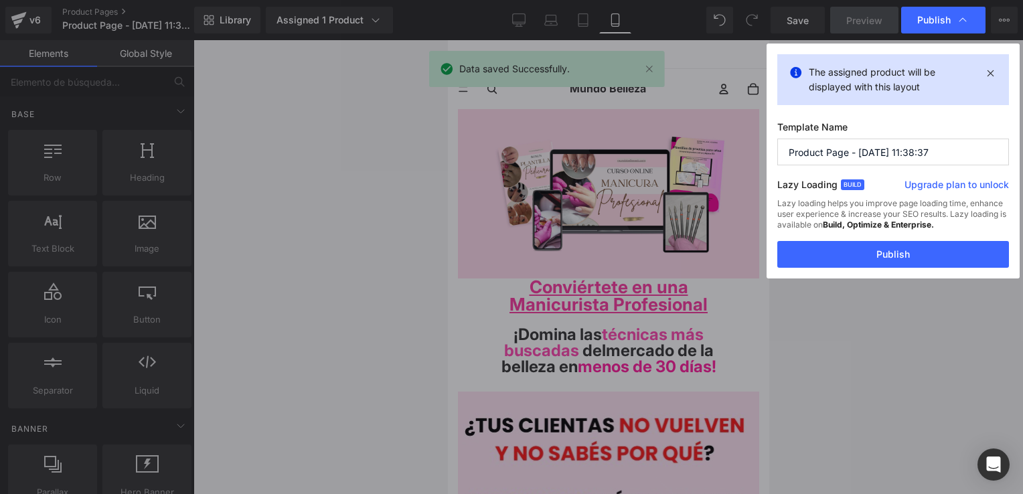
click at [928, 17] on span "Publish" at bounding box center [933, 20] width 33 height 12
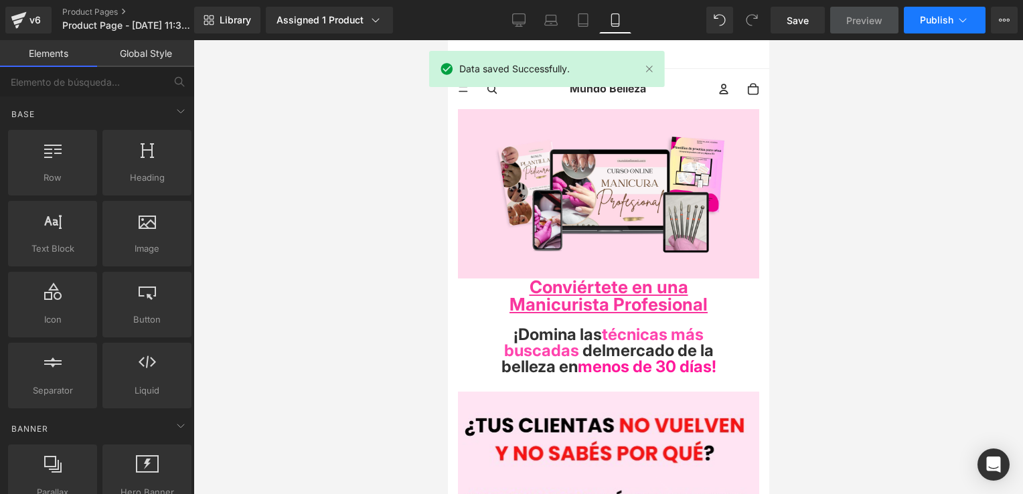
click at [928, 17] on span "Publish" at bounding box center [936, 20] width 33 height 11
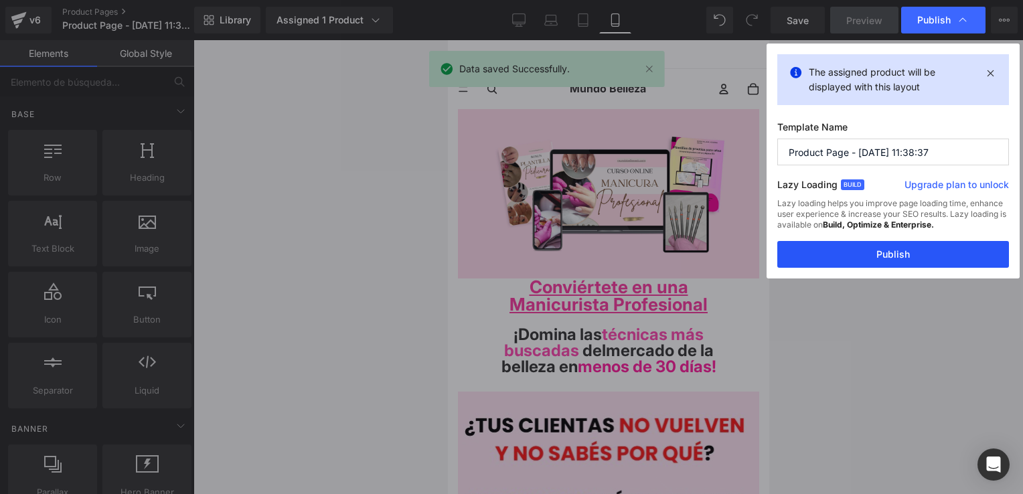
click at [861, 260] on button "Publish" at bounding box center [893, 254] width 232 height 27
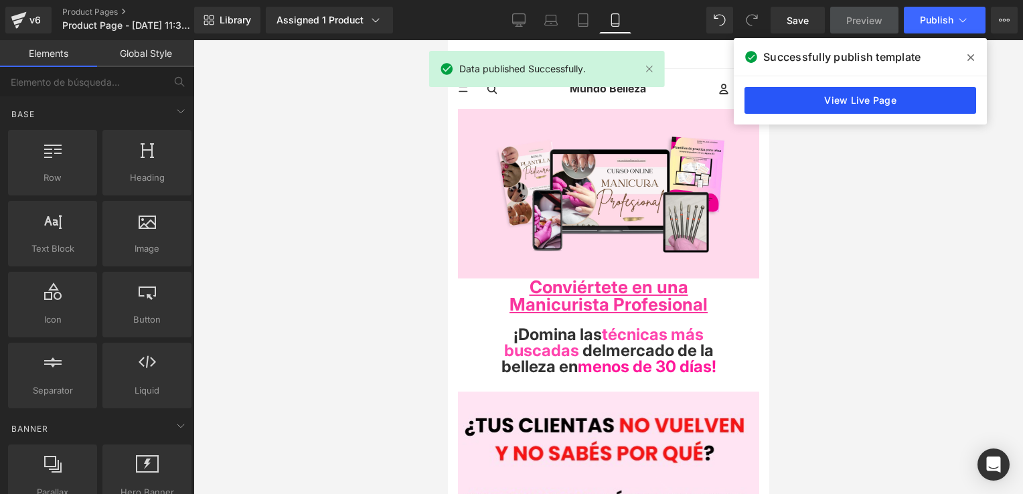
click at [906, 92] on link "View Live Page" at bounding box center [860, 100] width 232 height 27
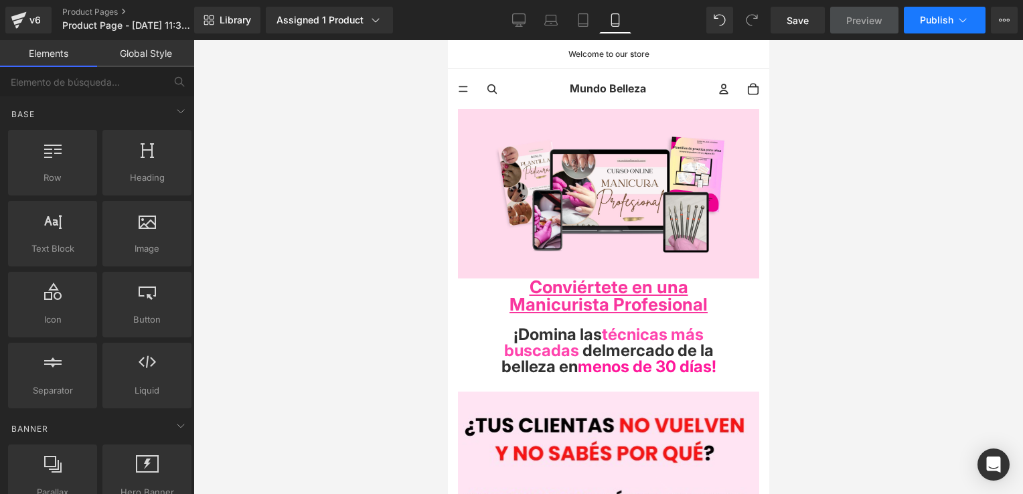
drag, startPoint x: 906, startPoint y: 77, endPoint x: 961, endPoint y: 33, distance: 71.0
click at [961, 33] on button "Publish" at bounding box center [944, 20] width 82 height 27
click at [999, 18] on button "Upgrade Plan View Live Page View with current Template Save Template to Library…" at bounding box center [1003, 20] width 27 height 27
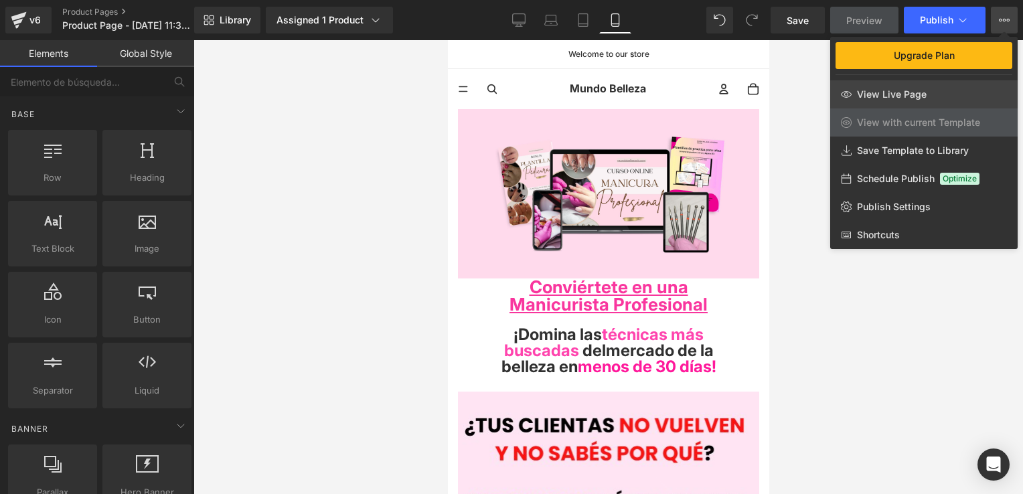
click at [926, 88] on link "View Live Page" at bounding box center [923, 94] width 187 height 28
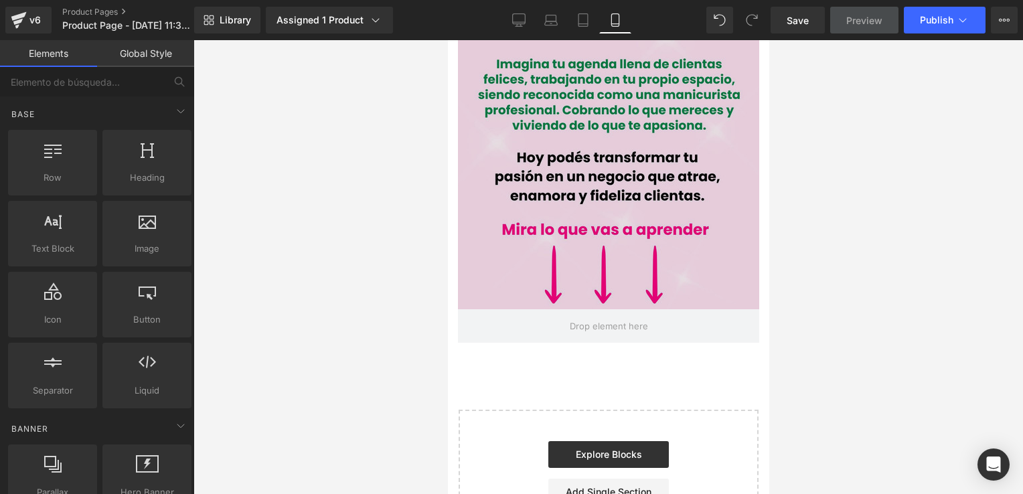
scroll to position [1138, 0]
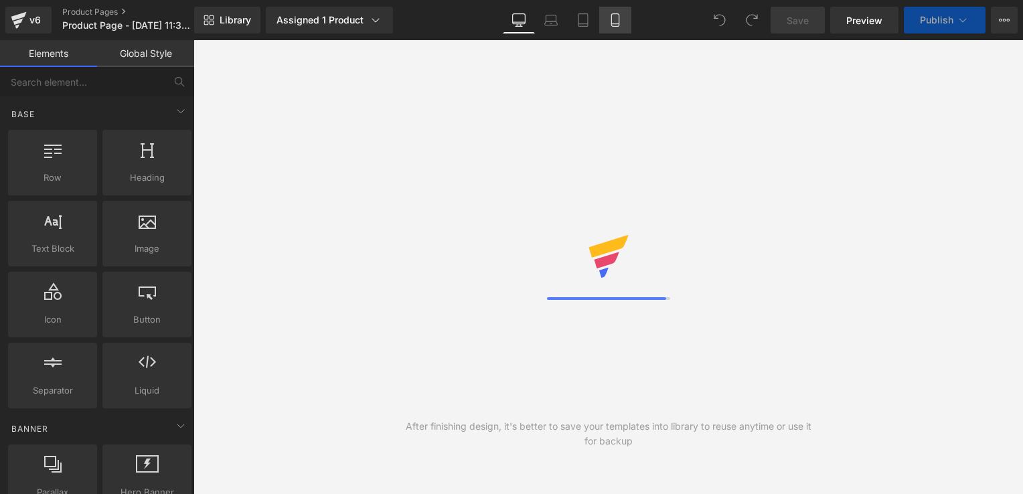
click at [624, 23] on link "Mobile" at bounding box center [615, 20] width 32 height 27
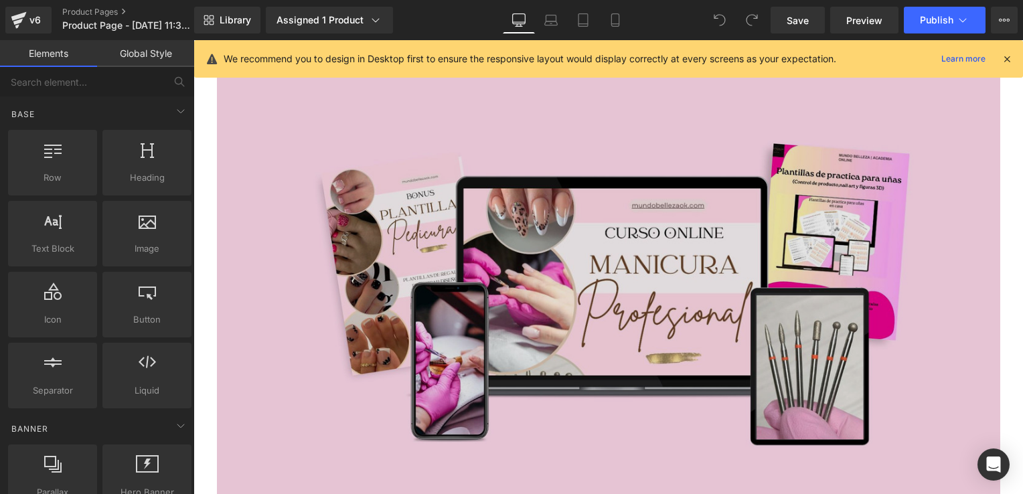
scroll to position [134, 0]
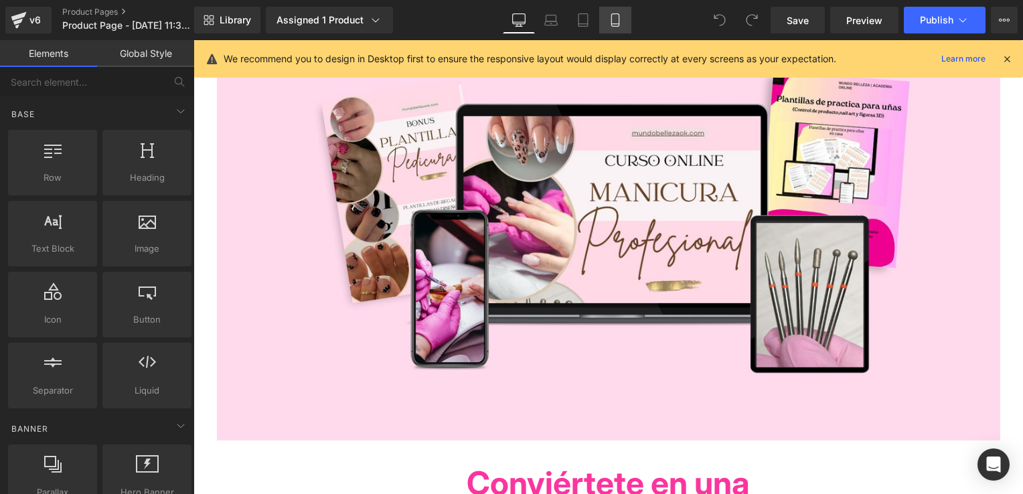
click at [622, 13] on link "Mobile" at bounding box center [615, 20] width 32 height 27
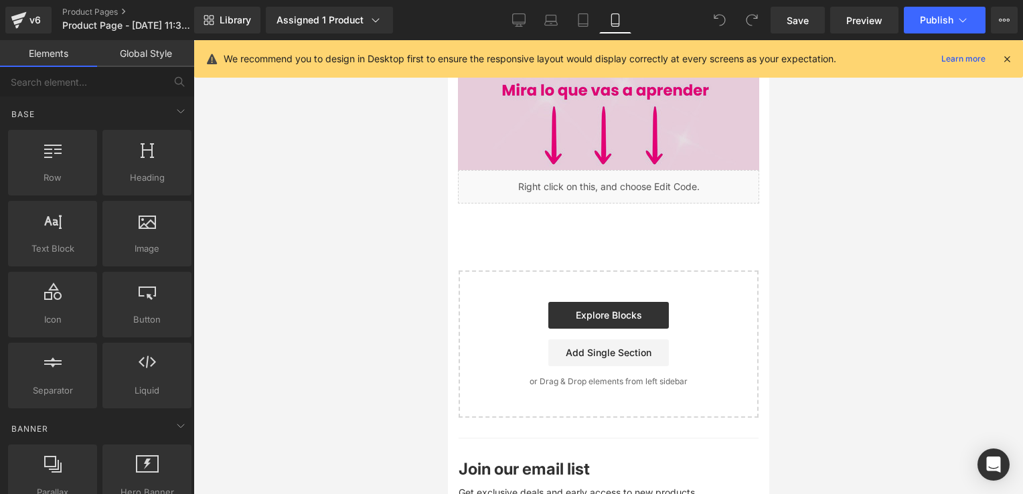
scroll to position [1071, 0]
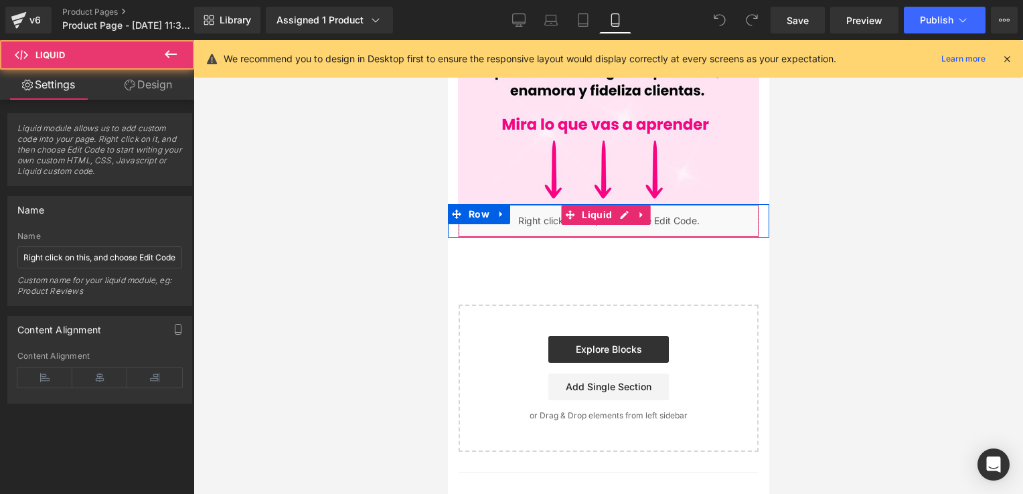
click at [665, 204] on div "Liquid" at bounding box center [607, 220] width 301 height 33
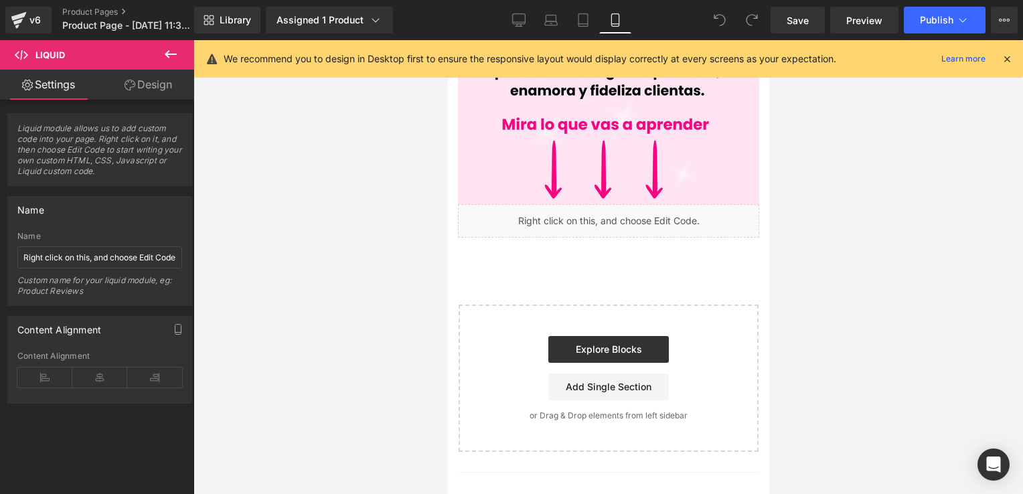
click at [1008, 58] on icon at bounding box center [1007, 59] width 12 height 12
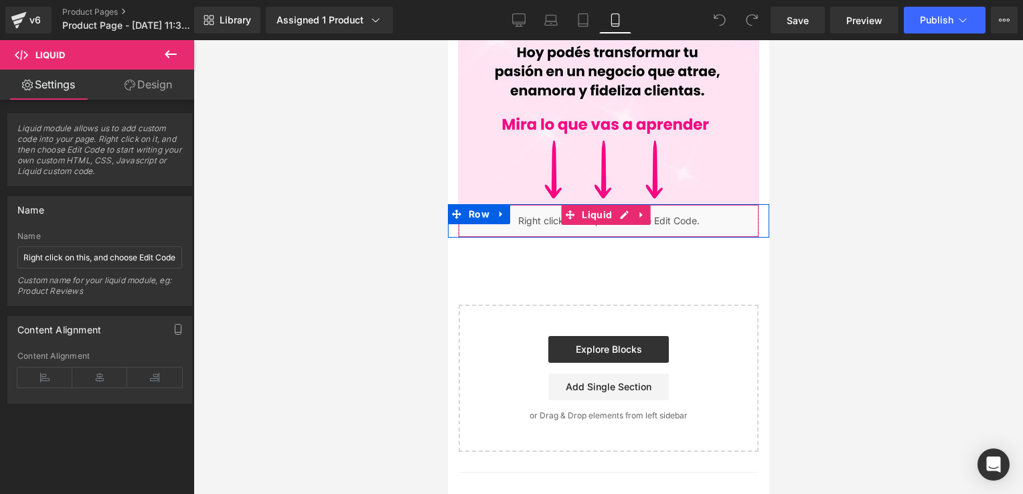
drag, startPoint x: 673, startPoint y: 197, endPoint x: 661, endPoint y: 192, distance: 12.9
click at [673, 204] on div "Liquid" at bounding box center [607, 220] width 301 height 33
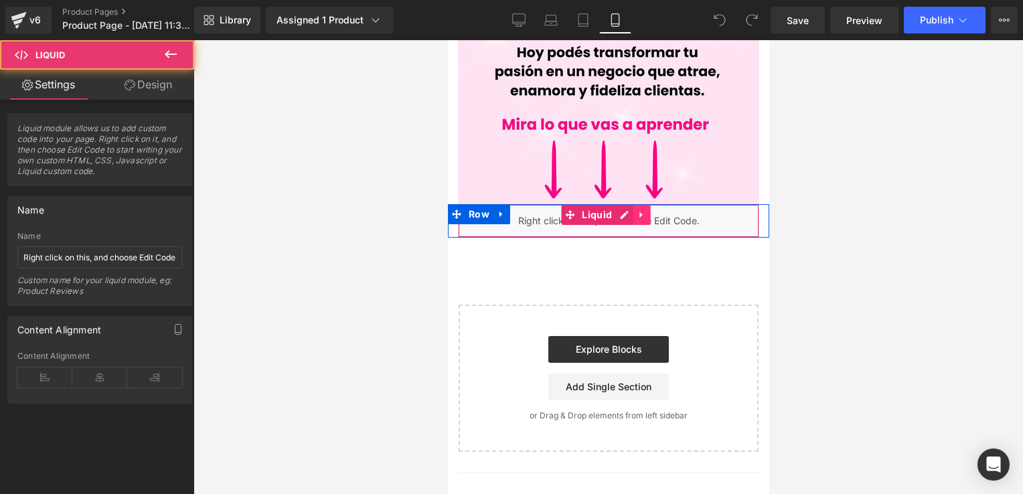
click at [643, 205] on link at bounding box center [640, 215] width 17 height 20
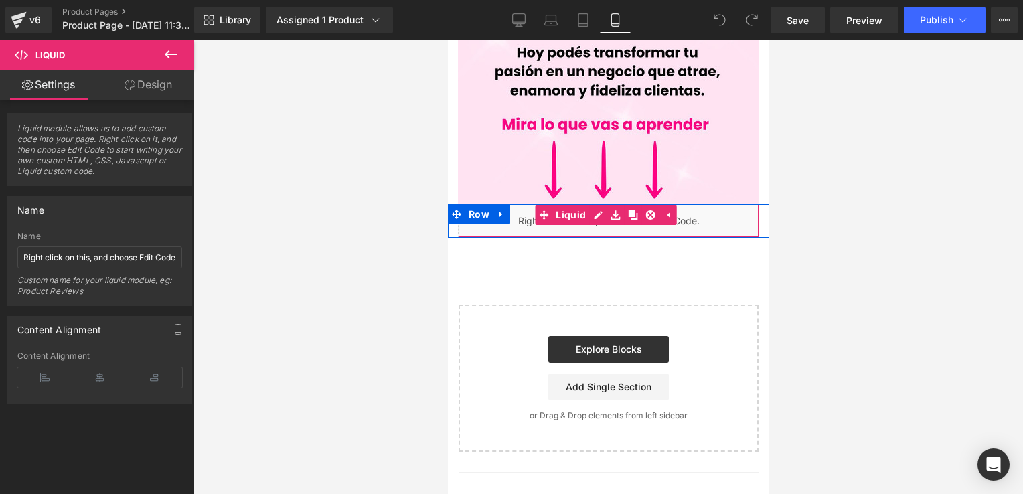
click at [594, 204] on div "Liquid" at bounding box center [607, 220] width 301 height 33
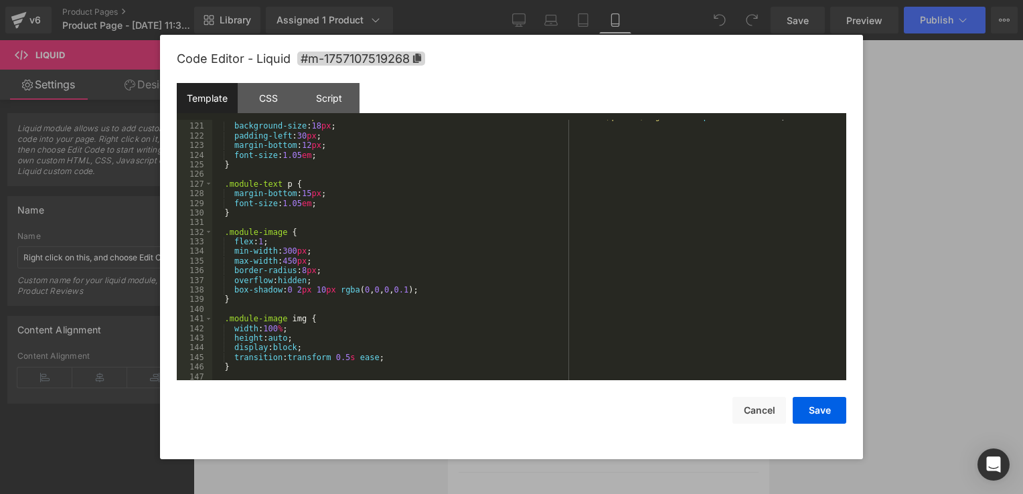
scroll to position [1446, 0]
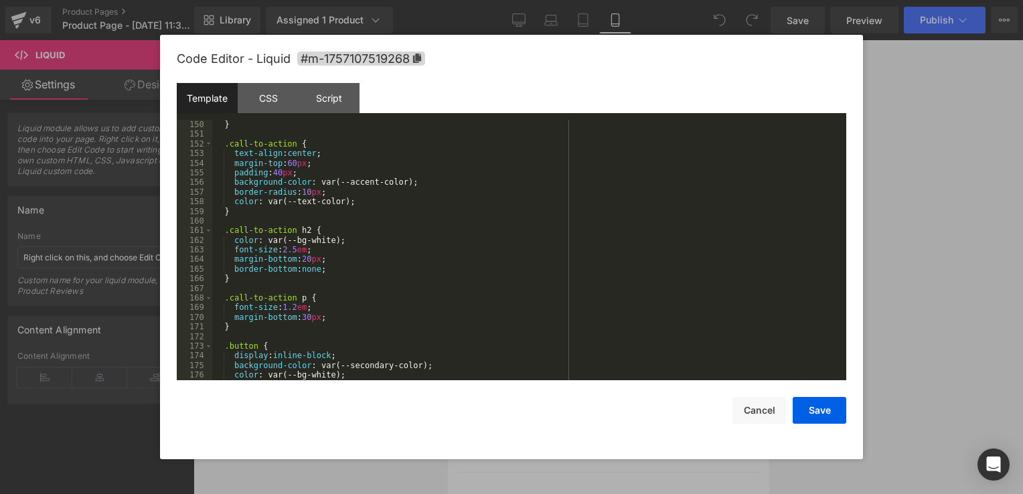
drag, startPoint x: 420, startPoint y: 94, endPoint x: 387, endPoint y: 93, distance: 32.8
click at [387, 93] on div "Template CSS Script Data" at bounding box center [511, 101] width 669 height 37
